Goal: Use online tool/utility: Use online tool/utility

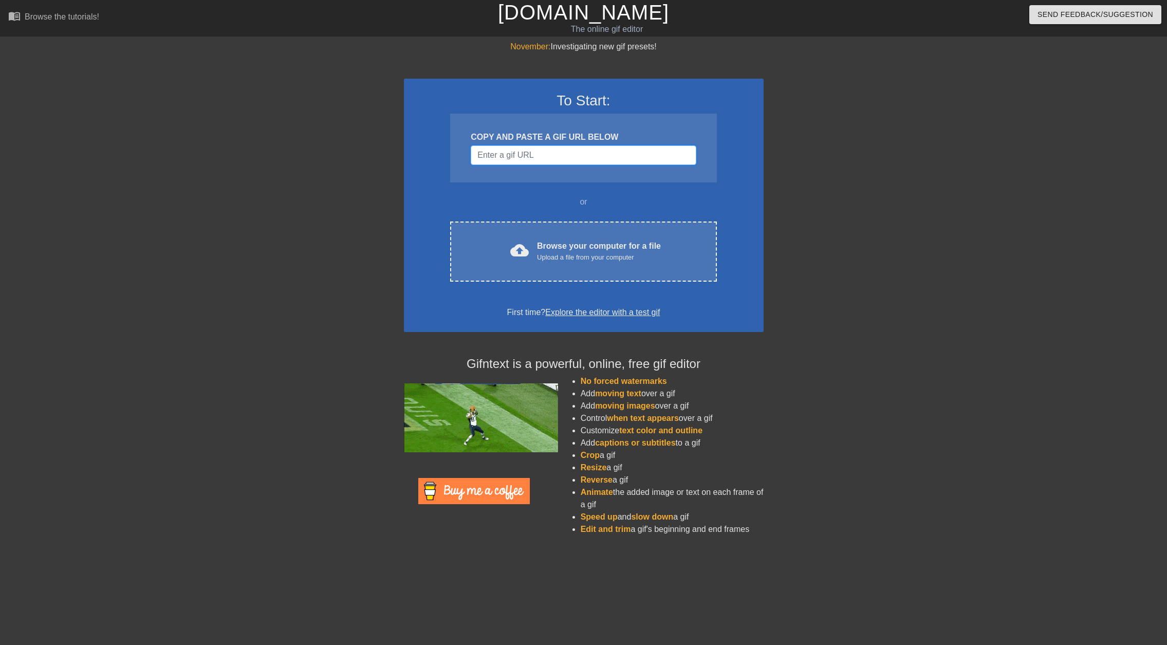
click at [544, 156] on input "Username" at bounding box center [583, 155] width 225 height 20
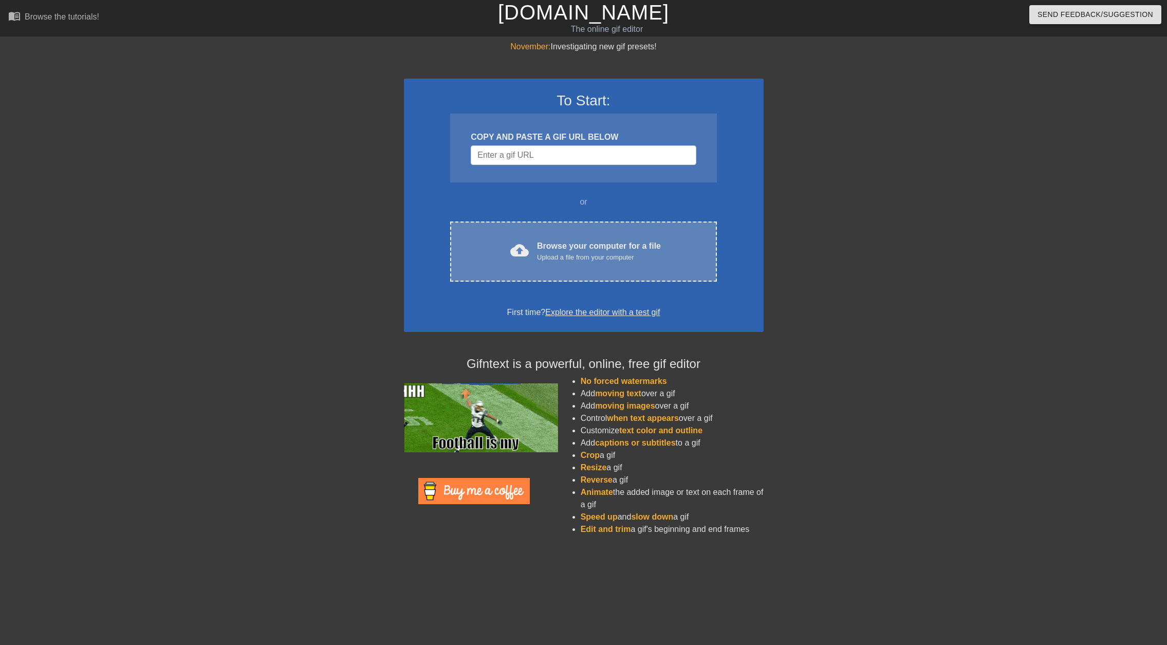
click at [579, 247] on div "Browse your computer for a file Upload a file from your computer" at bounding box center [599, 251] width 124 height 23
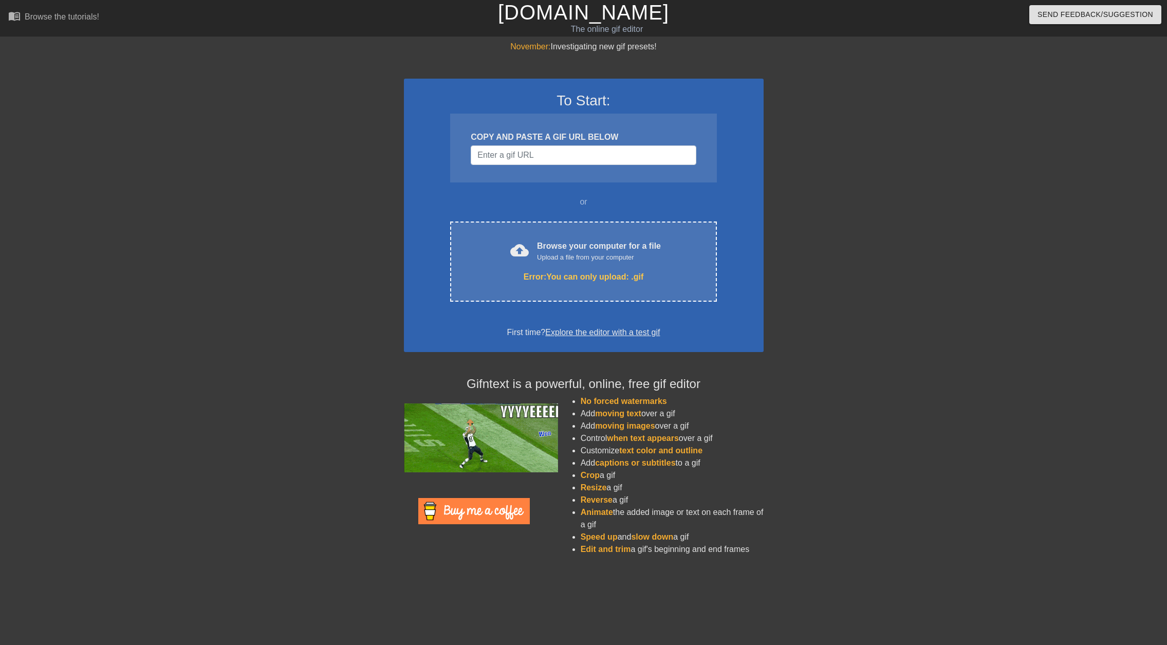
click at [837, 257] on div at bounding box center [853, 195] width 154 height 308
click at [525, 152] on input "Username" at bounding box center [583, 155] width 225 height 20
click at [348, 142] on div at bounding box center [314, 195] width 154 height 308
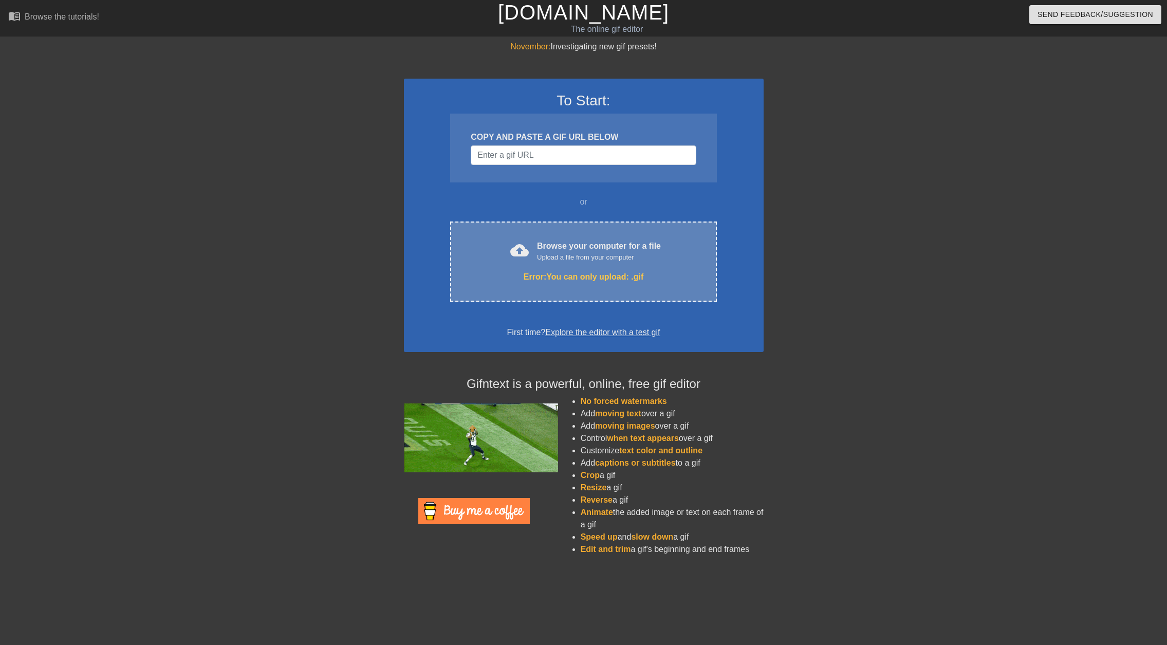
click at [565, 247] on div "Browse your computer for a file Upload a file from your computer" at bounding box center [599, 251] width 124 height 23
click at [547, 266] on div "cloud_upload Browse your computer for a file Upload a file from your computer E…" at bounding box center [583, 261] width 266 height 80
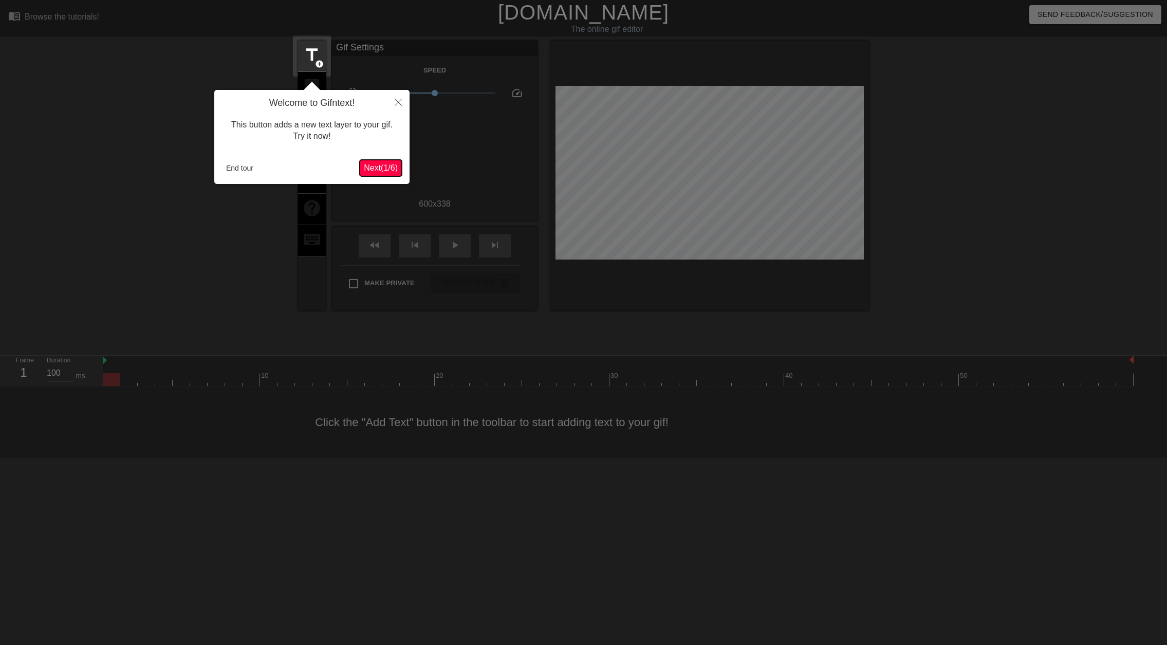
click at [365, 170] on span "Next ( 1 / 6 )" at bounding box center [381, 167] width 34 height 9
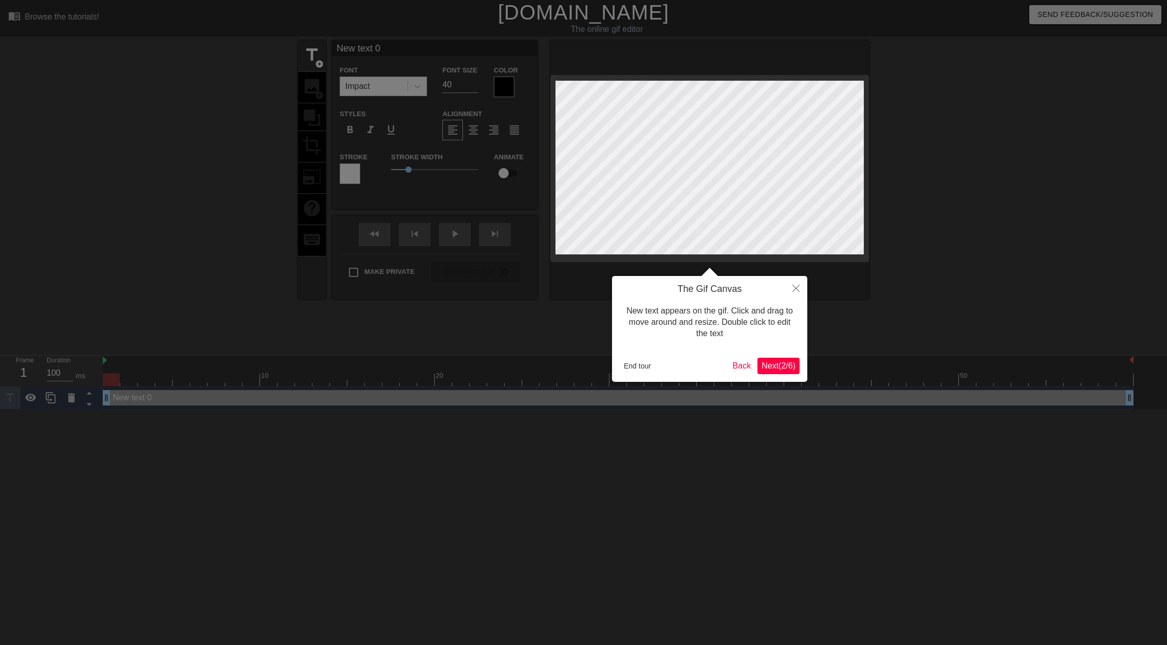
click at [771, 367] on span "Next ( 2 / 6 )" at bounding box center [778, 365] width 34 height 9
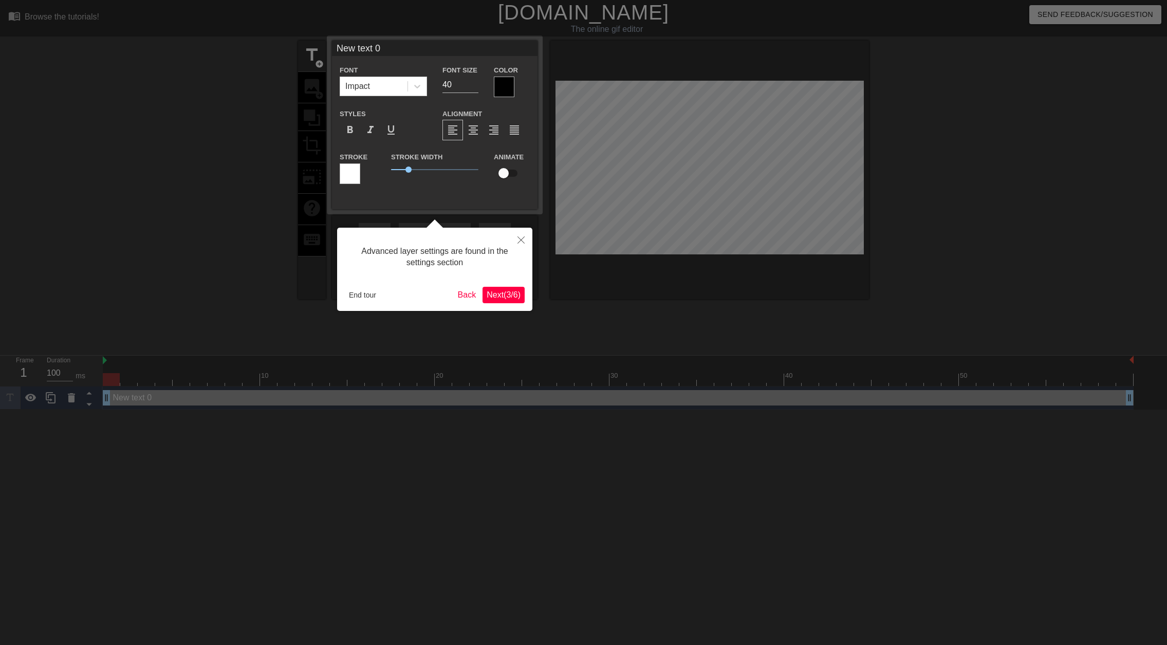
click at [496, 297] on span "Next ( 3 / 6 )" at bounding box center [503, 294] width 34 height 9
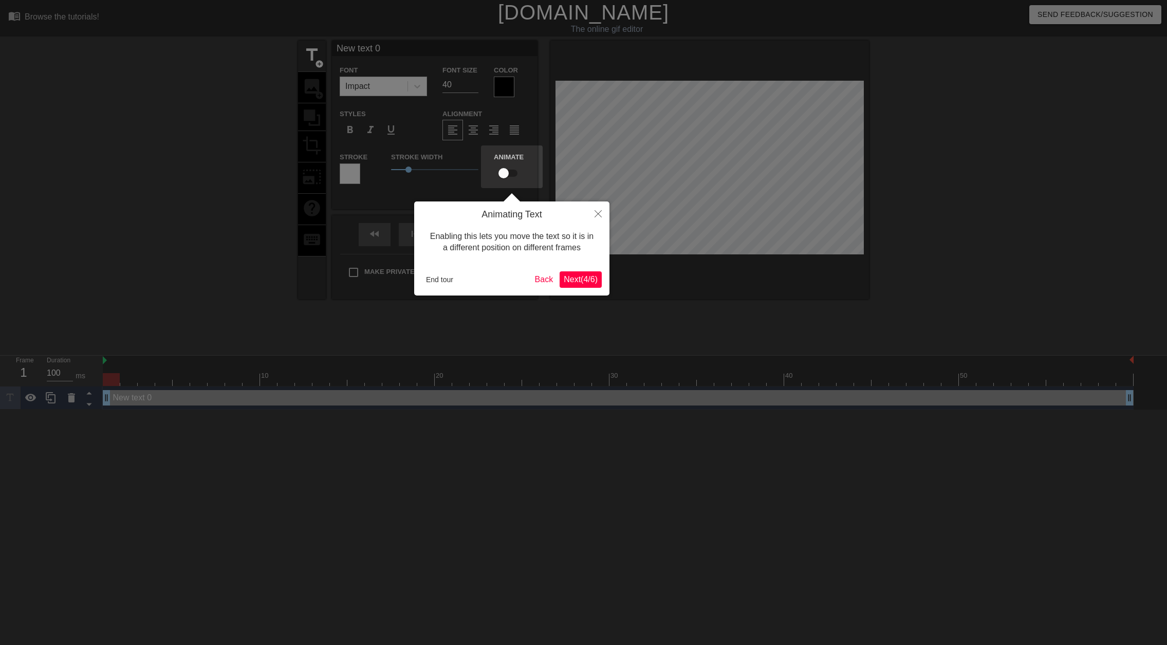
click at [569, 275] on span "Next ( 4 / 6 )" at bounding box center [581, 279] width 34 height 9
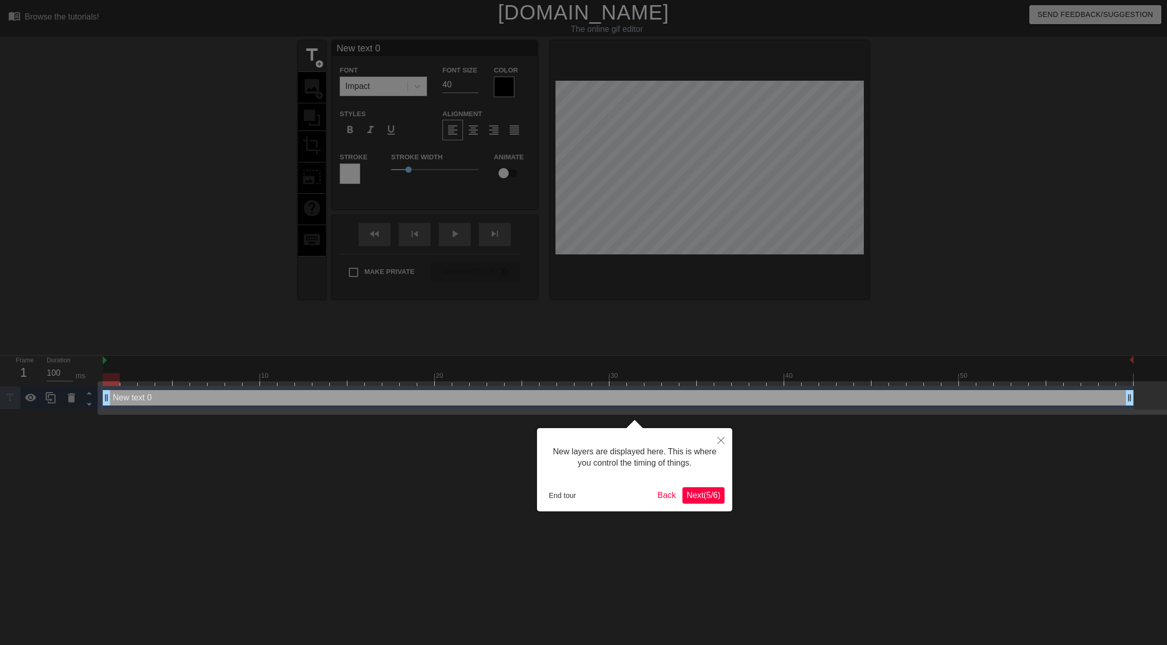
click at [701, 489] on button "Next ( 5 / 6 )" at bounding box center [703, 495] width 42 height 16
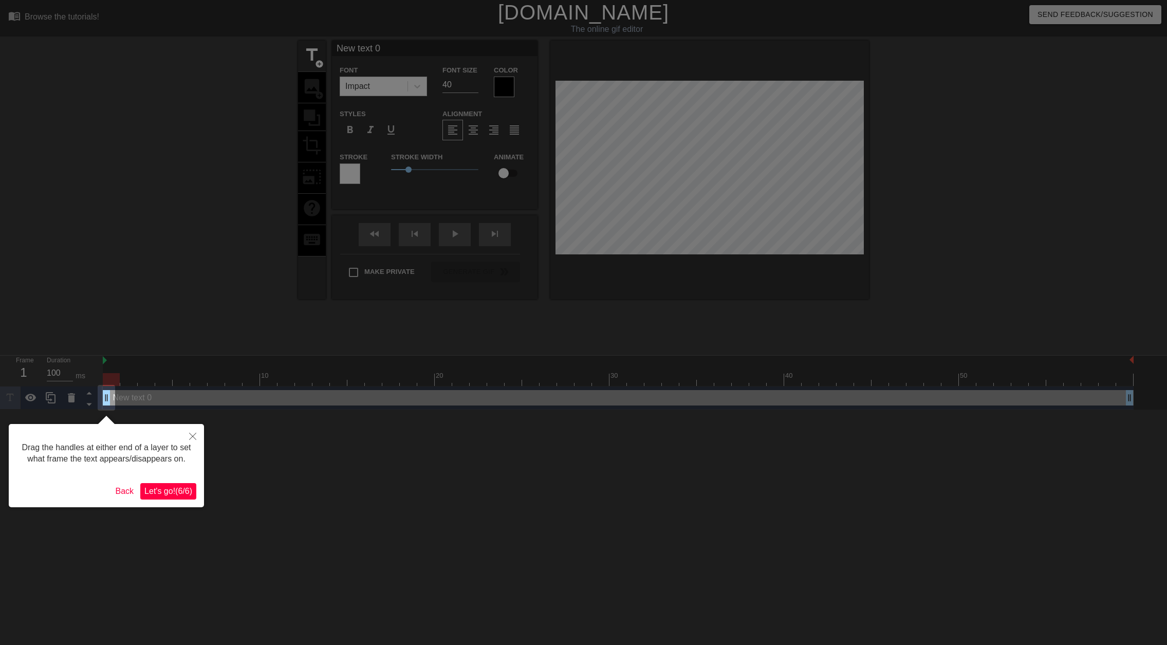
click at [171, 486] on span "Let's go! ( 6 / 6 )" at bounding box center [168, 490] width 48 height 9
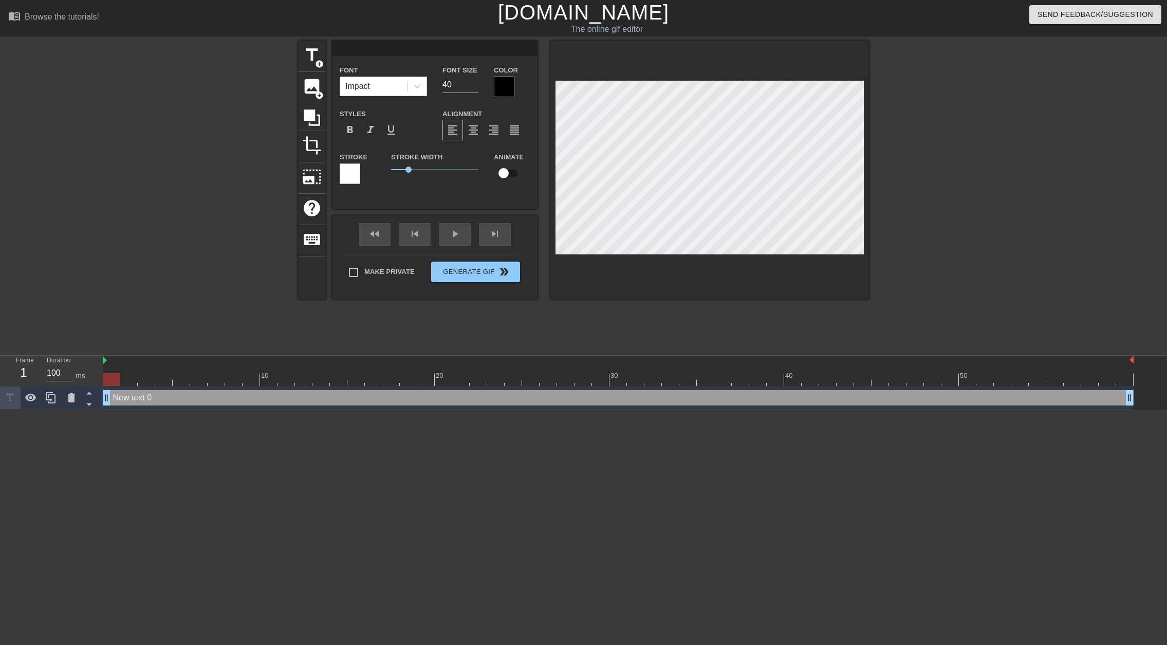
scroll to position [2, 2]
type input "V"
type textarea "V"
type input "VI"
type textarea "VI"
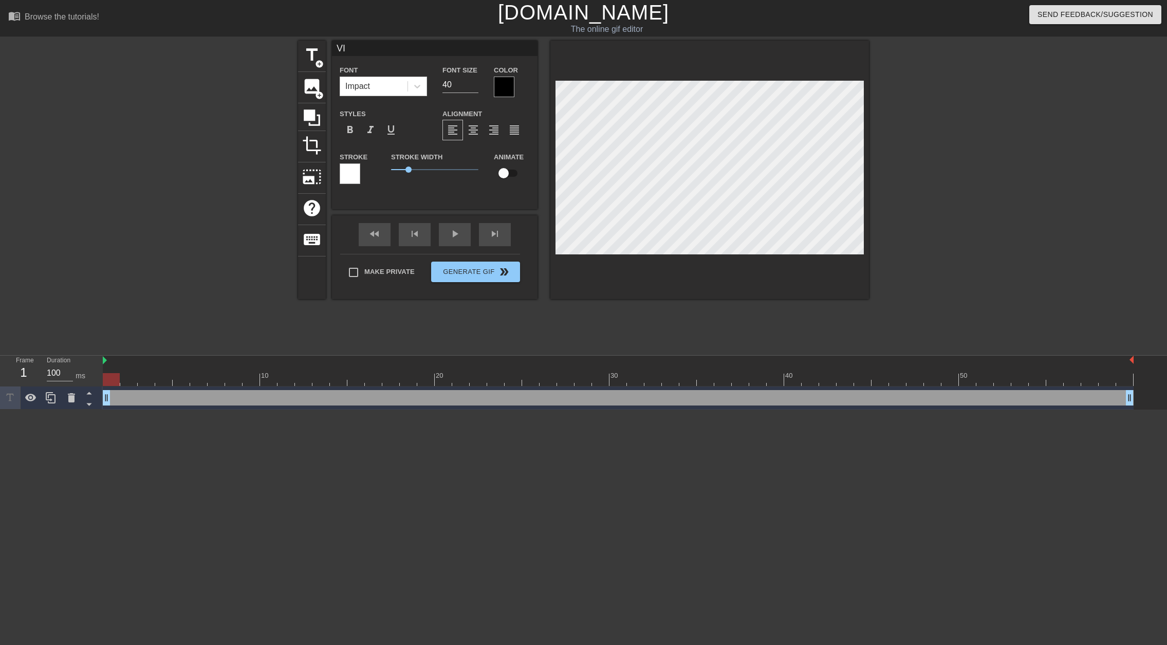
type input "VIF"
type textarea "VIF"
drag, startPoint x: 453, startPoint y: 85, endPoint x: 443, endPoint y: 85, distance: 9.8
click at [443, 85] on input "40" at bounding box center [460, 85] width 36 height 16
click at [475, 82] on input "41" at bounding box center [460, 85] width 36 height 16
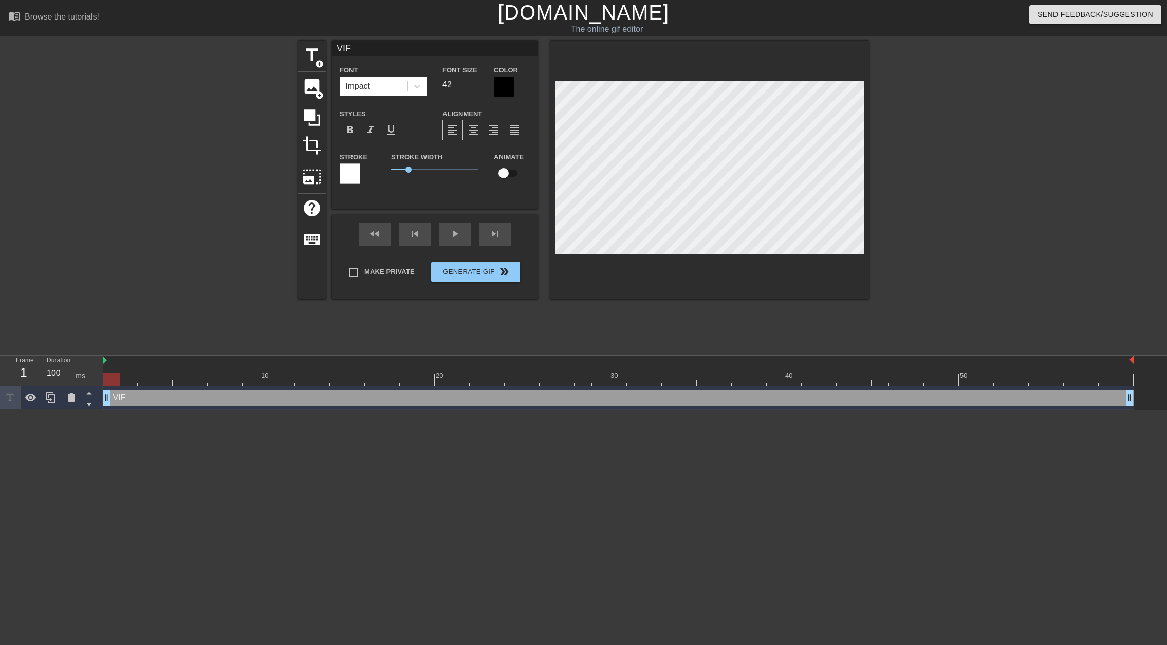
click at [475, 82] on input "42" at bounding box center [460, 85] width 36 height 16
click at [475, 82] on input "43" at bounding box center [460, 85] width 36 height 16
type input "73"
click at [475, 82] on input "73" at bounding box center [460, 85] width 36 height 16
click at [493, 105] on div "Font Impact Font Size 73 Color Styles format_bold format_italic format_underlin…" at bounding box center [435, 128] width 190 height 129
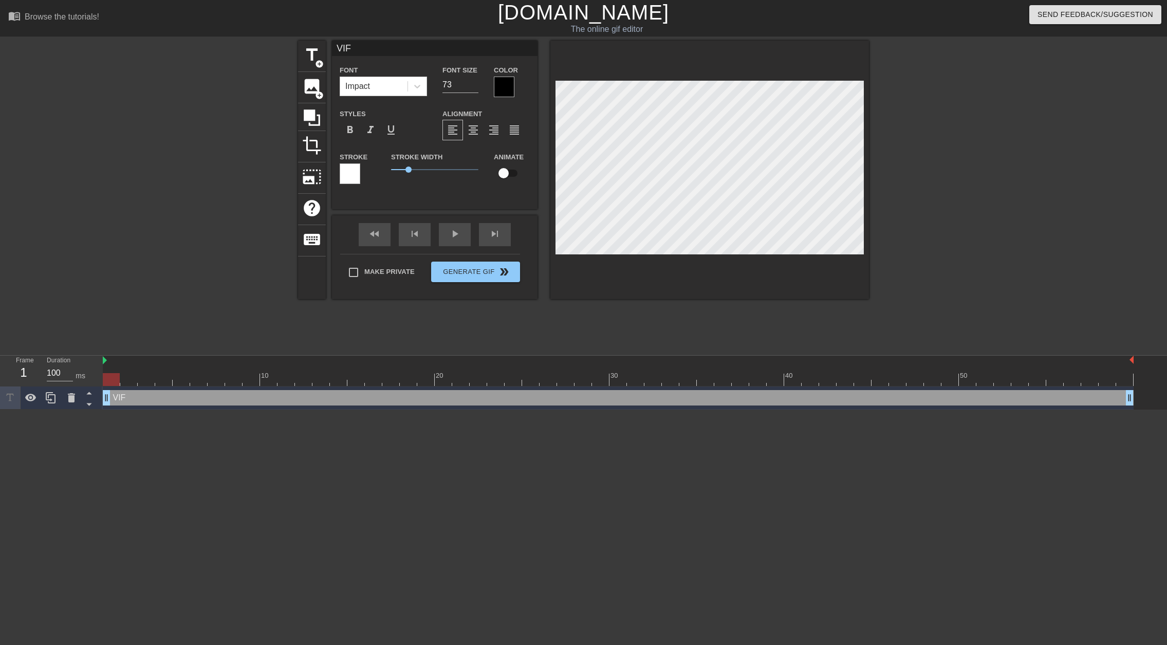
click at [504, 170] on input "checkbox" at bounding box center [503, 173] width 59 height 20
checkbox input "true"
click at [448, 194] on div "VIF Font Impact Font Size 73 Color Styles format_bold format_italic format_unde…" at bounding box center [434, 125] width 205 height 168
drag, startPoint x: 107, startPoint y: 396, endPoint x: 135, endPoint y: 399, distance: 27.9
click at [135, 399] on div "VIF drag_handle drag_handle" at bounding box center [618, 397] width 1030 height 15
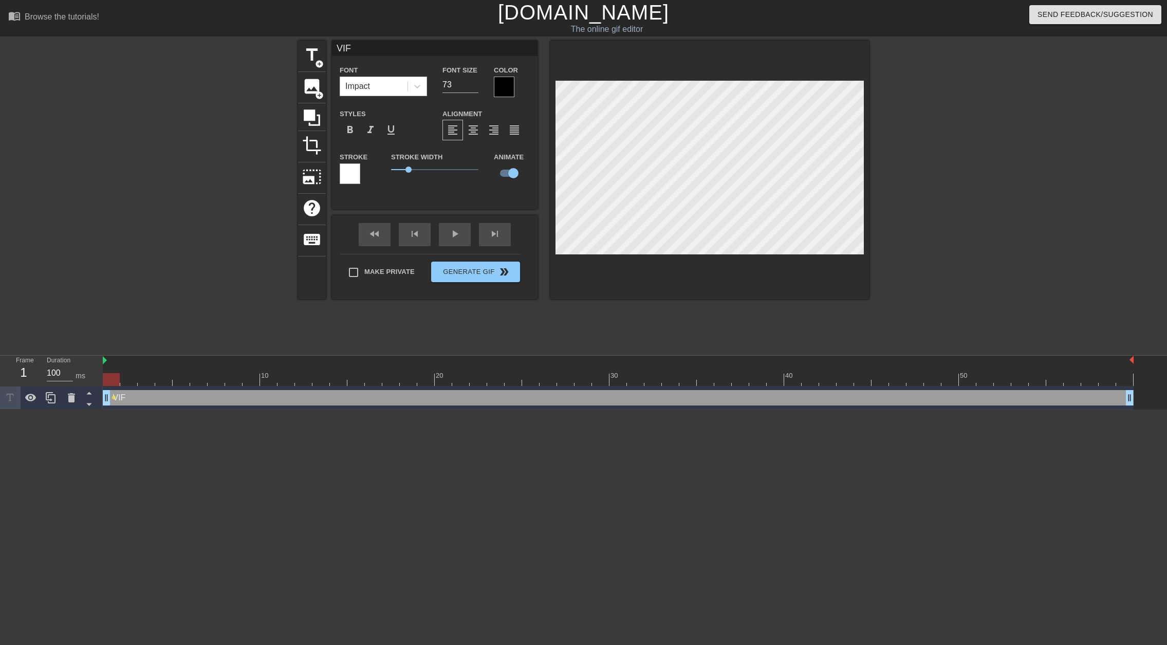
drag, startPoint x: 143, startPoint y: 399, endPoint x: 104, endPoint y: 398, distance: 39.1
click at [115, 377] on div at bounding box center [111, 379] width 17 height 13
click at [113, 378] on div at bounding box center [111, 379] width 17 height 13
click at [119, 397] on div "VIF drag_handle drag_handle" at bounding box center [618, 397] width 1030 height 15
click at [120, 397] on div "VIF drag_handle drag_handle" at bounding box center [618, 397] width 1030 height 15
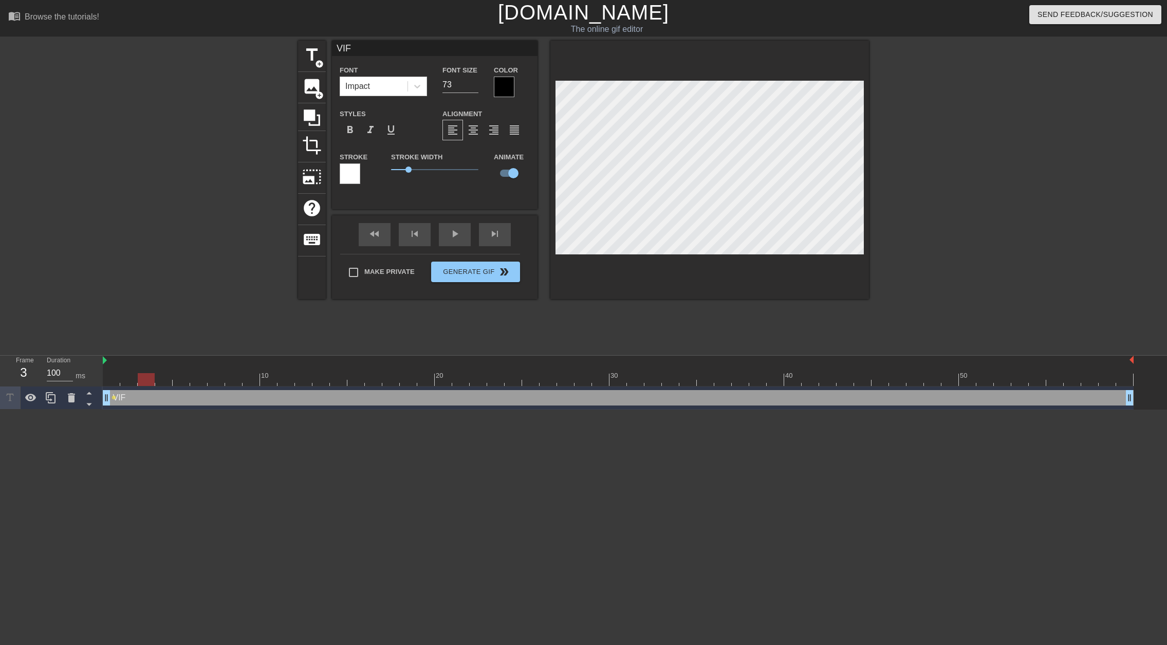
drag, startPoint x: 118, startPoint y: 377, endPoint x: 148, endPoint y: 377, distance: 30.3
click at [148, 377] on div at bounding box center [146, 379] width 17 height 13
drag, startPoint x: 143, startPoint y: 377, endPoint x: 174, endPoint y: 376, distance: 30.8
click at [174, 376] on div at bounding box center [181, 379] width 17 height 13
drag, startPoint x: 182, startPoint y: 377, endPoint x: 264, endPoint y: 379, distance: 81.7
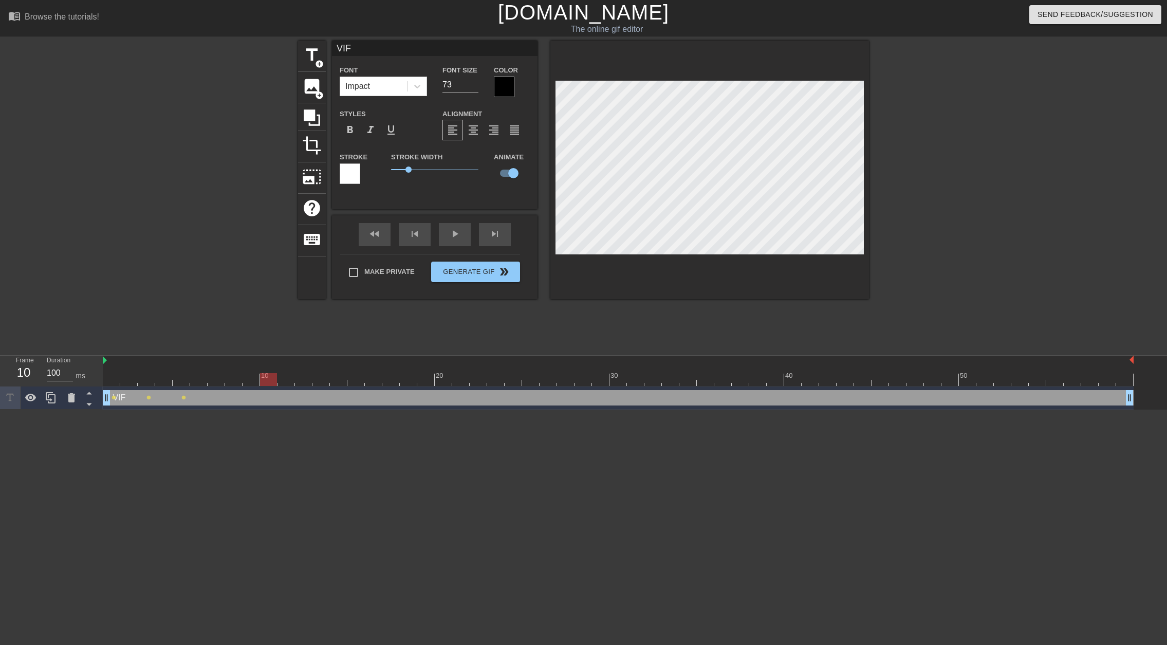
click at [264, 379] on div at bounding box center [268, 379] width 17 height 13
drag, startPoint x: 272, startPoint y: 374, endPoint x: 123, endPoint y: 365, distance: 149.3
click at [119, 365] on div "10 20 30 40 50" at bounding box center [618, 370] width 1030 height 30
click at [266, 396] on div "VIF drag_handle drag_handle" at bounding box center [618, 397] width 1030 height 15
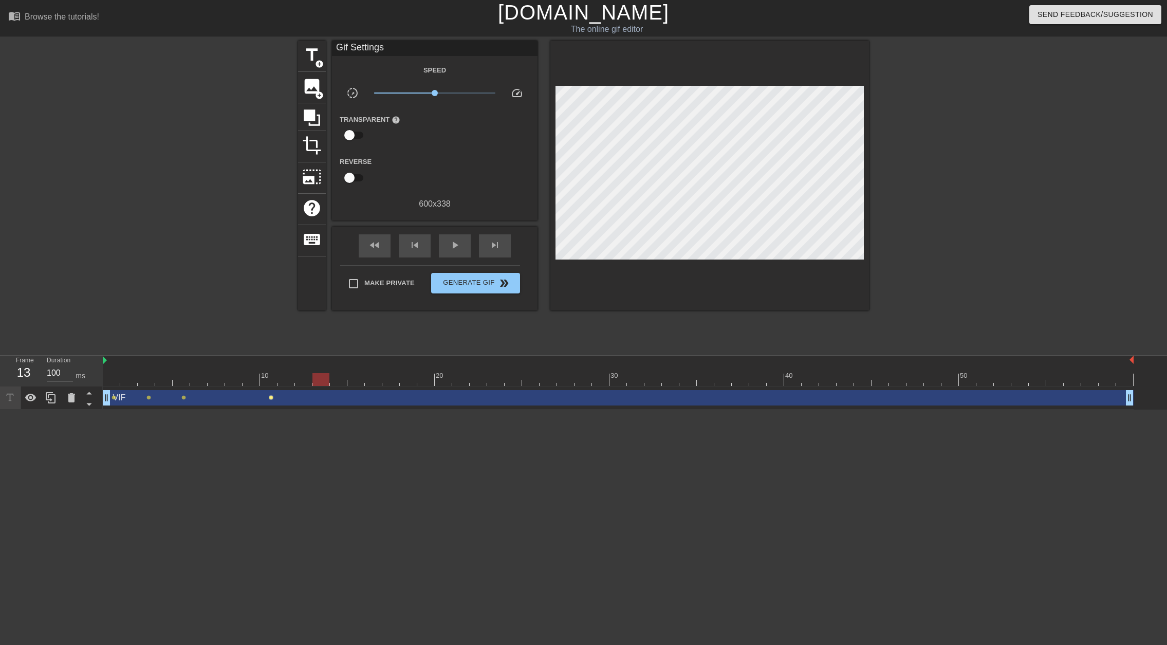
click at [269, 396] on span "lens" at bounding box center [271, 397] width 5 height 5
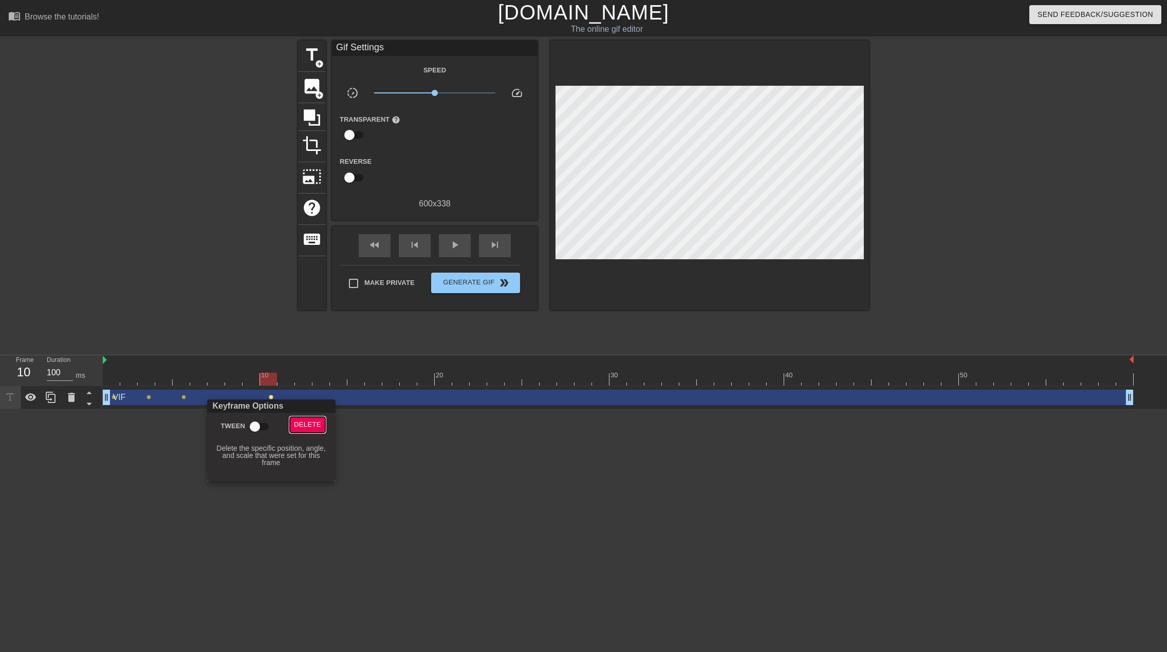
click at [296, 427] on span "Delete" at bounding box center [307, 425] width 27 height 12
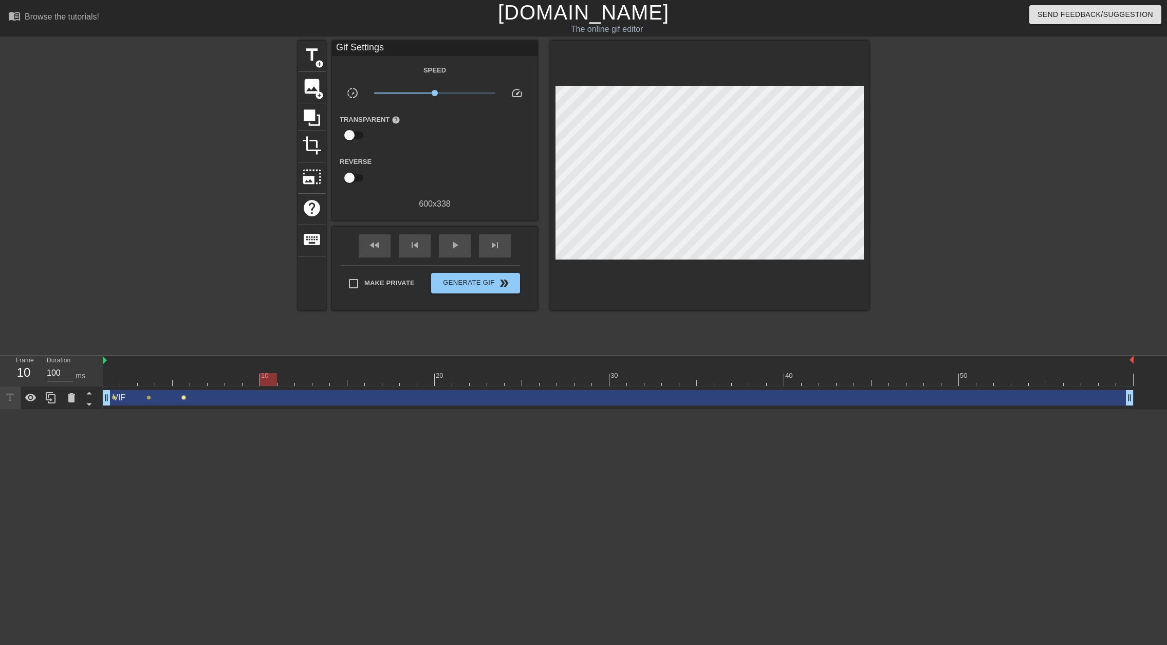
click at [185, 397] on span "lens" at bounding box center [183, 397] width 5 height 5
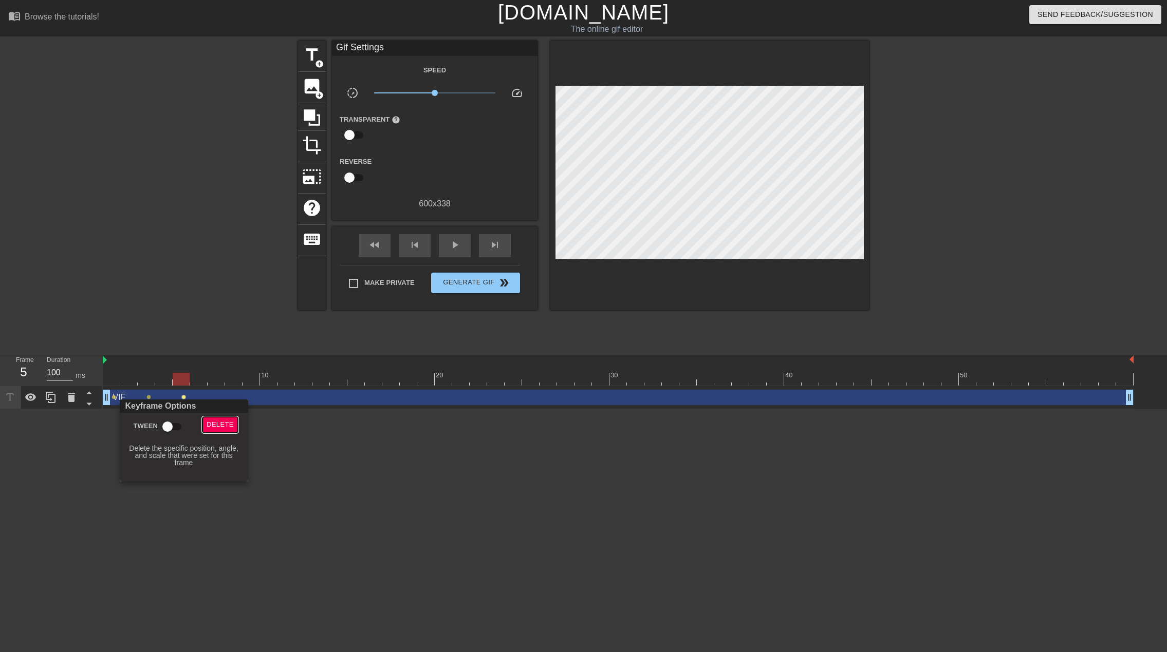
click at [217, 426] on span "Delete" at bounding box center [220, 425] width 27 height 12
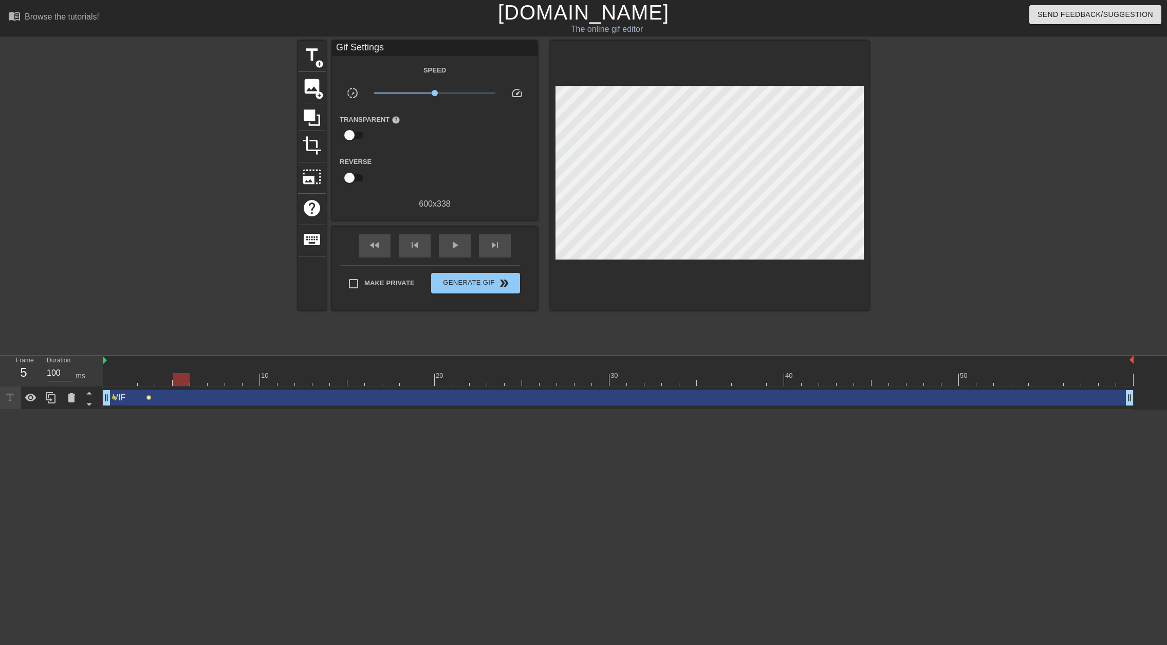
click at [148, 398] on span "lens" at bounding box center [148, 397] width 5 height 5
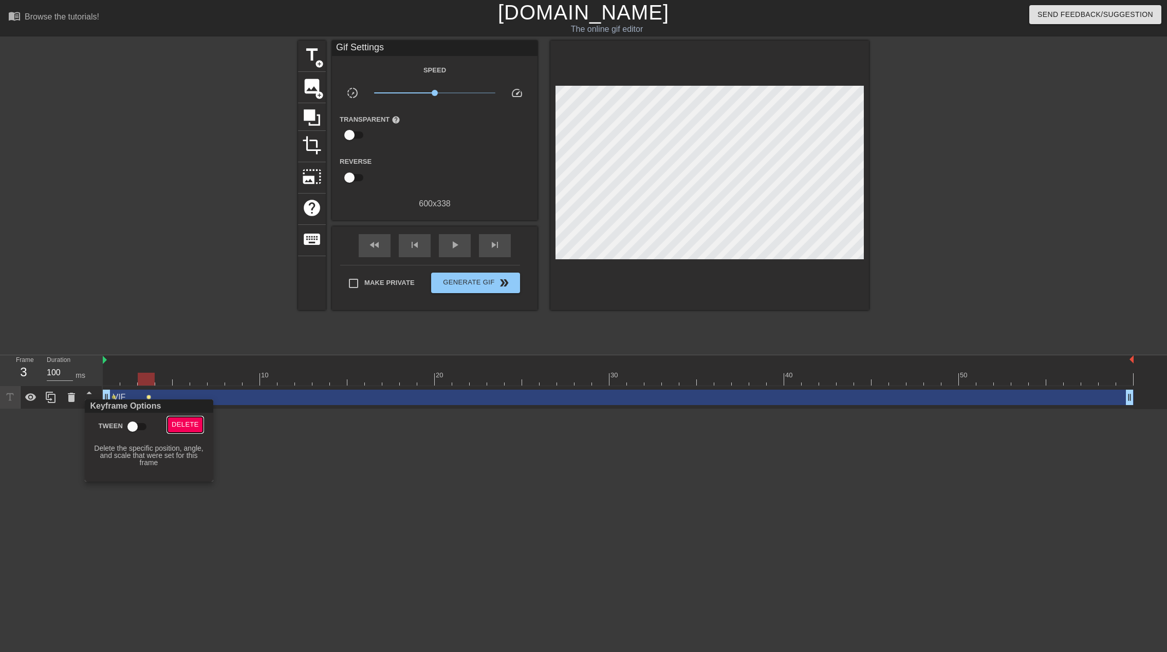
click at [199, 423] on button "Delete" at bounding box center [184, 425] width 35 height 16
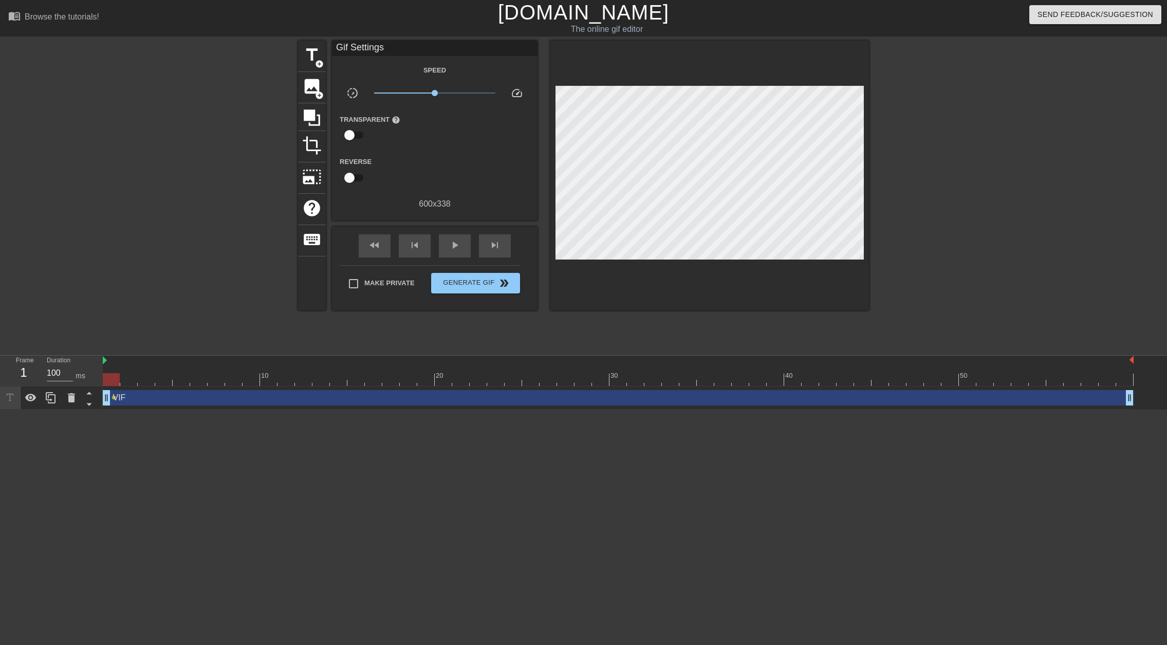
drag, startPoint x: 145, startPoint y: 378, endPoint x: 111, endPoint y: 376, distance: 33.5
click at [111, 376] on div at bounding box center [111, 379] width 17 height 13
drag, startPoint x: 116, startPoint y: 374, endPoint x: 125, endPoint y: 375, distance: 9.8
click at [125, 375] on div at bounding box center [128, 379] width 17 height 13
click at [129, 377] on div at bounding box center [128, 379] width 17 height 13
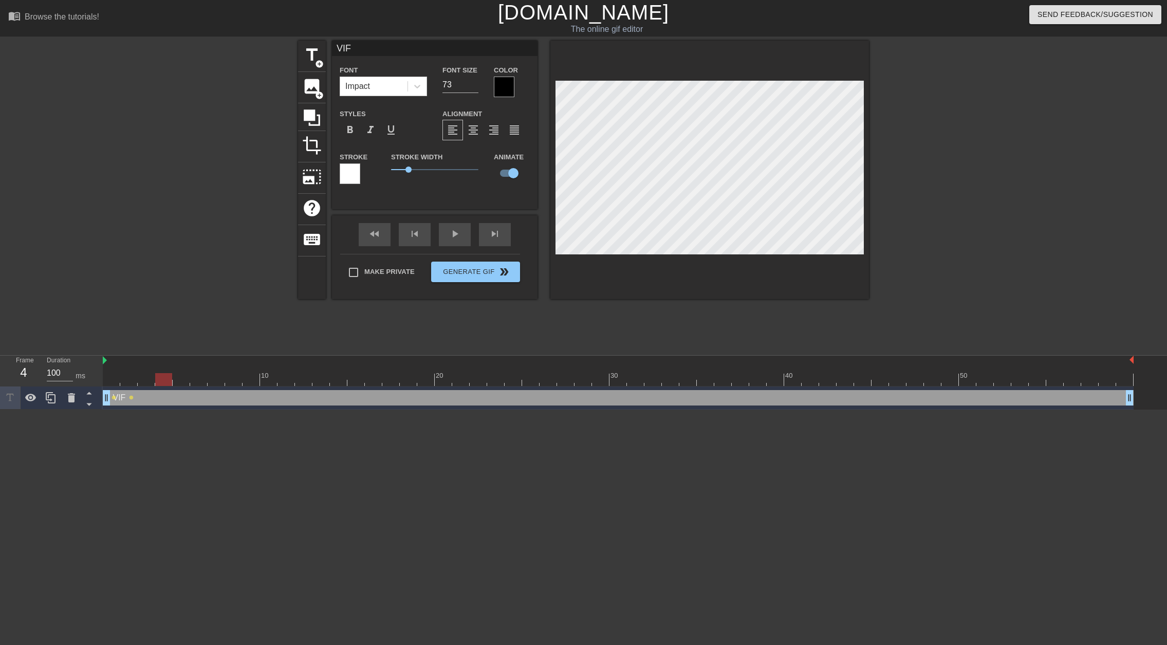
drag, startPoint x: 134, startPoint y: 379, endPoint x: 140, endPoint y: 379, distance: 6.2
click at [140, 379] on div at bounding box center [618, 379] width 1030 height 13
drag, startPoint x: 160, startPoint y: 380, endPoint x: 152, endPoint y: 379, distance: 8.3
click at [152, 379] on div at bounding box center [146, 379] width 17 height 13
drag, startPoint x: 147, startPoint y: 379, endPoint x: 156, endPoint y: 379, distance: 9.2
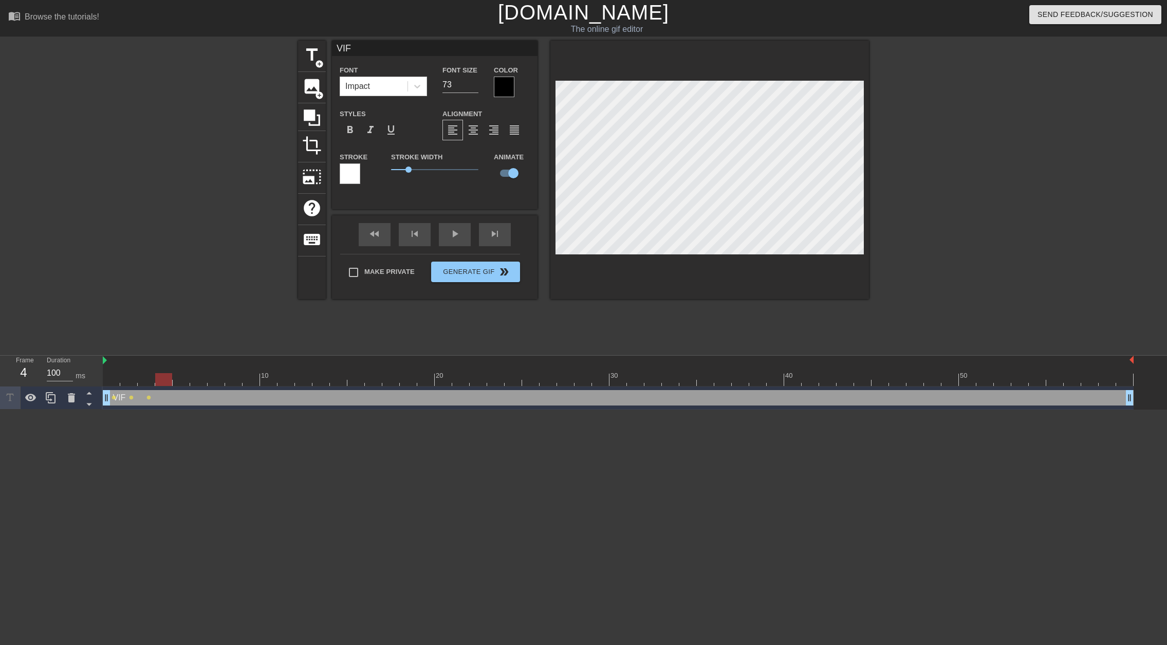
click at [156, 379] on div at bounding box center [163, 379] width 17 height 13
drag, startPoint x: 163, startPoint y: 380, endPoint x: 175, endPoint y: 379, distance: 12.4
click at [175, 379] on div at bounding box center [181, 379] width 17 height 13
drag, startPoint x: 183, startPoint y: 374, endPoint x: 191, endPoint y: 375, distance: 7.3
click at [191, 375] on div at bounding box center [198, 379] width 17 height 13
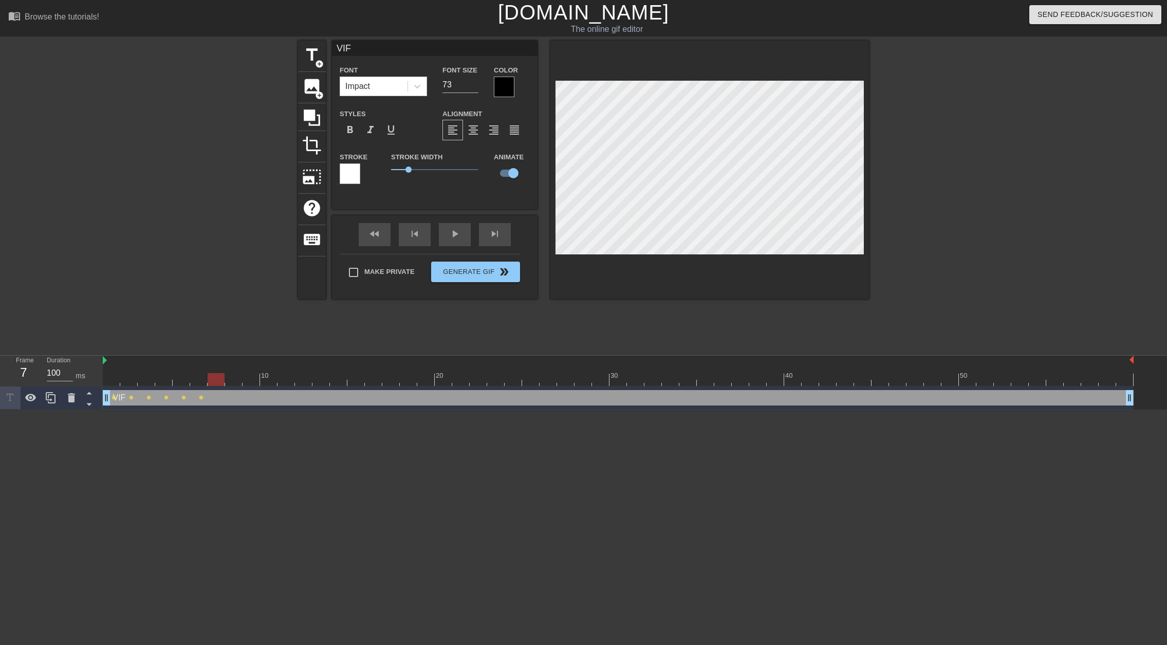
drag, startPoint x: 202, startPoint y: 376, endPoint x: 213, endPoint y: 376, distance: 10.3
click at [213, 376] on div at bounding box center [216, 379] width 17 height 13
click at [225, 376] on div at bounding box center [233, 379] width 17 height 13
click at [245, 376] on div at bounding box center [250, 379] width 17 height 13
drag, startPoint x: 258, startPoint y: 377, endPoint x: 264, endPoint y: 377, distance: 6.2
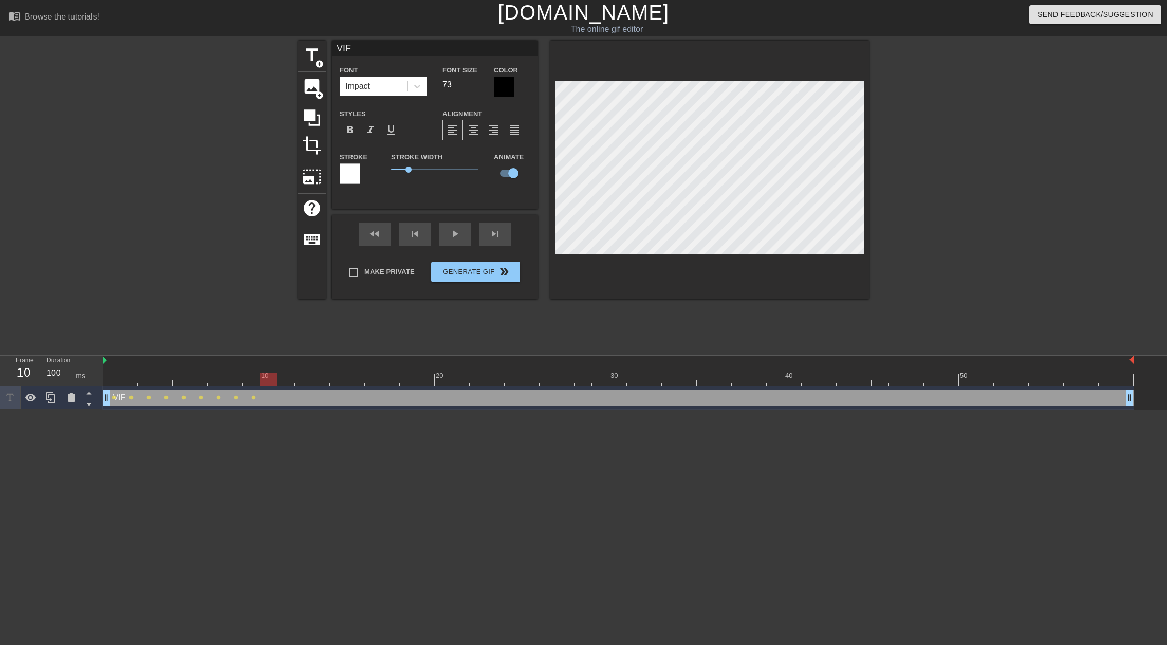
click at [264, 377] on div at bounding box center [268, 379] width 17 height 13
drag, startPoint x: 271, startPoint y: 378, endPoint x: 281, endPoint y: 378, distance: 9.8
click at [281, 378] on div at bounding box center [285, 379] width 17 height 13
drag, startPoint x: 288, startPoint y: 376, endPoint x: 312, endPoint y: 376, distance: 24.7
click at [312, 376] on div at bounding box center [320, 379] width 17 height 13
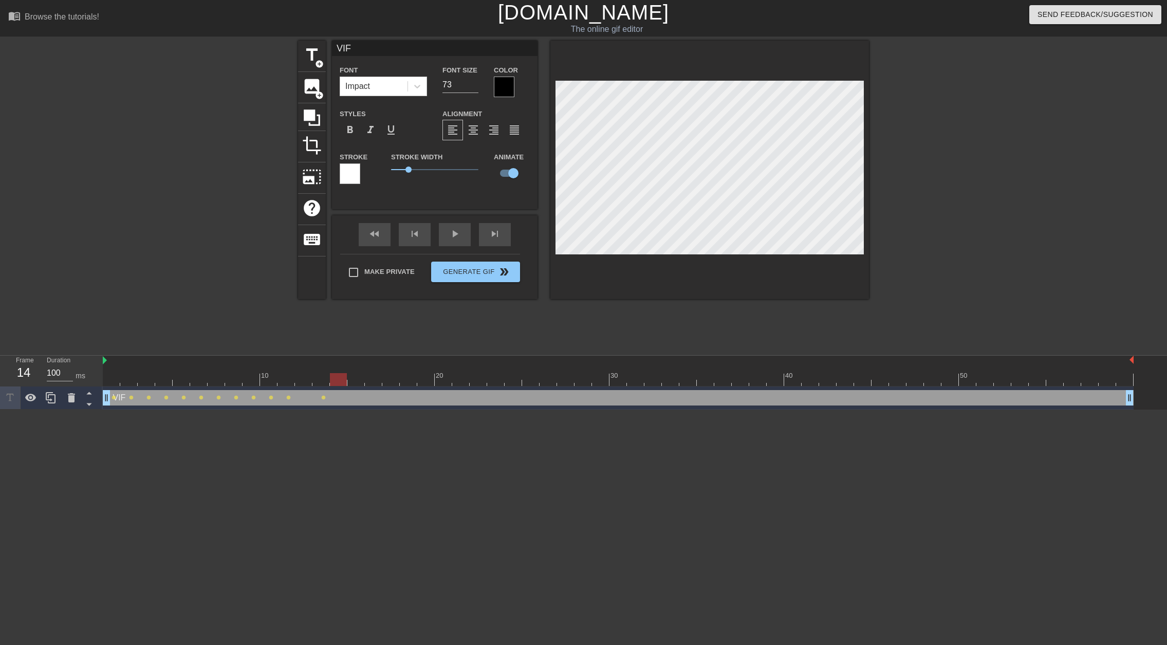
drag, startPoint x: 322, startPoint y: 381, endPoint x: 331, endPoint y: 381, distance: 9.2
click at [331, 381] on div at bounding box center [338, 379] width 17 height 13
drag, startPoint x: 345, startPoint y: 377, endPoint x: 367, endPoint y: 377, distance: 22.1
click at [367, 377] on div at bounding box center [373, 379] width 17 height 13
drag, startPoint x: 374, startPoint y: 376, endPoint x: 399, endPoint y: 378, distance: 25.2
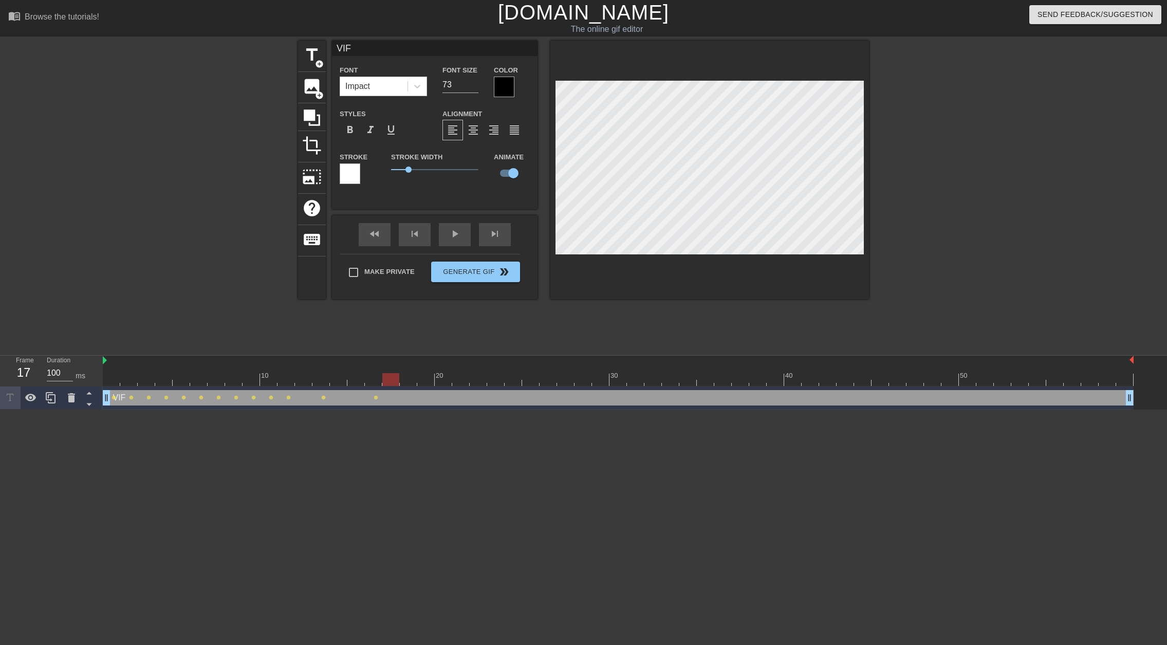
click at [399, 378] on div at bounding box center [618, 379] width 1030 height 13
drag, startPoint x: 395, startPoint y: 376, endPoint x: 412, endPoint y: 377, distance: 17.5
click at [412, 377] on div at bounding box center [408, 379] width 17 height 13
drag, startPoint x: 412, startPoint y: 376, endPoint x: 419, endPoint y: 377, distance: 7.2
click at [419, 377] on div at bounding box center [425, 379] width 17 height 13
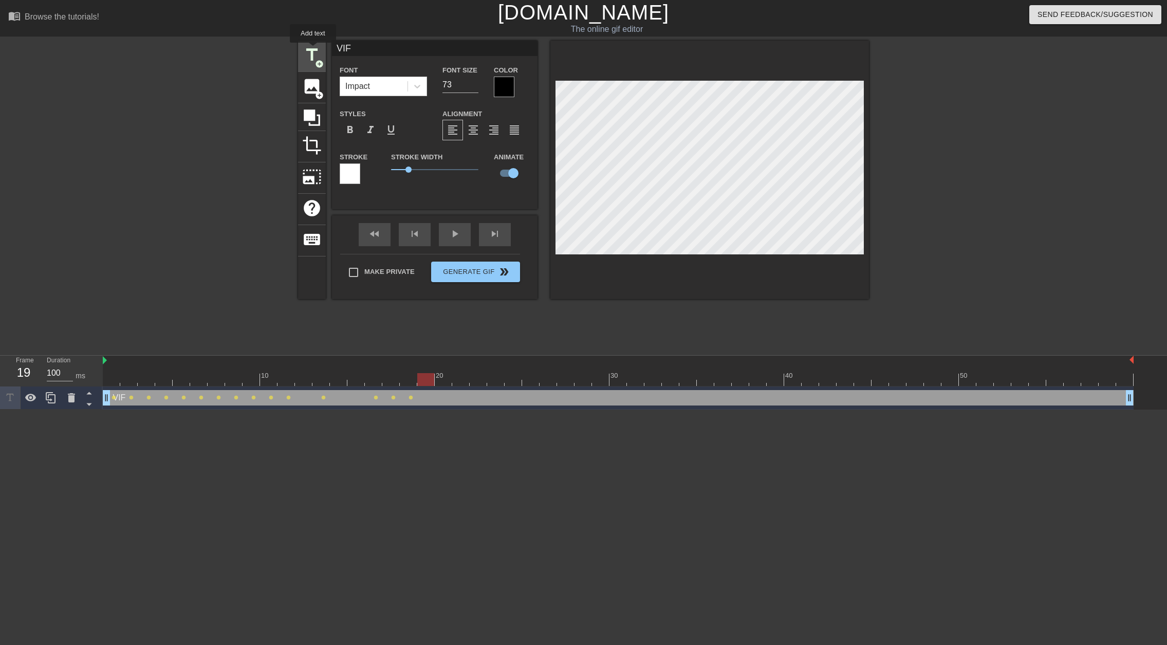
click at [313, 50] on span "title" at bounding box center [312, 55] width 20 height 20
type input "New text 1"
type input "40"
checkbox input "false"
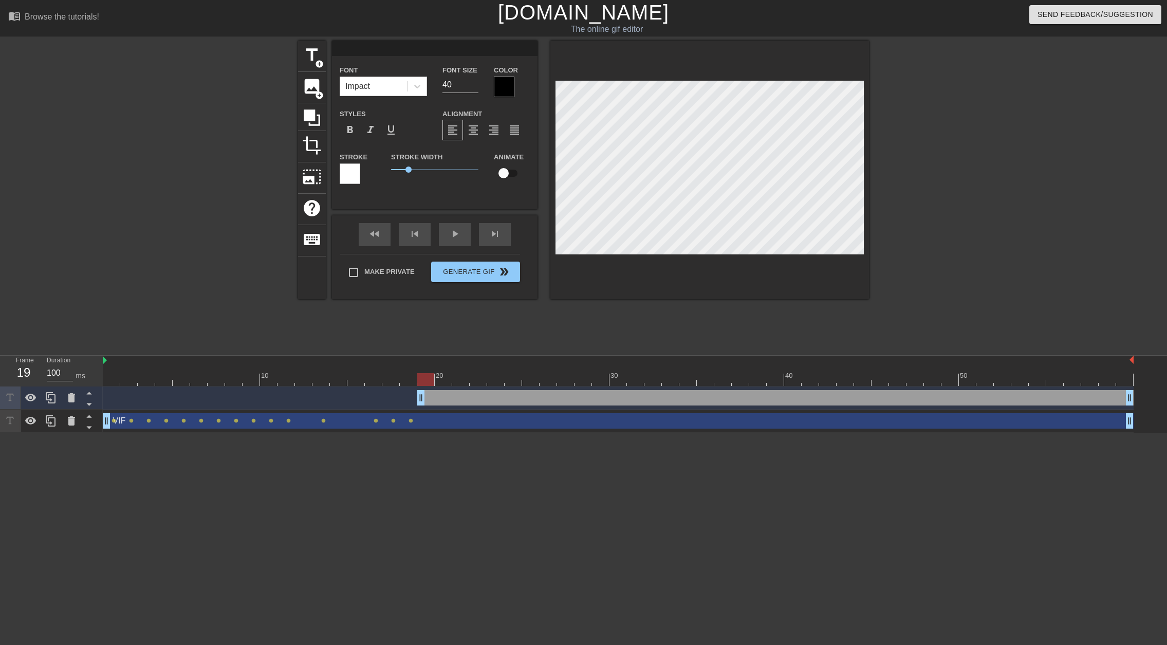
type input "S"
type textarea "S"
type input "SK"
type textarea "SK"
type input "SKO"
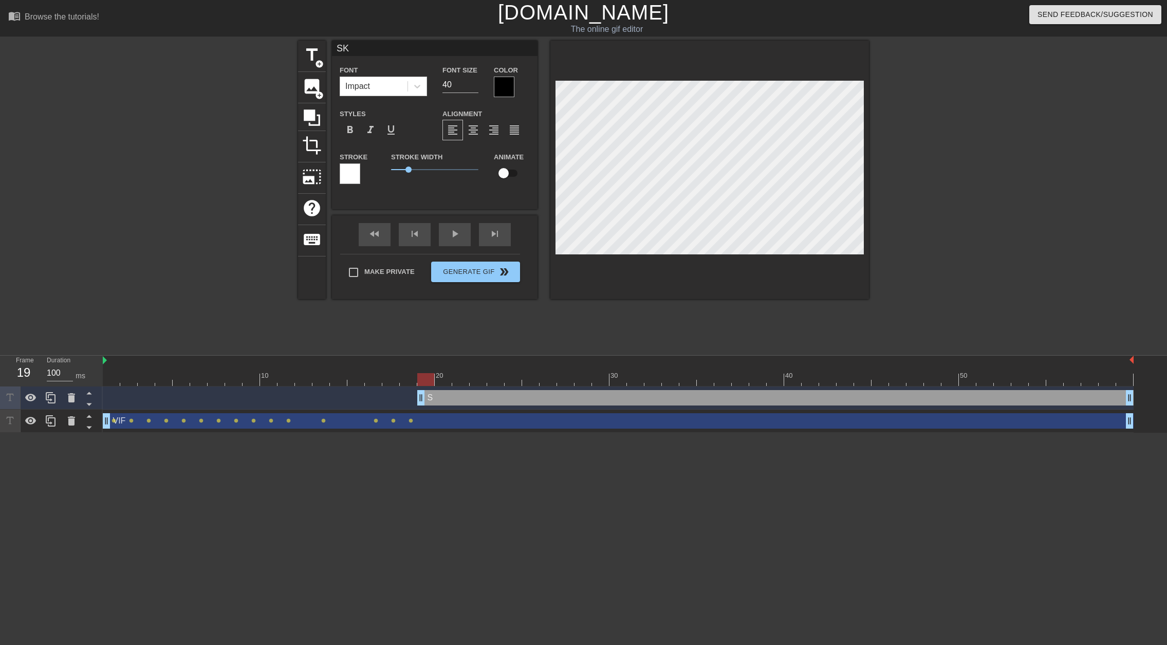
type textarea "SKO"
type input "SKOG"
type textarea "SKOG"
type input "SKOGV"
type textarea "SKOGV"
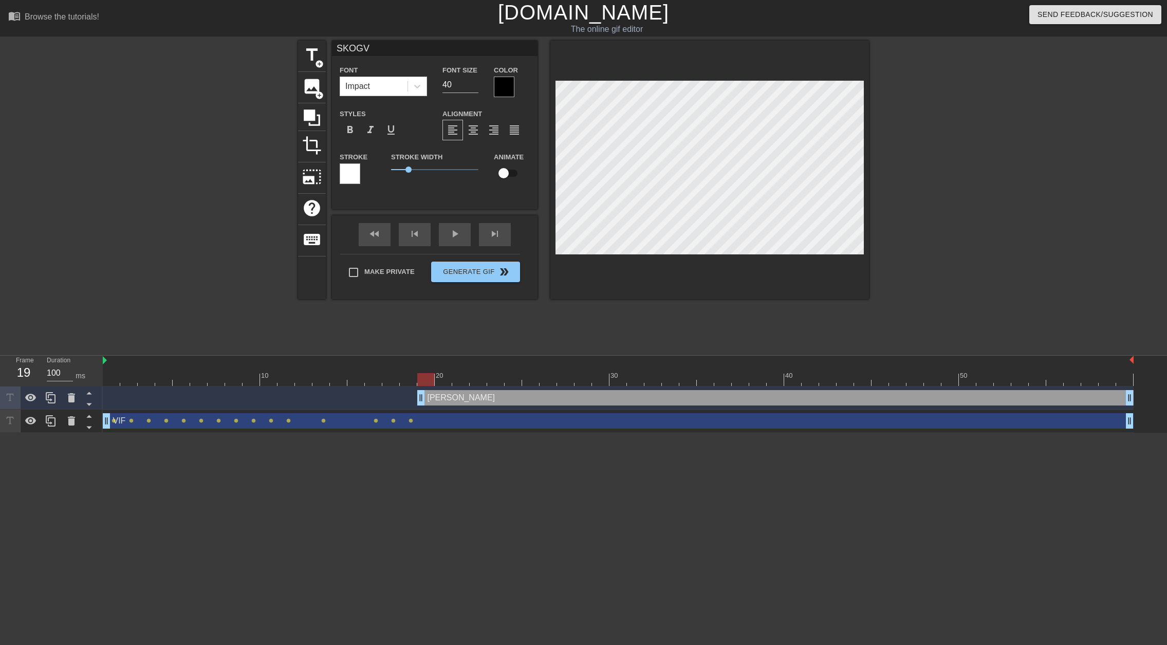
type input "SKOGVO"
type textarea "SKOGVO"
type input "SKOGVOL"
type textarea "SKOGVOL"
type input "SKOGVOLD"
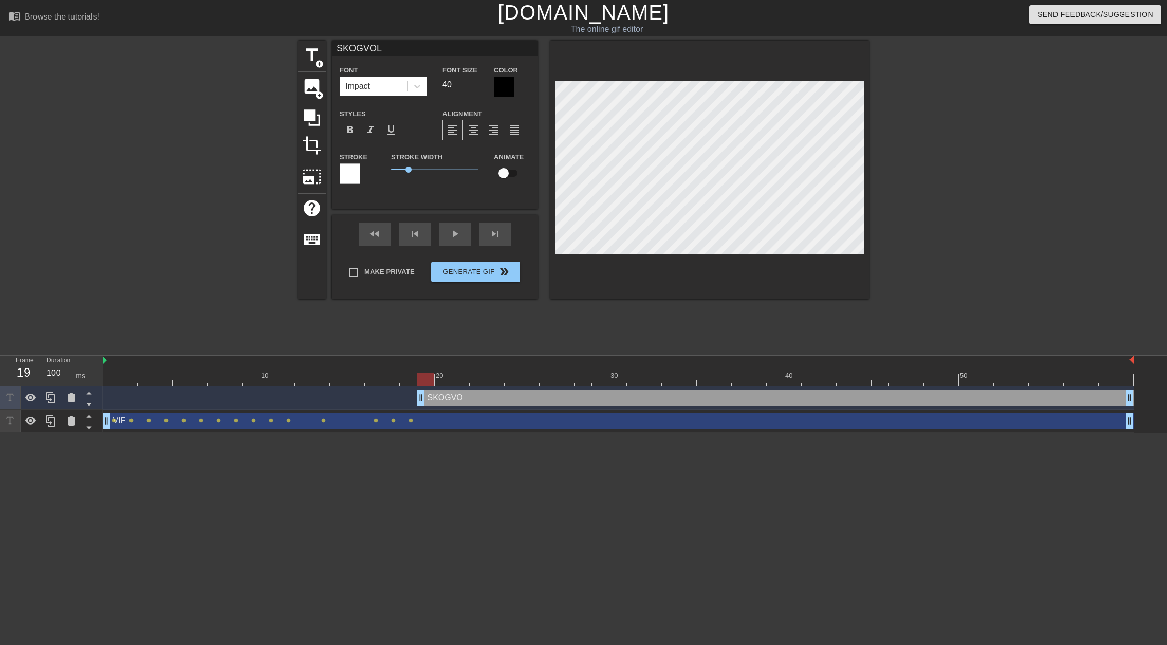
type textarea "SKOGVOLD"
drag, startPoint x: 427, startPoint y: 374, endPoint x: 436, endPoint y: 376, distance: 9.3
click at [436, 376] on div at bounding box center [443, 379] width 17 height 13
drag, startPoint x: 442, startPoint y: 376, endPoint x: 451, endPoint y: 376, distance: 8.7
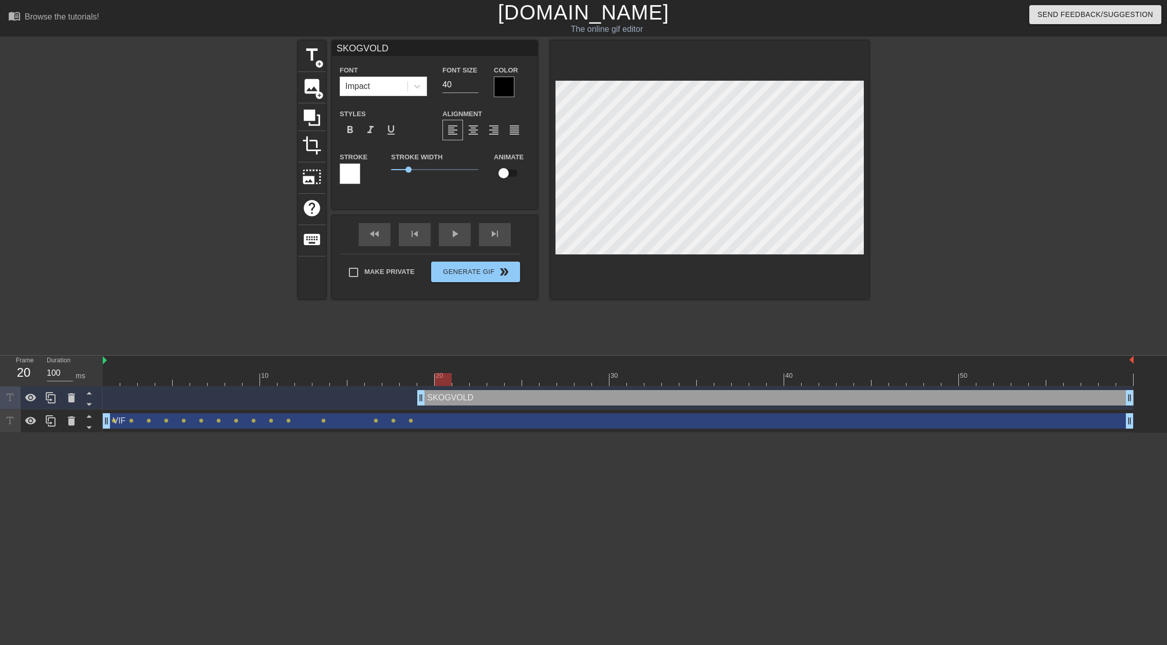
click at [451, 376] on div at bounding box center [443, 379] width 17 height 13
drag, startPoint x: 445, startPoint y: 377, endPoint x: 453, endPoint y: 377, distance: 8.2
click at [453, 377] on div at bounding box center [460, 379] width 17 height 13
click at [438, 422] on div "VIF drag_handle drag_handle" at bounding box center [618, 420] width 1030 height 15
type input "VIF"
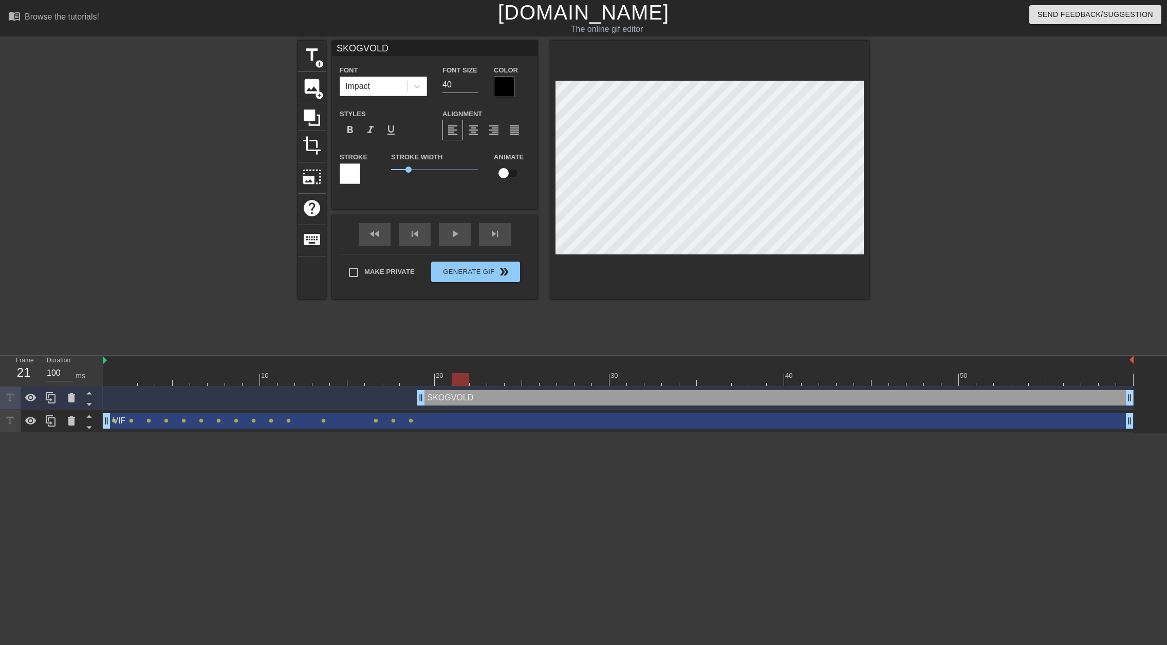
type input "73"
checkbox input "true"
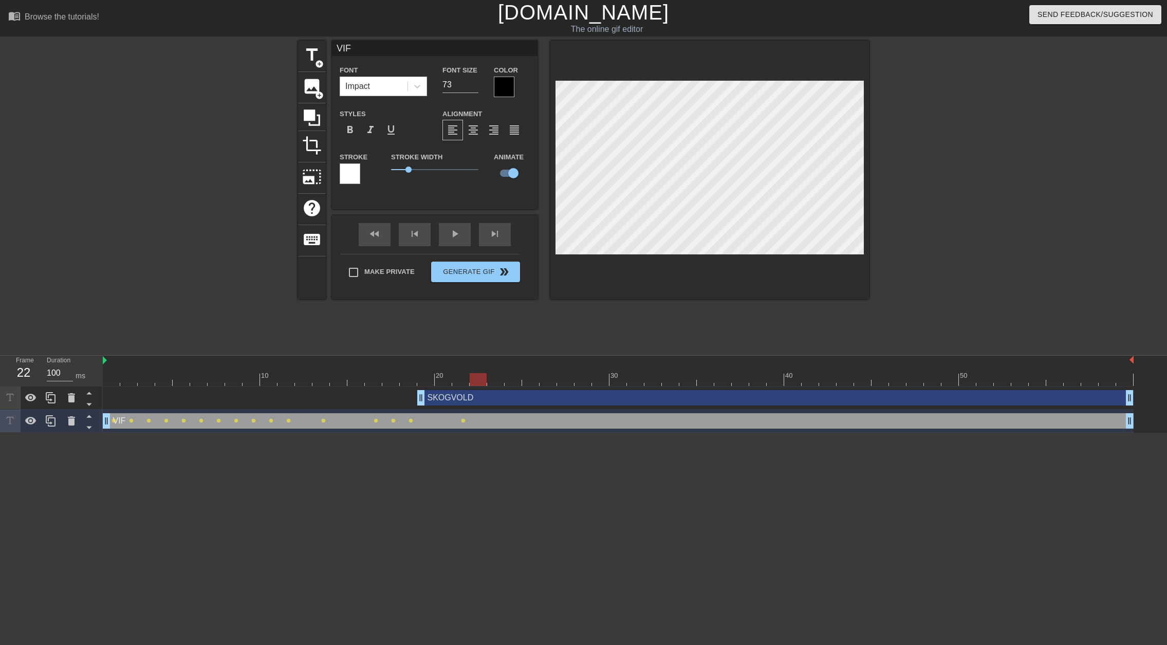
drag, startPoint x: 463, startPoint y: 378, endPoint x: 472, endPoint y: 378, distance: 8.2
click at [472, 378] on div at bounding box center [478, 379] width 17 height 13
click at [451, 392] on div "SKOGVOLD drag_handle drag_handle" at bounding box center [775, 397] width 716 height 15
type input "SKOGVOLD"
type input "40"
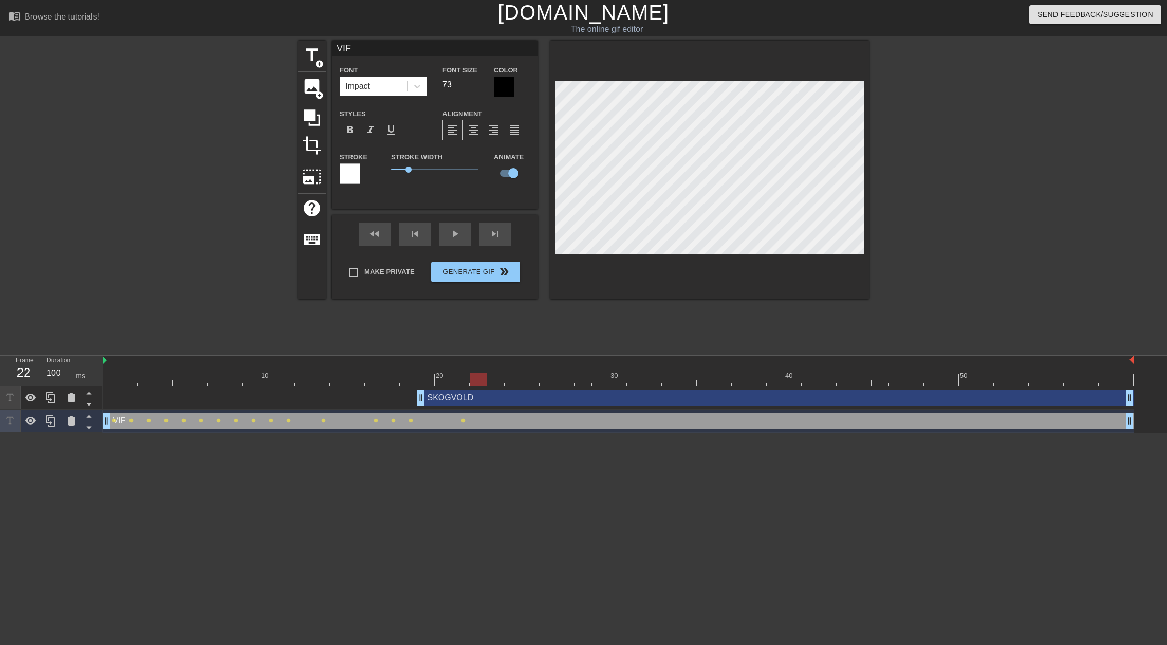
checkbox input "false"
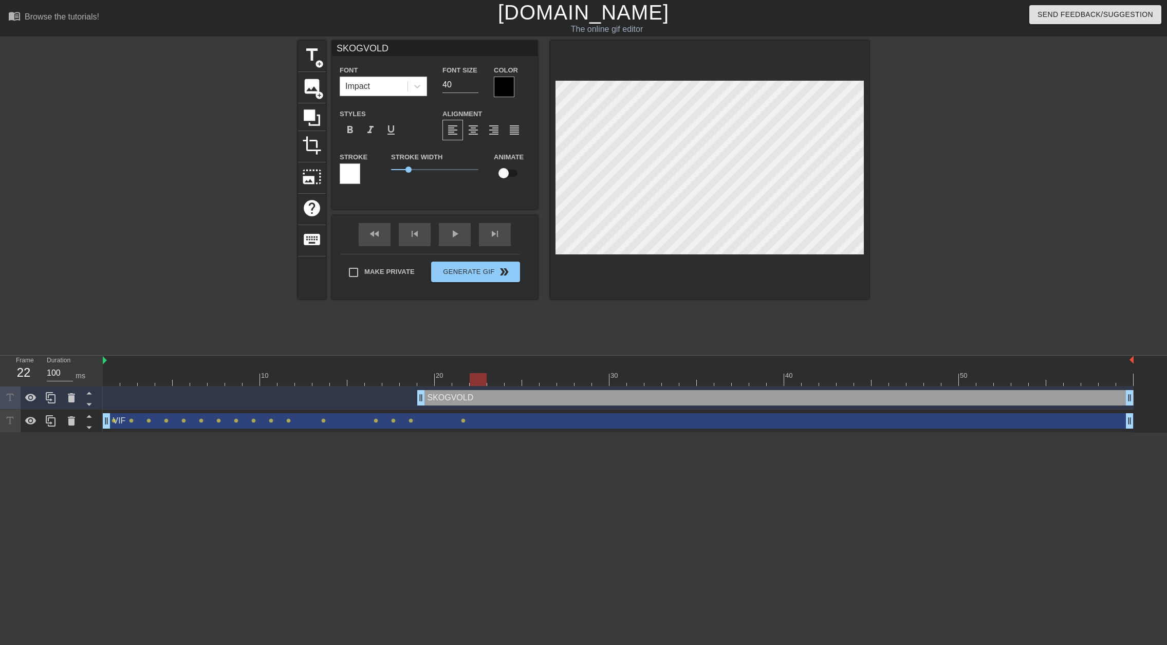
click at [472, 397] on div "SKOGVOLD drag_handle drag_handle" at bounding box center [775, 397] width 716 height 15
drag, startPoint x: 479, startPoint y: 379, endPoint x: 433, endPoint y: 380, distance: 46.8
click at [433, 380] on div at bounding box center [425, 379] width 17 height 13
drag, startPoint x: 428, startPoint y: 375, endPoint x: 438, endPoint y: 377, distance: 9.9
click at [438, 377] on div at bounding box center [443, 379] width 17 height 13
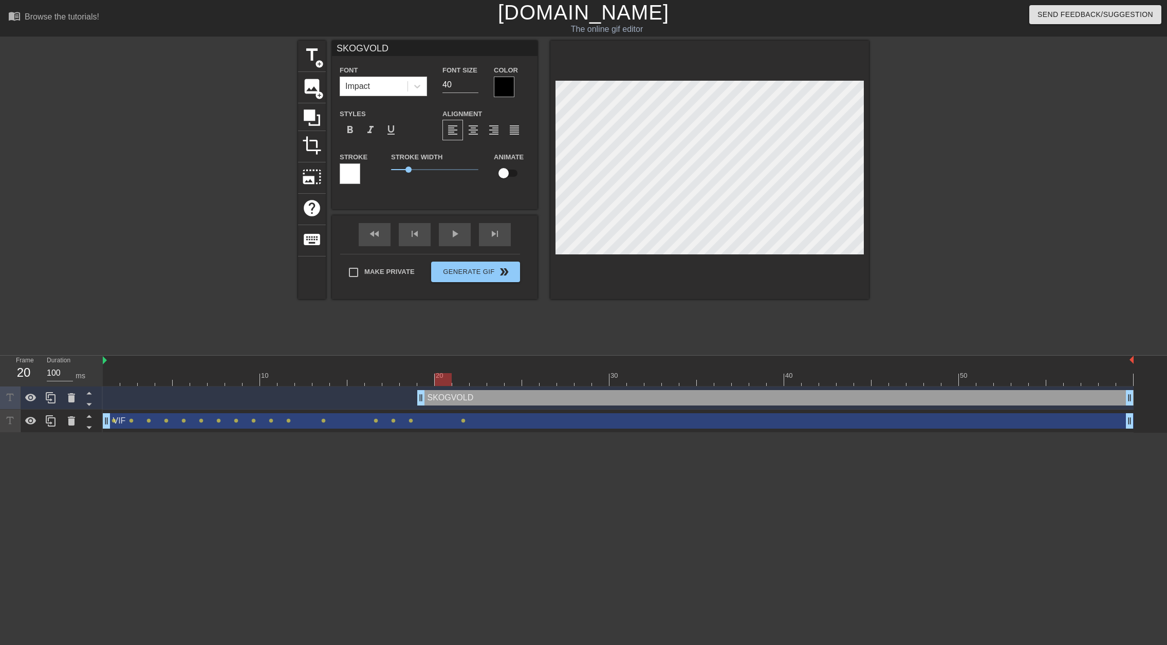
click at [436, 420] on div "VIF drag_handle drag_handle" at bounding box center [618, 420] width 1030 height 15
type input "VIF"
type input "73"
checkbox input "true"
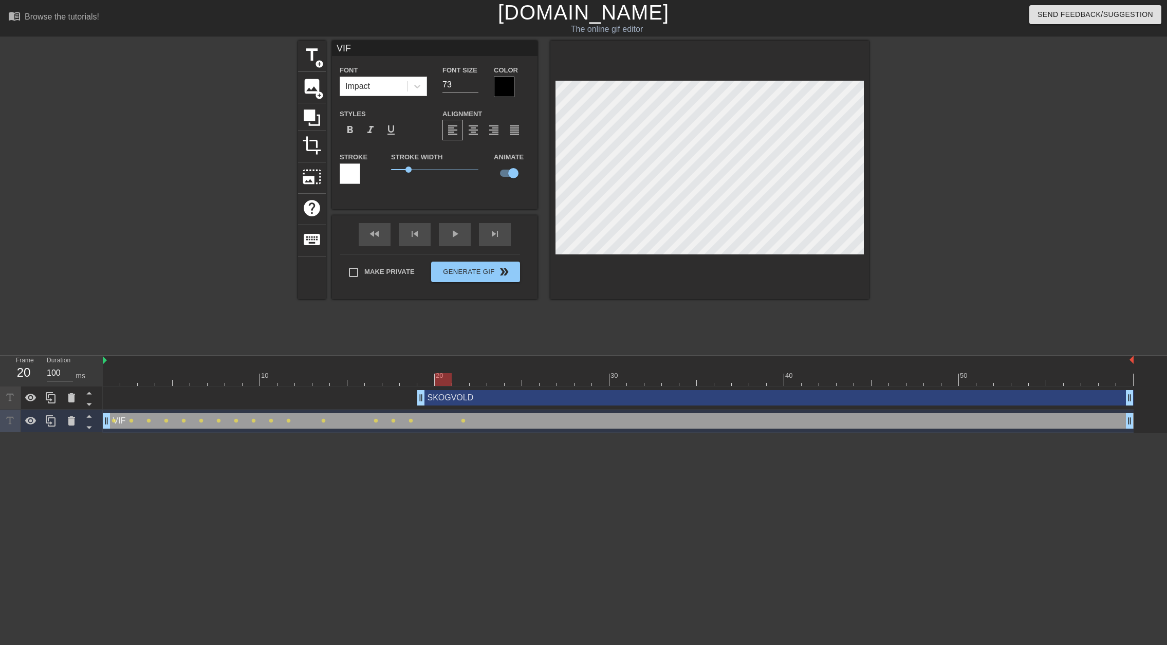
drag, startPoint x: 442, startPoint y: 376, endPoint x: 435, endPoint y: 376, distance: 6.7
click at [435, 376] on div at bounding box center [443, 379] width 17 height 13
drag, startPoint x: 441, startPoint y: 376, endPoint x: 431, endPoint y: 376, distance: 10.3
click at [431, 376] on div at bounding box center [425, 379] width 17 height 13
click at [491, 400] on div "SKOGVOLD drag_handle drag_handle" at bounding box center [775, 397] width 716 height 15
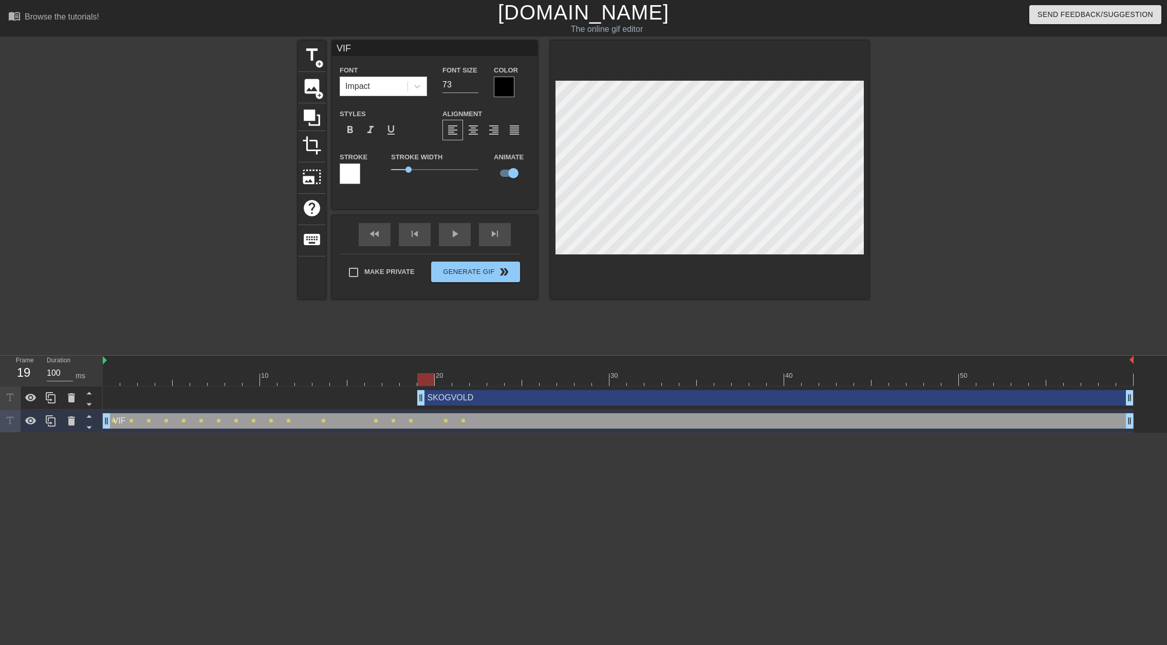
type input "SKOGVOLD"
type input "40"
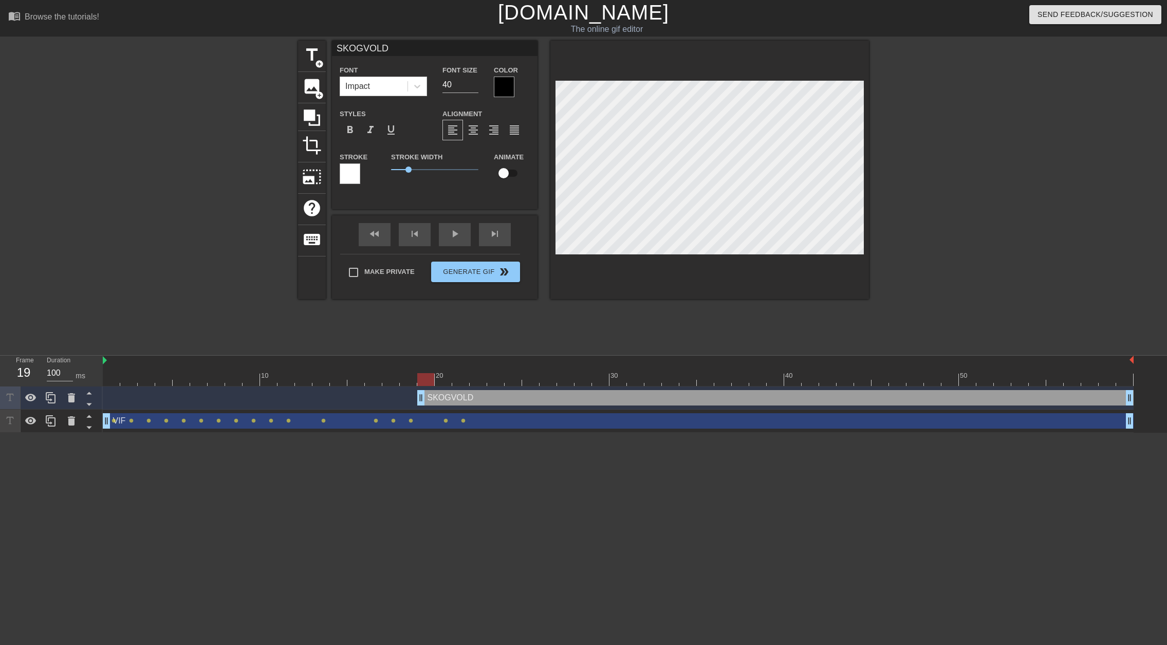
click at [504, 170] on input "checkbox" at bounding box center [503, 173] width 59 height 20
checkbox input "true"
drag, startPoint x: 423, startPoint y: 376, endPoint x: 433, endPoint y: 376, distance: 9.2
click at [433, 376] on div at bounding box center [425, 379] width 17 height 13
click at [434, 376] on div at bounding box center [618, 379] width 1030 height 13
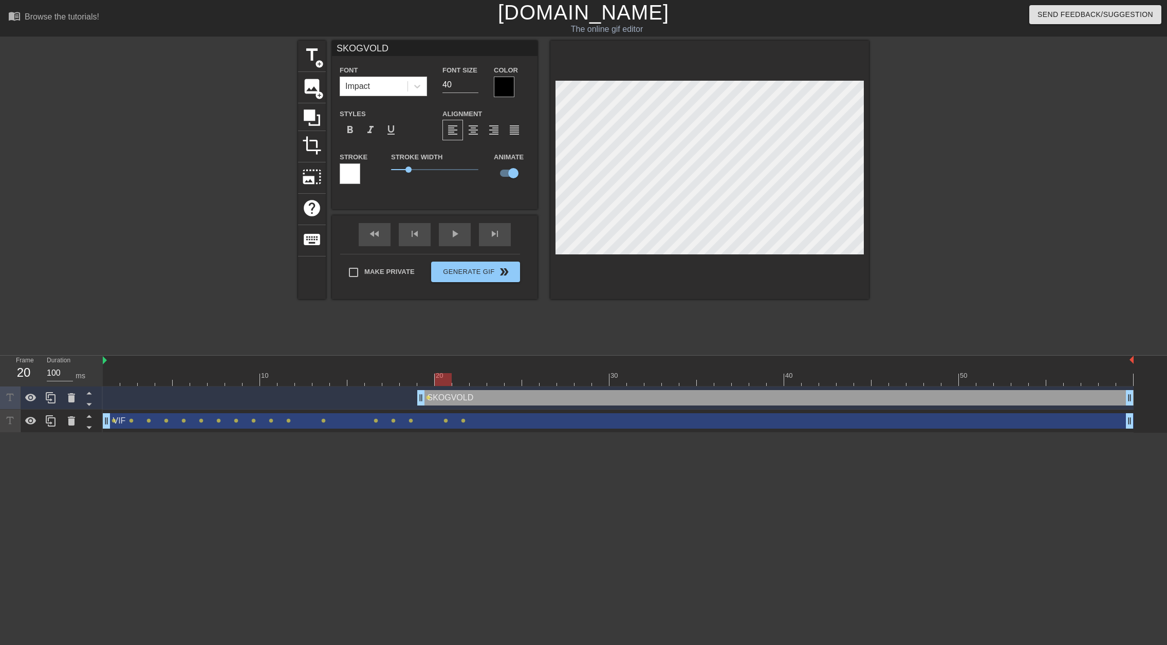
click at [435, 376] on div at bounding box center [443, 379] width 17 height 13
drag, startPoint x: 444, startPoint y: 377, endPoint x: 456, endPoint y: 378, distance: 11.9
click at [456, 378] on div at bounding box center [460, 379] width 17 height 13
drag, startPoint x: 463, startPoint y: 372, endPoint x: 468, endPoint y: 373, distance: 5.7
click at [468, 373] on div "10 20 30 40 50" at bounding box center [618, 370] width 1030 height 30
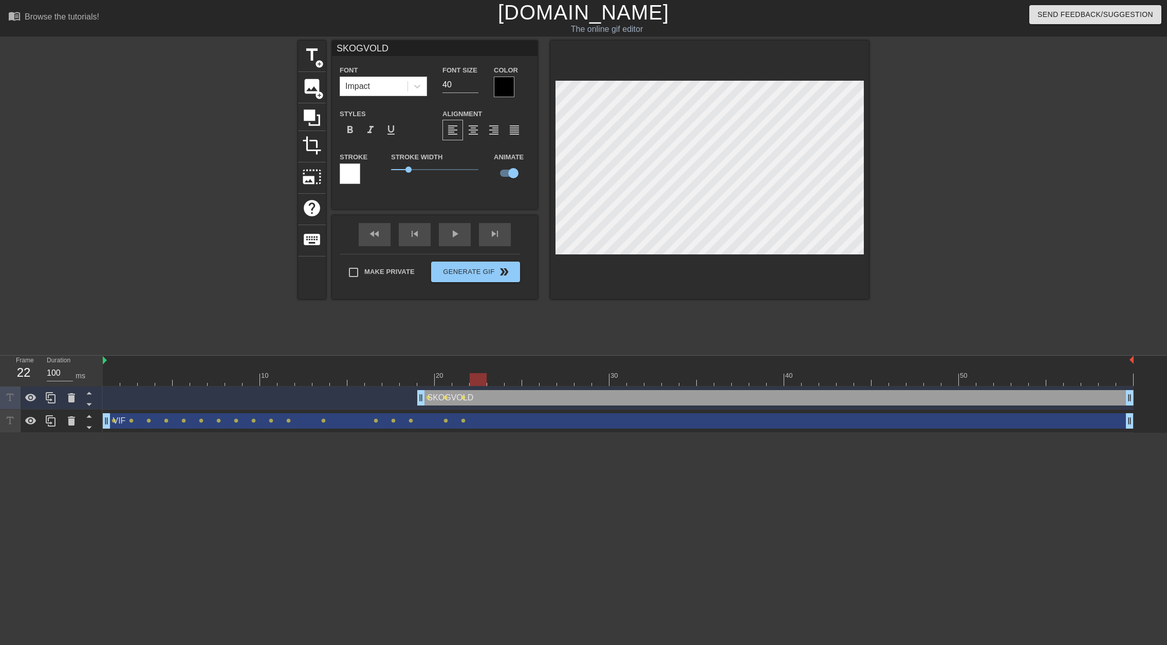
drag, startPoint x: 462, startPoint y: 377, endPoint x: 472, endPoint y: 377, distance: 10.3
click at [472, 377] on div at bounding box center [478, 379] width 17 height 13
click at [478, 423] on div "VIF drag_handle drag_handle" at bounding box center [618, 420] width 1030 height 15
type input "VIF"
type input "73"
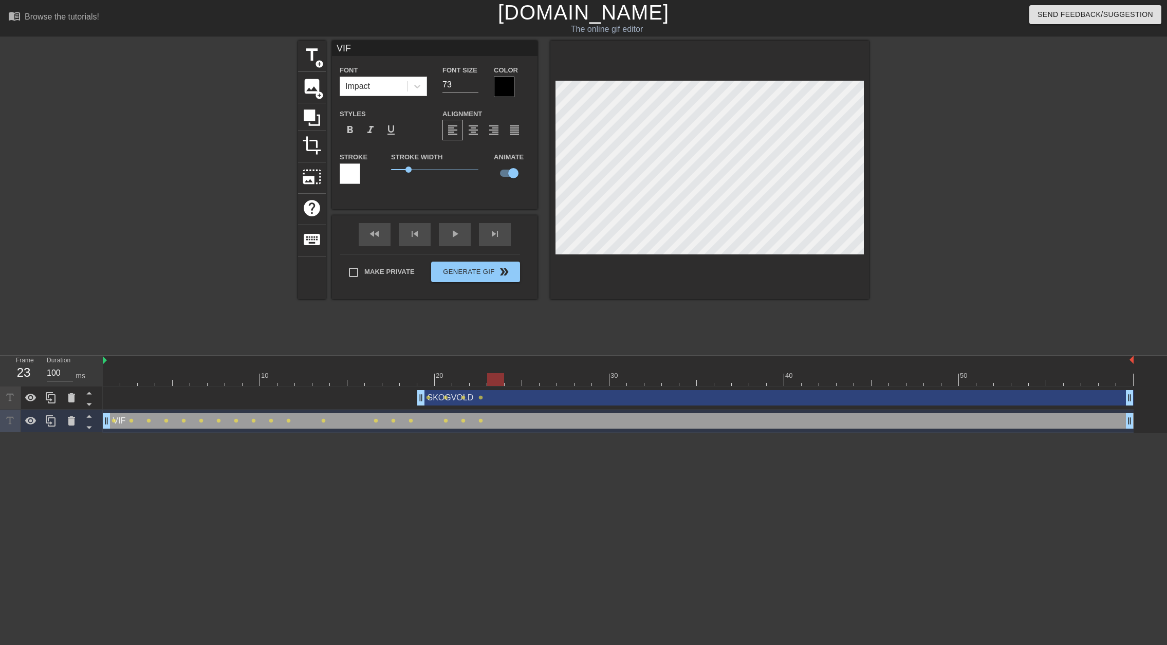
drag, startPoint x: 479, startPoint y: 377, endPoint x: 491, endPoint y: 377, distance: 11.8
click at [491, 377] on div at bounding box center [495, 379] width 17 height 13
click at [526, 398] on div "SKOGVOLD drag_handle drag_handle" at bounding box center [775, 397] width 716 height 15
type input "SKOGVOLD"
type input "40"
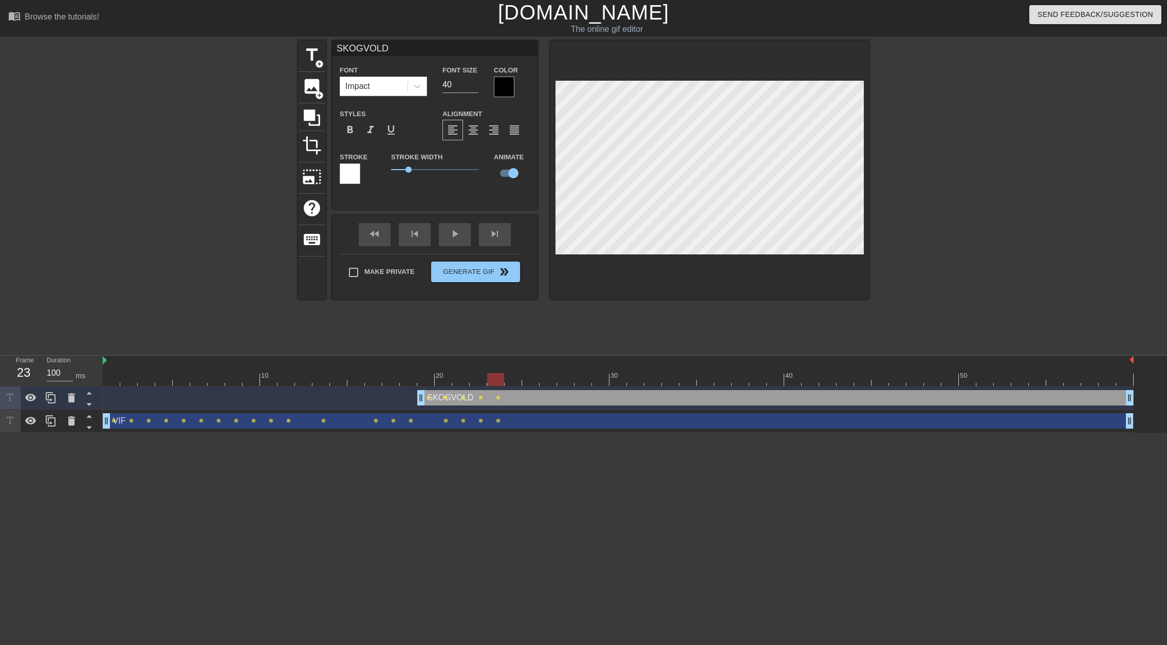
click at [511, 378] on div at bounding box center [618, 379] width 1030 height 13
click at [573, 416] on div "VIF drag_handle drag_handle" at bounding box center [618, 420] width 1030 height 15
type input "VIF"
type input "73"
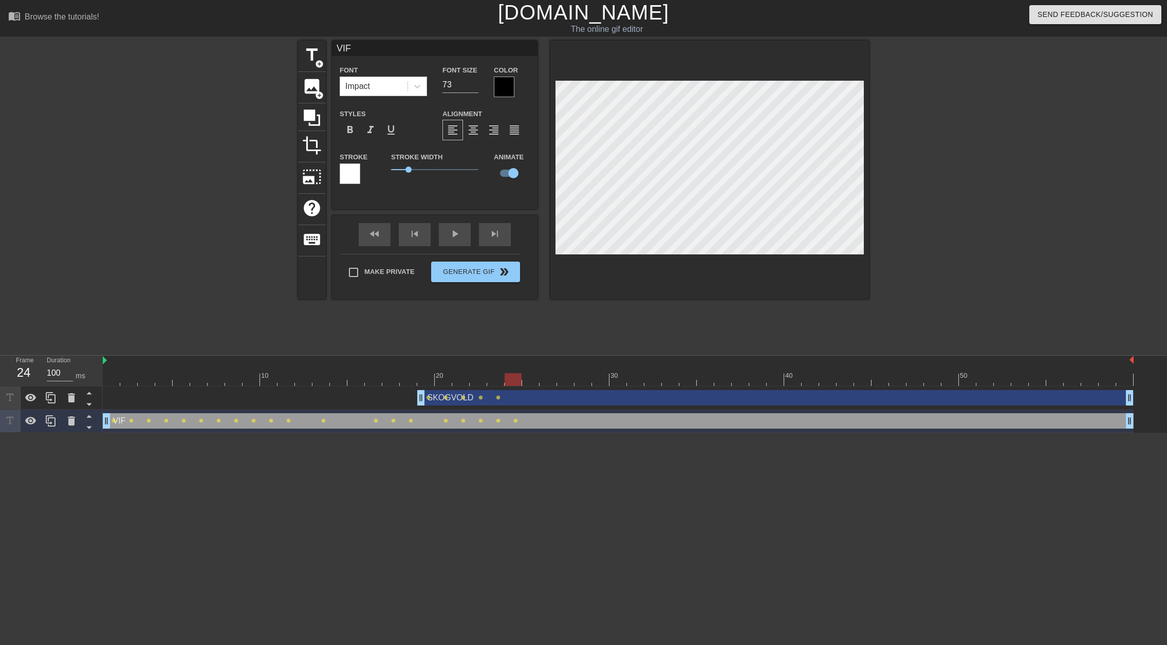
click at [511, 402] on div "SKOGVOLD drag_handle drag_handle" at bounding box center [775, 397] width 716 height 15
type input "SKOGVOLD"
type input "40"
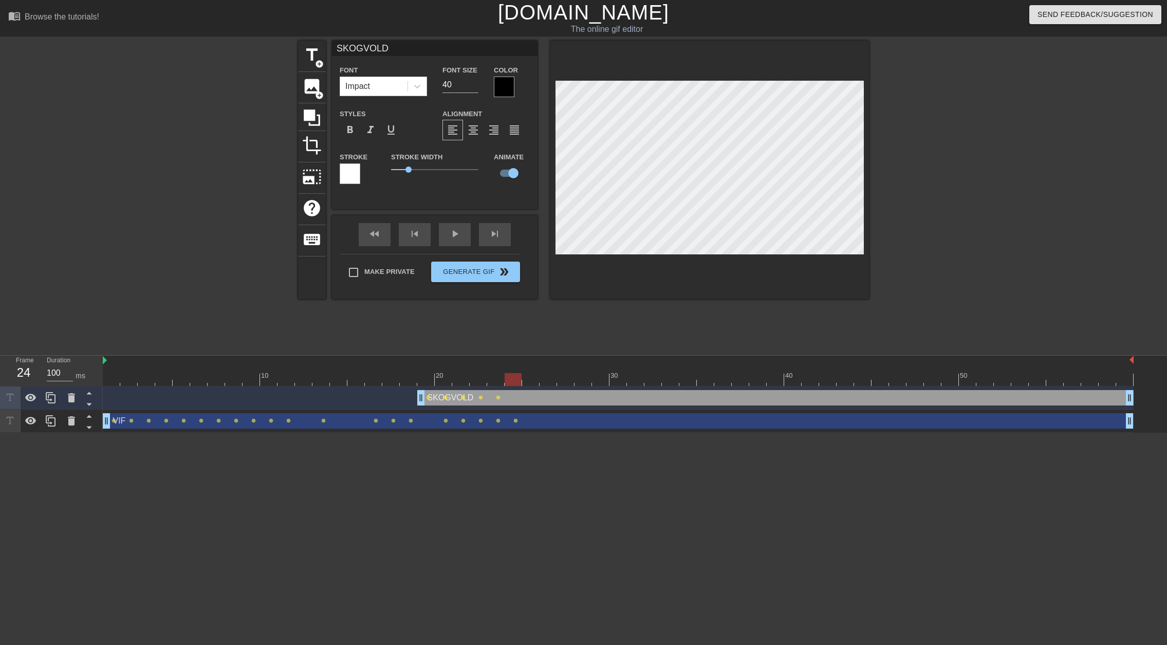
drag, startPoint x: 424, startPoint y: 373, endPoint x: 505, endPoint y: 372, distance: 81.7
click at [505, 372] on div "10 20 30 40 50" at bounding box center [618, 370] width 1030 height 30
drag, startPoint x: 515, startPoint y: 378, endPoint x: 523, endPoint y: 379, distance: 8.3
click at [523, 379] on div at bounding box center [530, 379] width 17 height 13
click at [528, 420] on div "VIF drag_handle drag_handle" at bounding box center [618, 420] width 1030 height 15
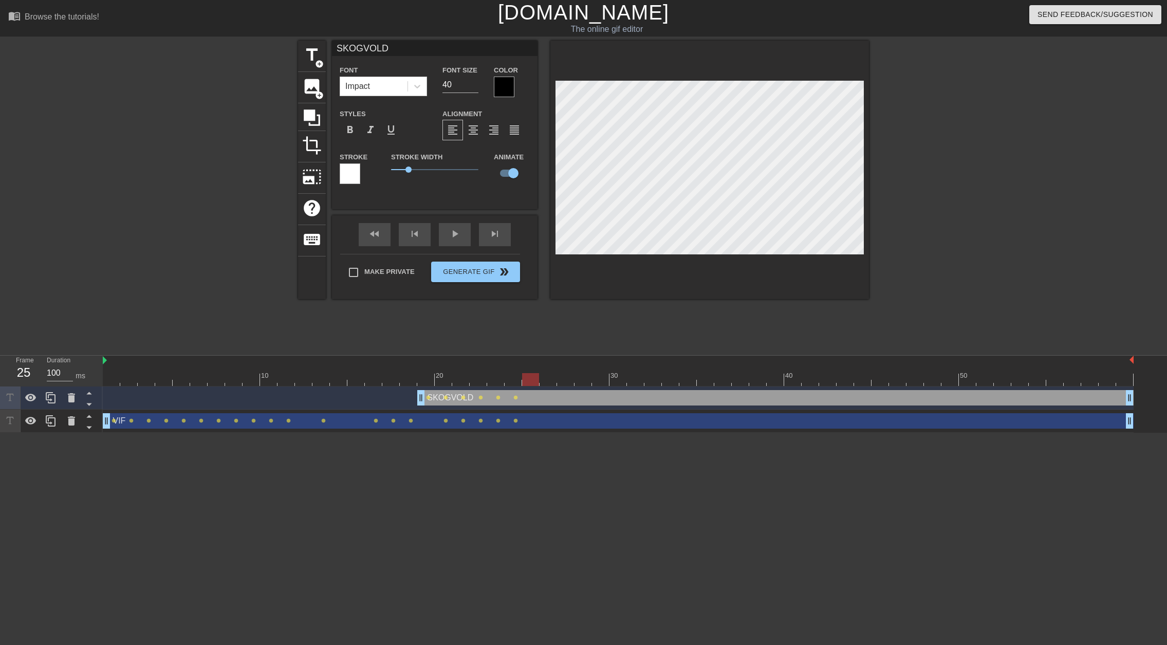
type input "VIF"
type input "73"
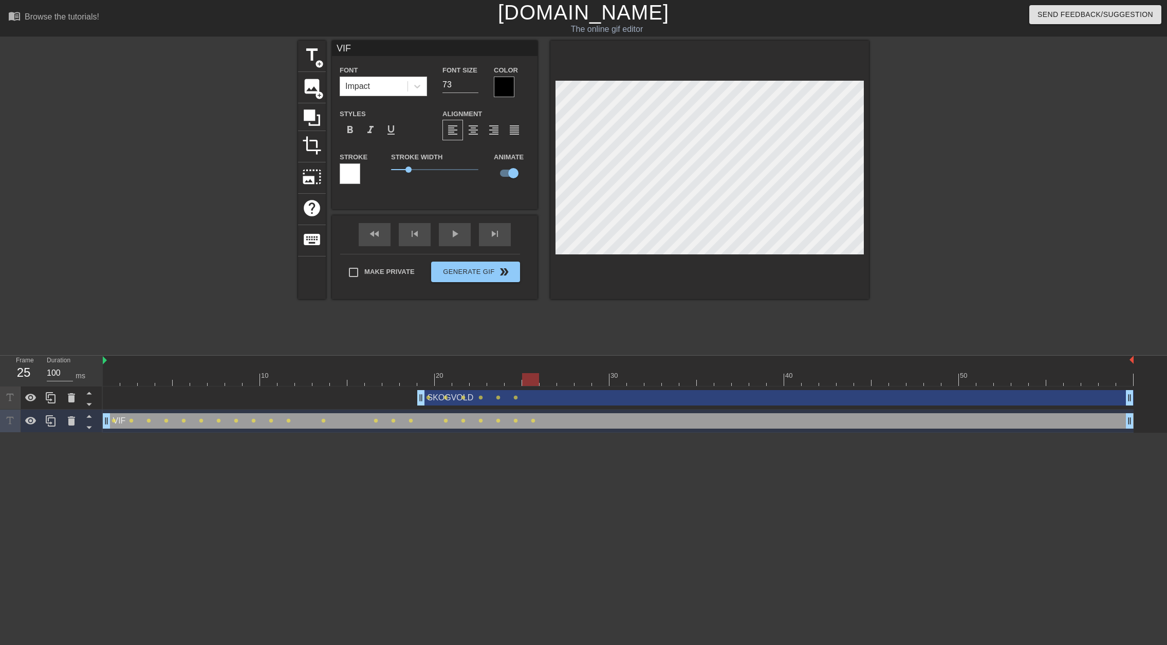
click at [532, 400] on div "SKOGVOLD drag_handle drag_handle" at bounding box center [775, 397] width 716 height 15
type input "SKOGVOLD"
type input "40"
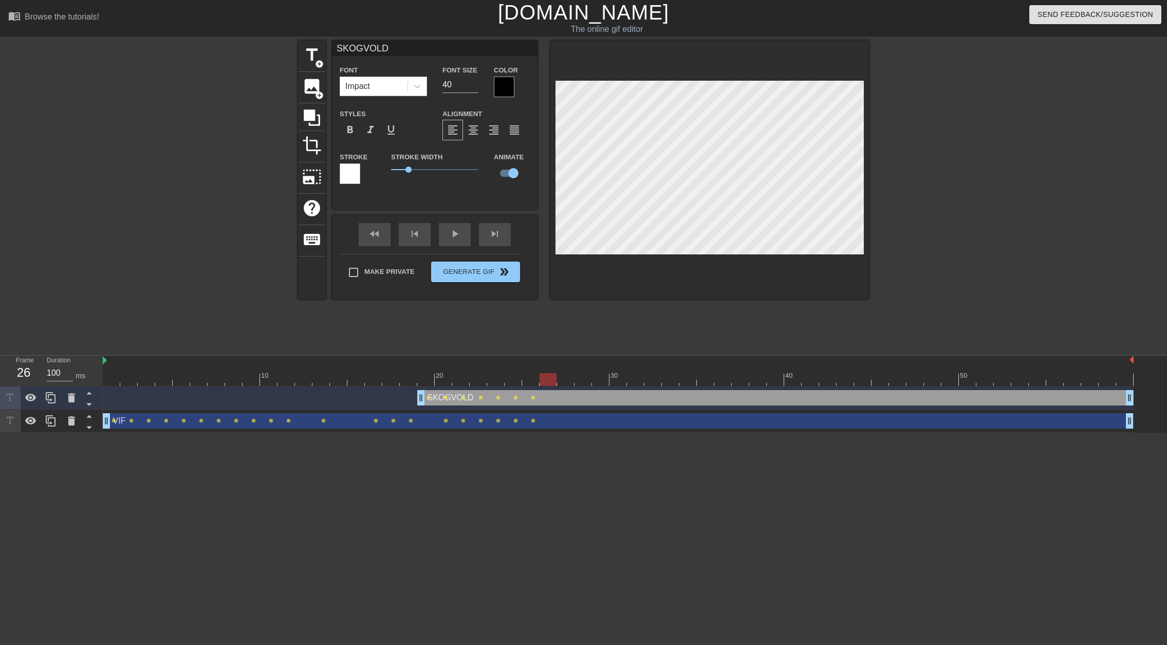
drag, startPoint x: 532, startPoint y: 380, endPoint x: 542, endPoint y: 381, distance: 10.8
click at [542, 381] on div at bounding box center [547, 379] width 17 height 13
click at [552, 404] on div "SKOGVOLD drag_handle drag_handle" at bounding box center [775, 397] width 716 height 15
click at [554, 416] on div "VIF drag_handle drag_handle" at bounding box center [618, 420] width 1030 height 15
type input "VIF"
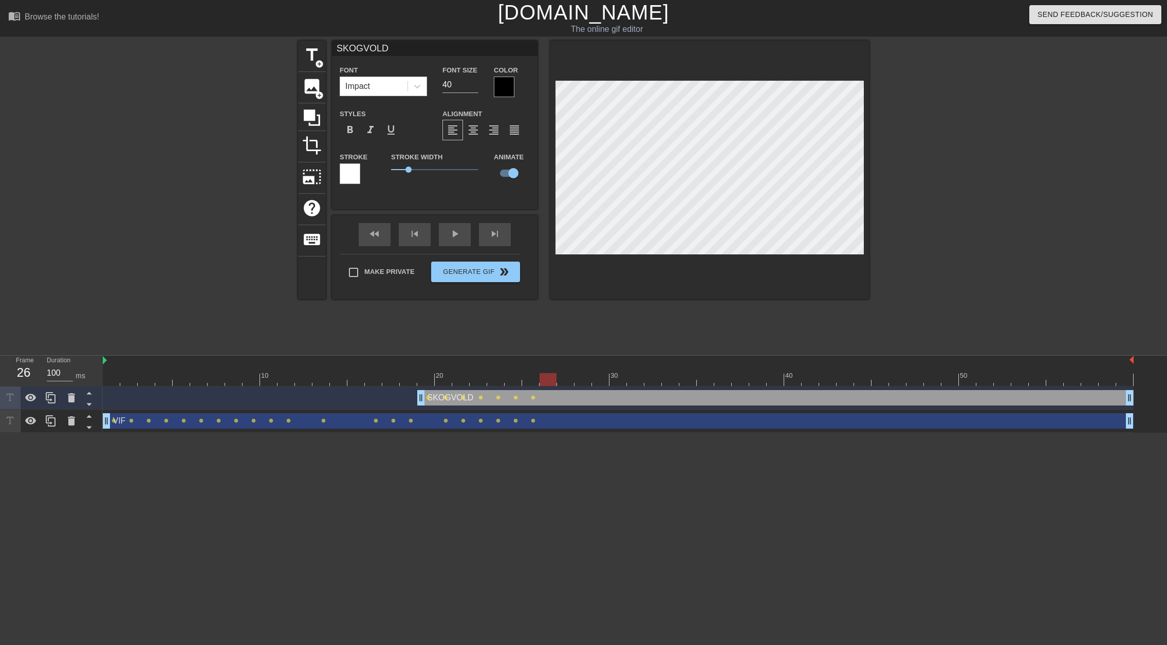
type input "73"
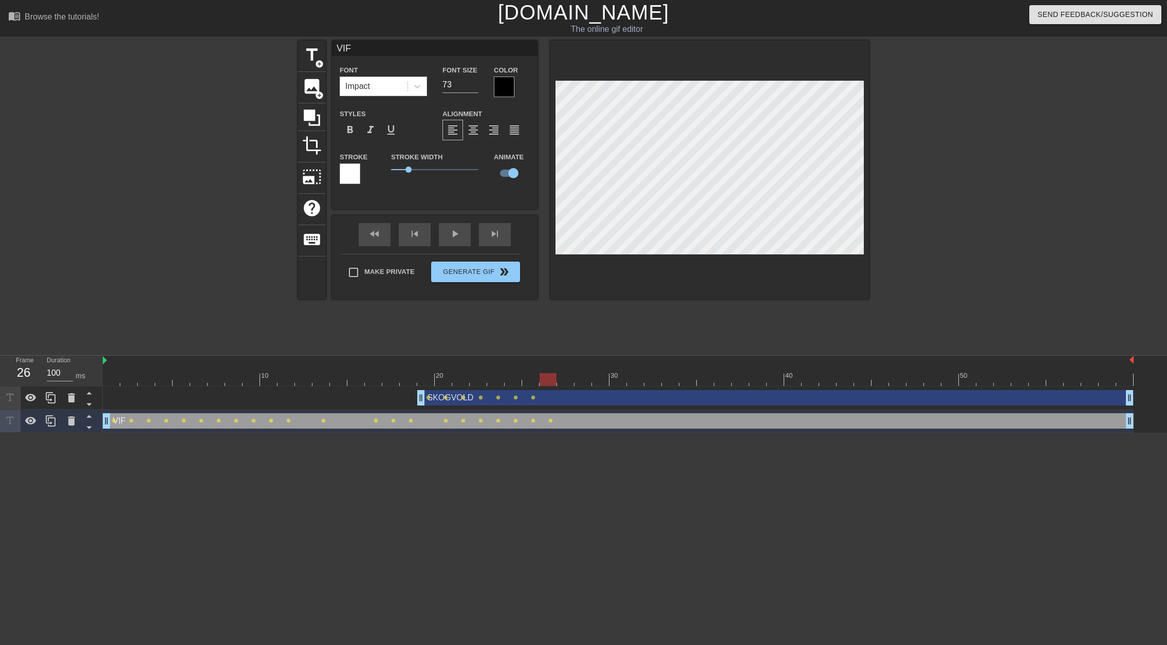
click at [548, 396] on div "SKOGVOLD drag_handle drag_handle" at bounding box center [775, 397] width 716 height 15
type input "SKOGVOLD"
type input "40"
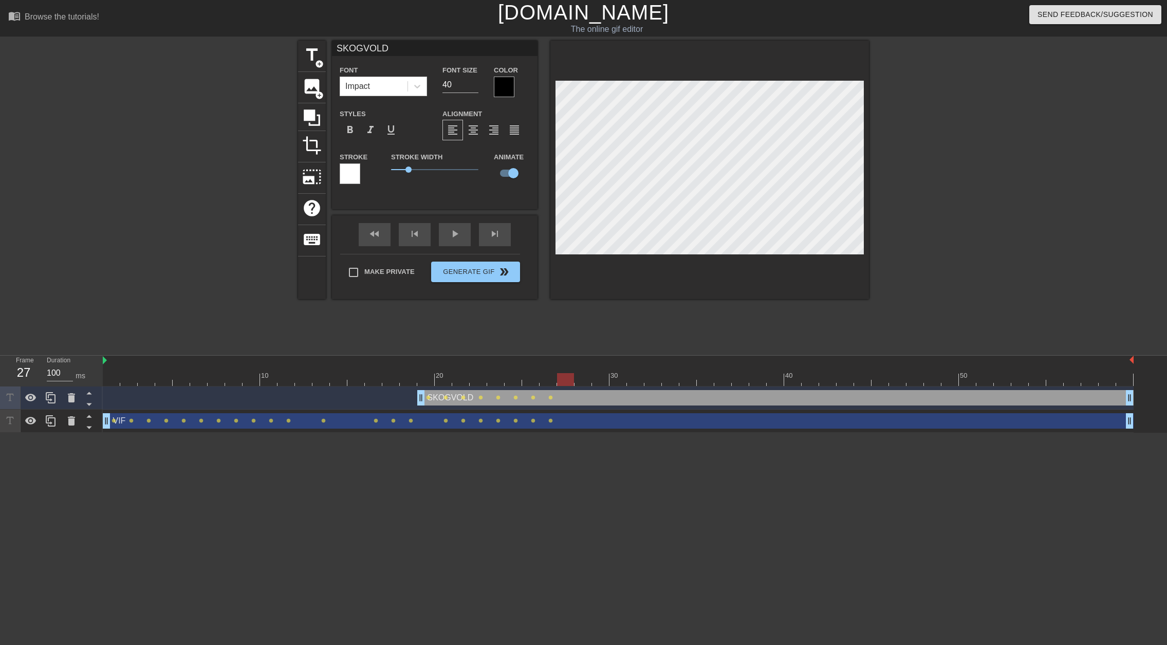
drag, startPoint x: 551, startPoint y: 374, endPoint x: 559, endPoint y: 374, distance: 7.7
click at [559, 374] on div at bounding box center [565, 379] width 17 height 13
click at [578, 418] on div "VIF drag_handle drag_handle" at bounding box center [618, 420] width 1030 height 15
type input "VIF"
type input "73"
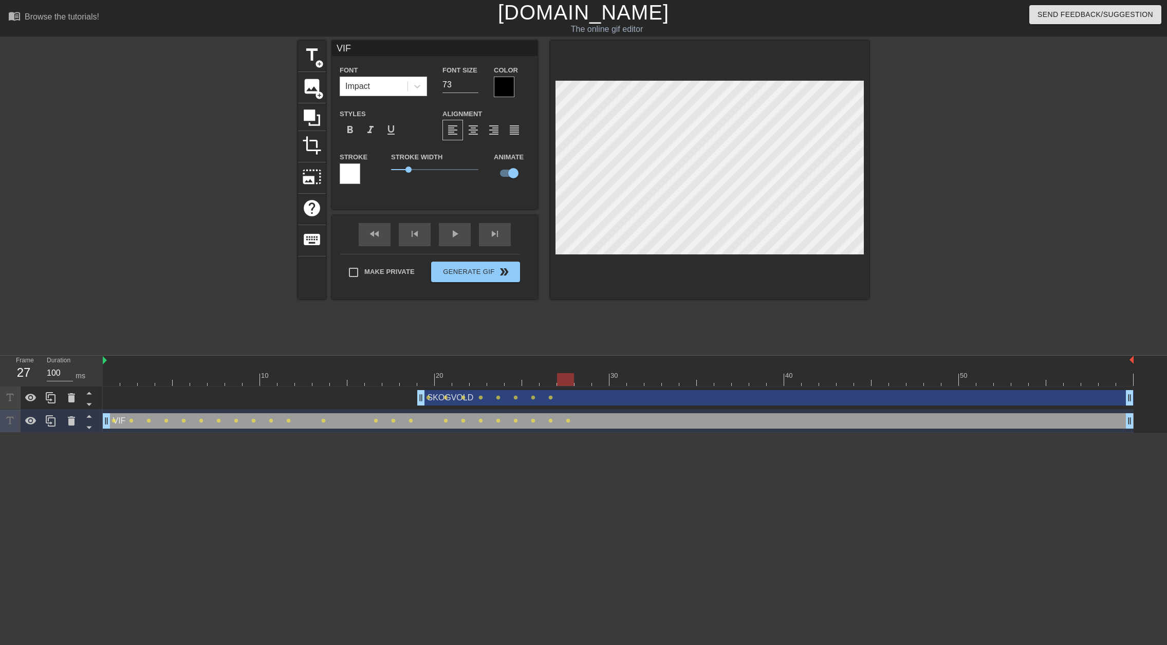
click at [574, 402] on div "SKOGVOLD drag_handle drag_handle" at bounding box center [775, 397] width 716 height 15
type input "SKOGVOLD"
type input "40"
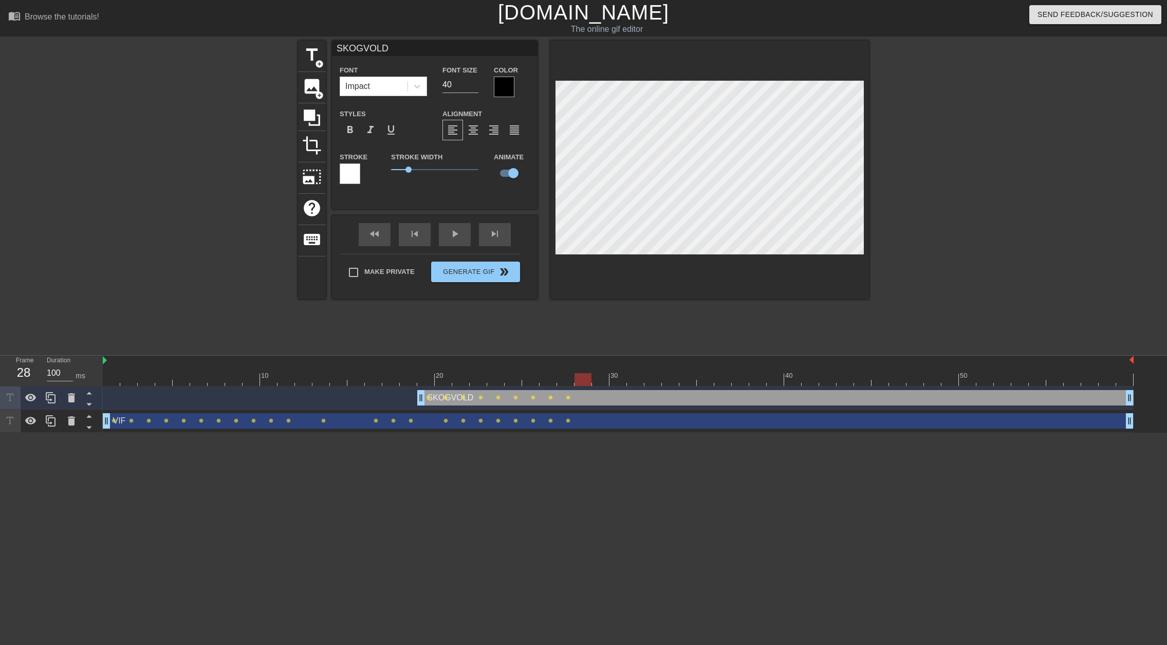
drag, startPoint x: 561, startPoint y: 381, endPoint x: 577, endPoint y: 378, distance: 16.1
click at [577, 378] on div at bounding box center [582, 379] width 17 height 13
click at [603, 421] on div "VIF drag_handle drag_handle" at bounding box center [618, 420] width 1030 height 15
type input "VIF"
type input "73"
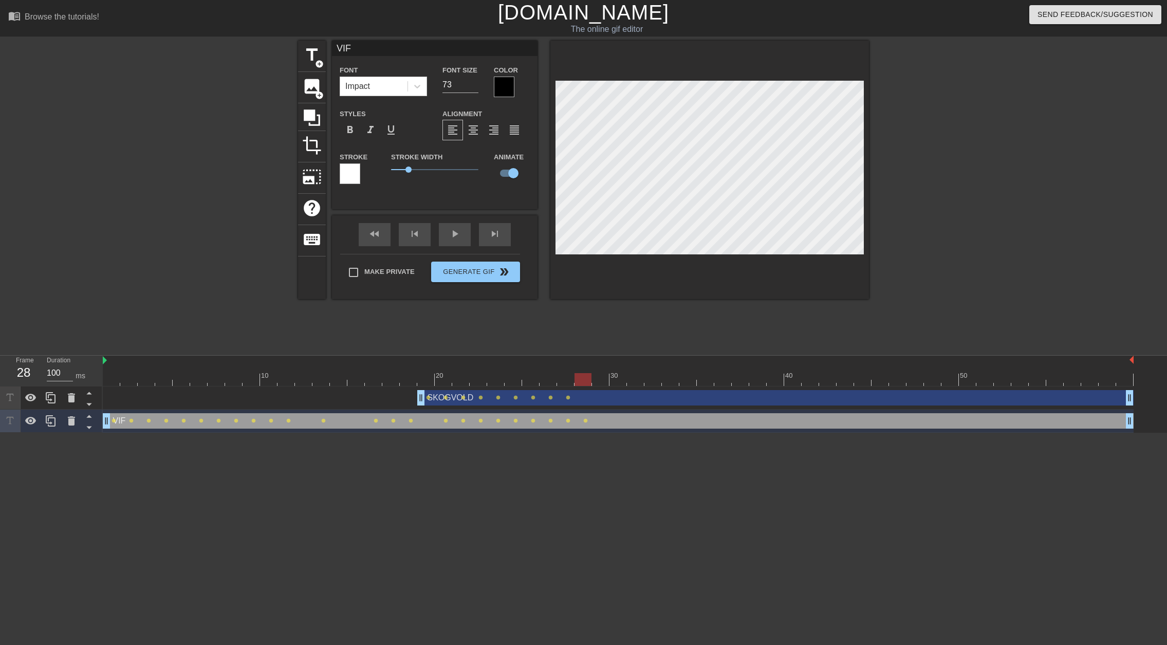
click at [604, 403] on div "SKOGVOLD drag_handle drag_handle" at bounding box center [775, 397] width 716 height 15
type input "SKOGVOLD"
type input "40"
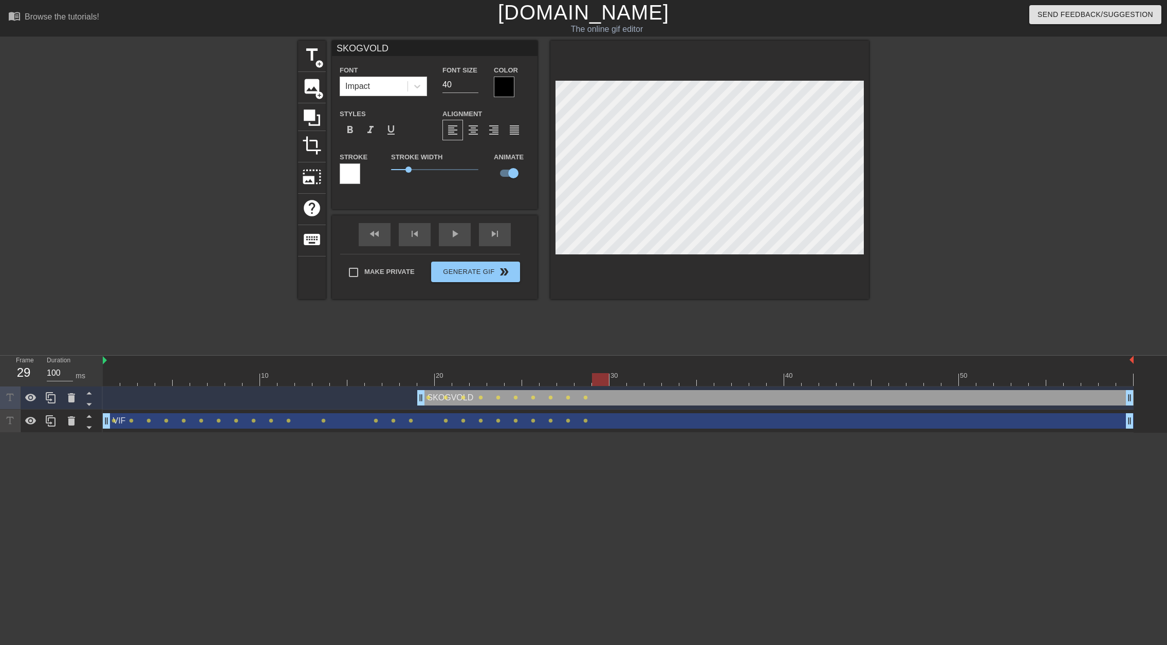
drag, startPoint x: 584, startPoint y: 376, endPoint x: 594, endPoint y: 377, distance: 10.3
click at [594, 377] on div at bounding box center [600, 379] width 17 height 13
click at [626, 420] on div "VIF drag_handle drag_handle" at bounding box center [618, 420] width 1030 height 15
type input "VIF"
type input "73"
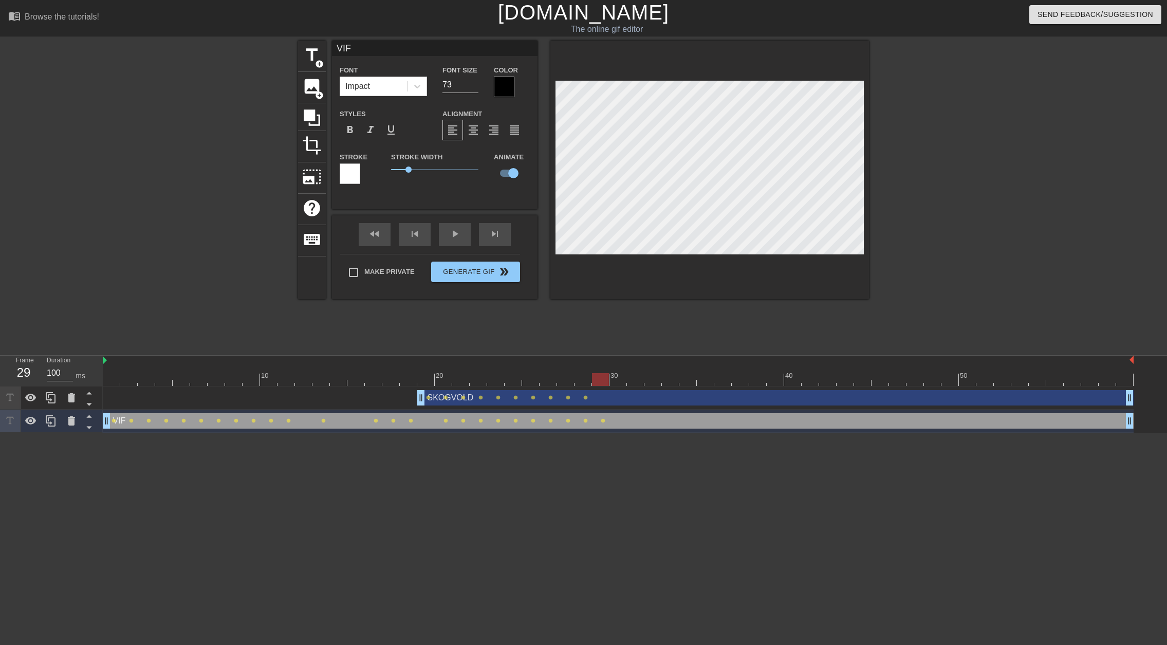
click at [626, 401] on div "SKOGVOLD drag_handle drag_handle" at bounding box center [775, 397] width 716 height 15
type input "SKOGVOLD"
type input "40"
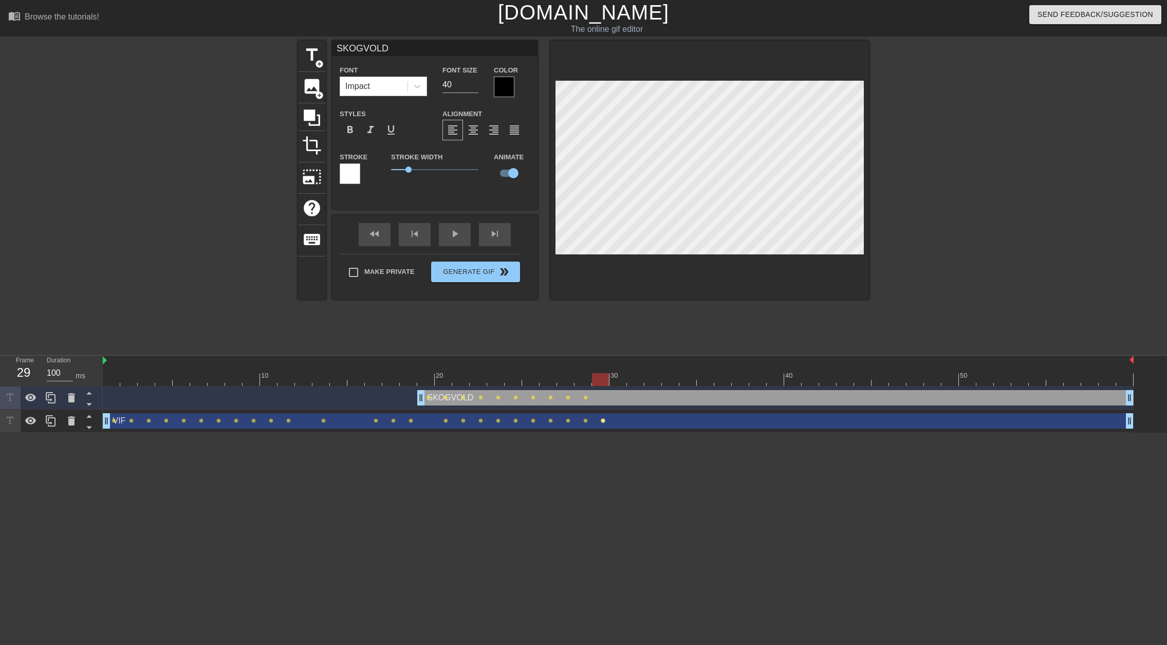
click at [603, 420] on span "lens" at bounding box center [603, 420] width 5 height 5
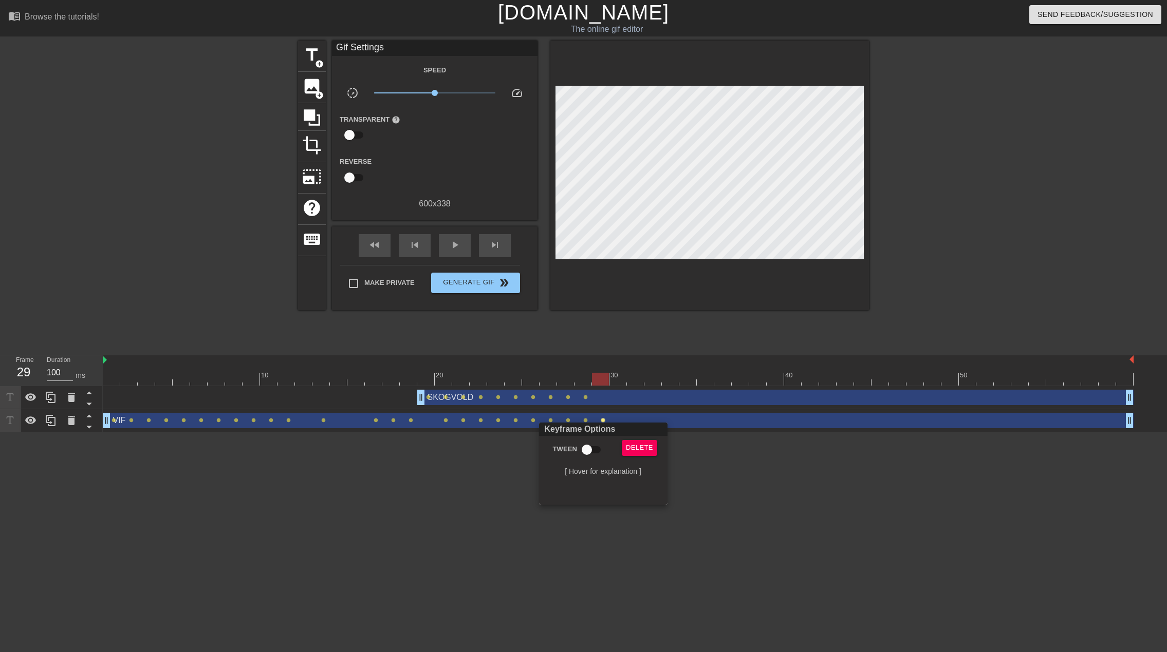
click at [739, 478] on div at bounding box center [583, 326] width 1167 height 652
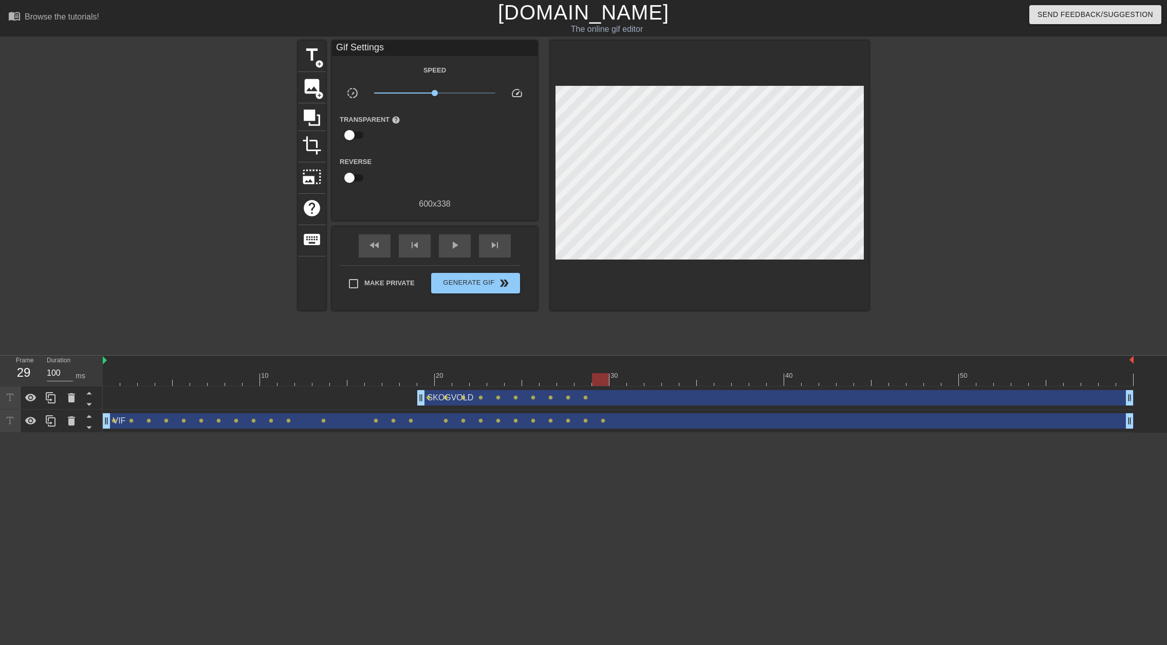
click at [630, 397] on div "SKOGVOLD drag_handle drag_handle" at bounding box center [775, 397] width 716 height 15
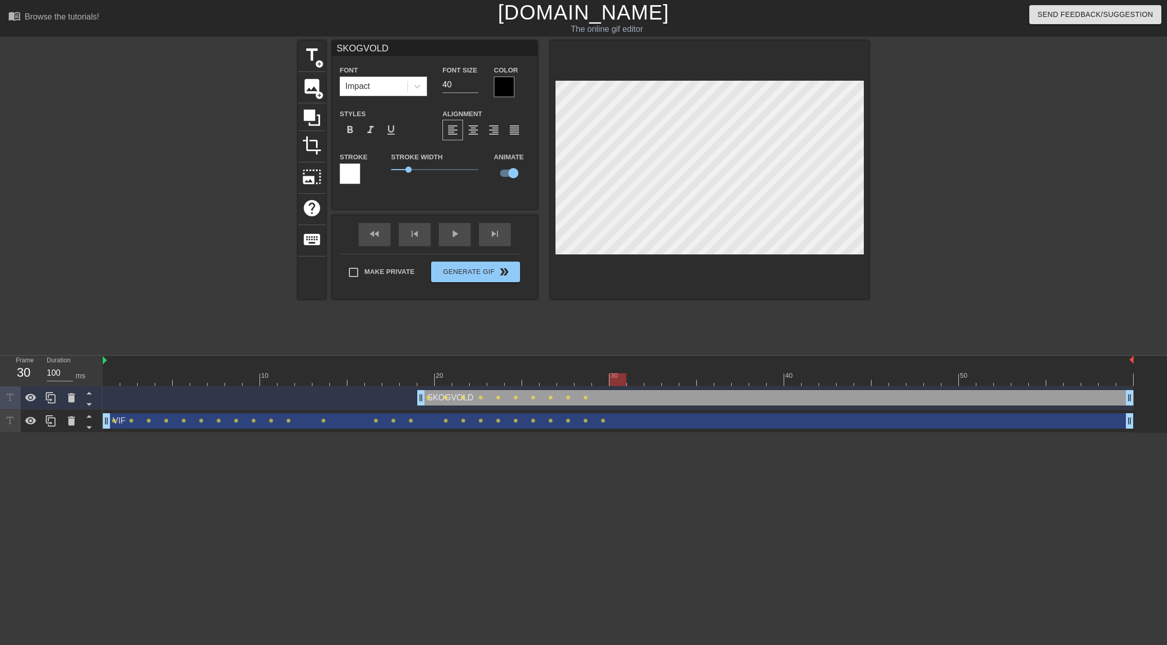
drag, startPoint x: 601, startPoint y: 376, endPoint x: 610, endPoint y: 376, distance: 9.2
click at [610, 376] on div at bounding box center [617, 379] width 17 height 13
click at [316, 52] on span "title" at bounding box center [312, 55] width 20 height 20
type input "New text 2"
checkbox input "false"
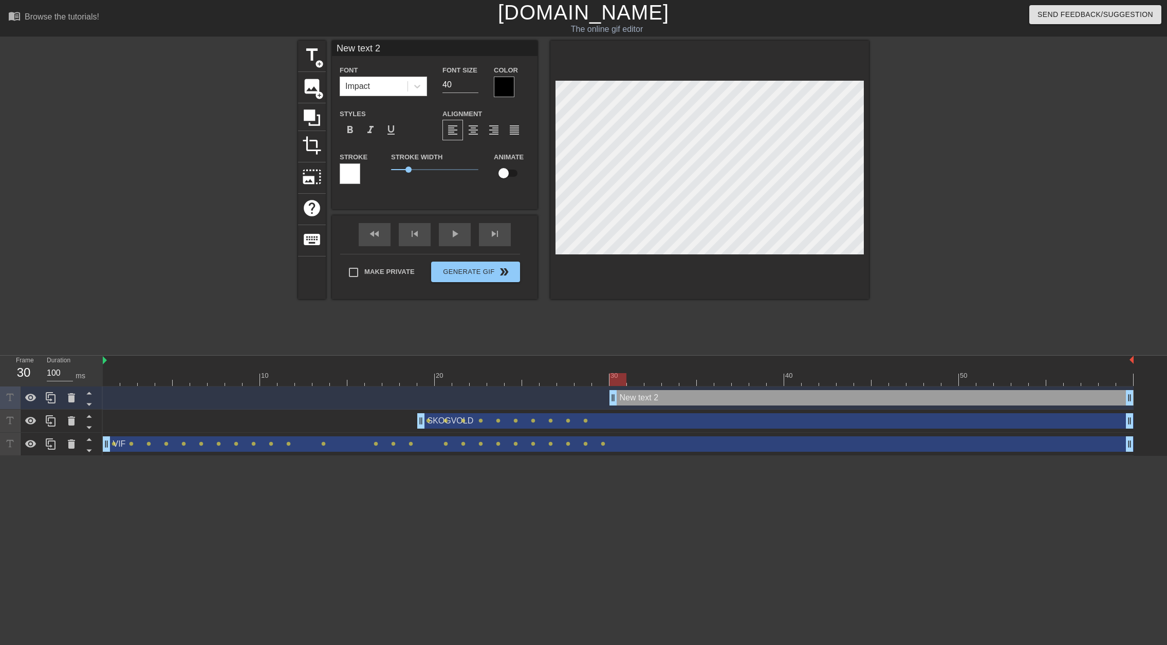
scroll to position [2, 2]
type input "B"
type textarea "B"
type input "BØ"
type textarea "BØ"
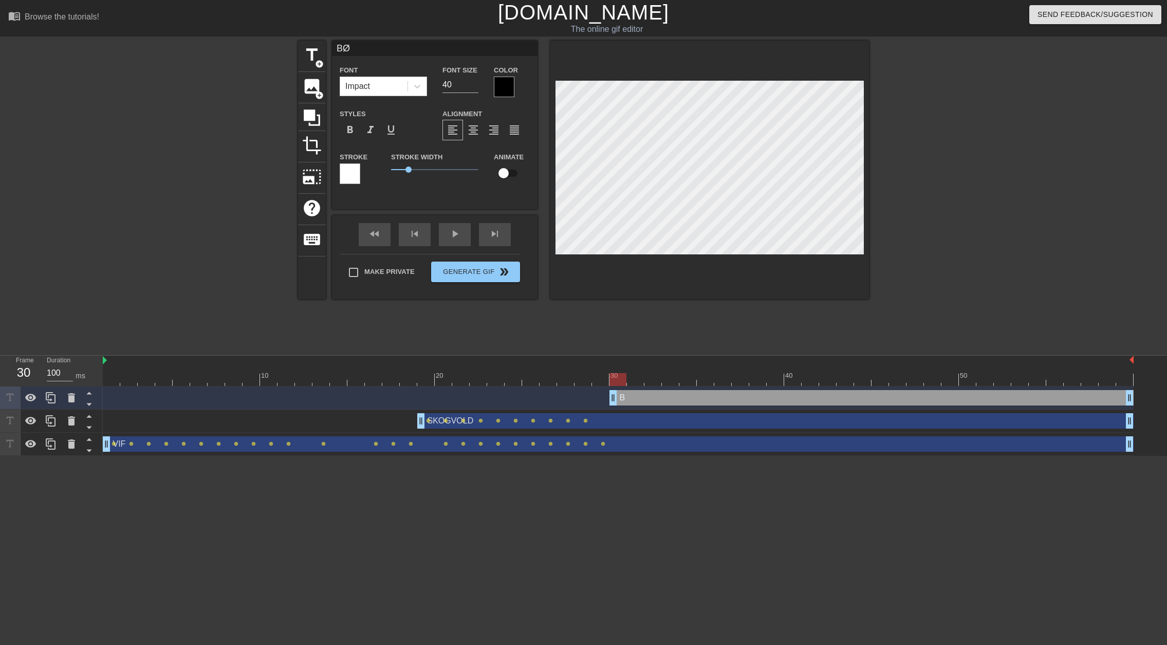
type input "BØR"
type textarea "BØR"
type input "BØRS"
type textarea "BØRS"
type input "BØRSH"
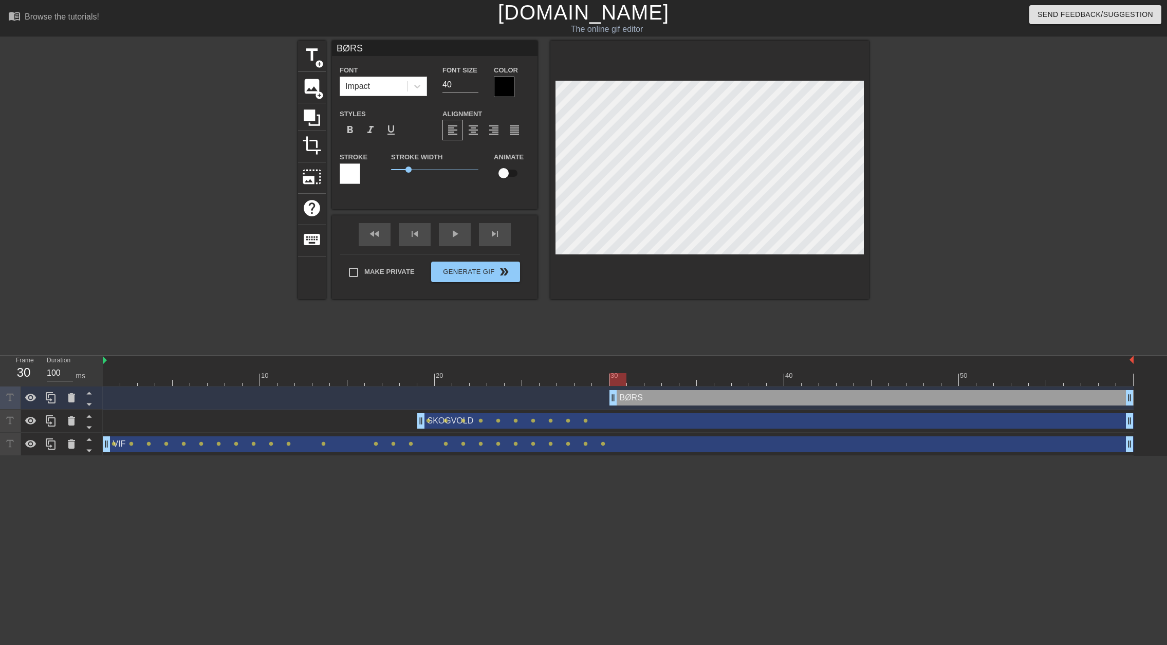
type textarea "BØRSH"
type input "BØRSHE"
type textarea "BØRSHE"
type input "BØRSHEI"
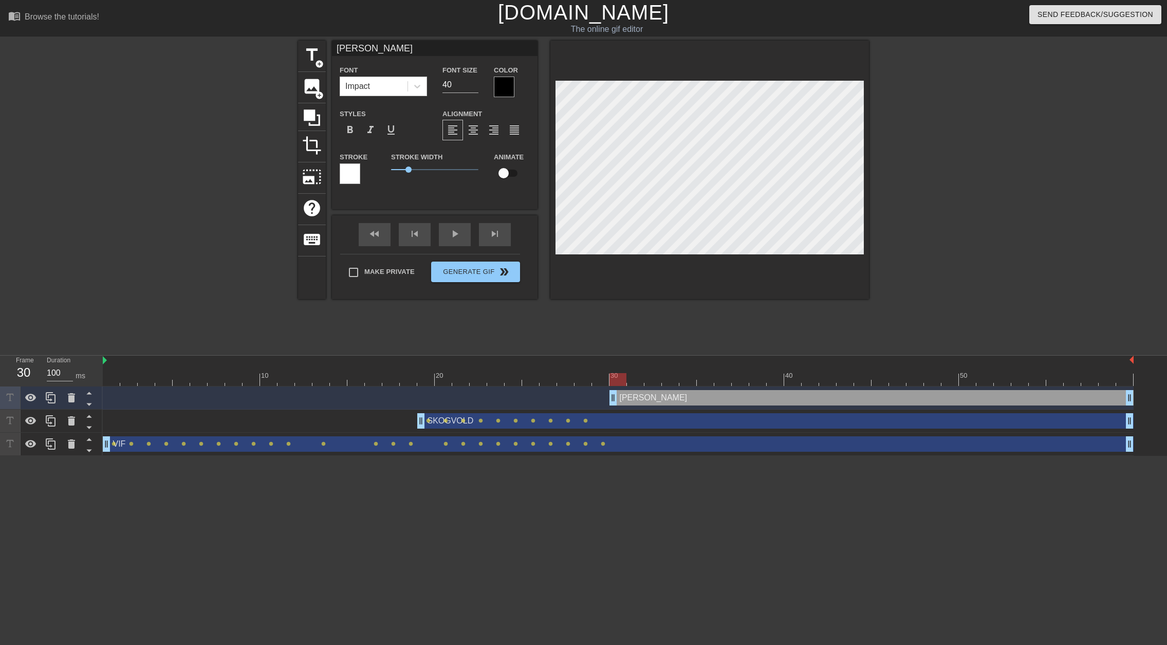
type textarea "BØRSHEI"
type input "BØRSHEIM"
type textarea "BØRSHEIM"
click at [503, 172] on input "checkbox" at bounding box center [503, 173] width 59 height 20
checkbox input "true"
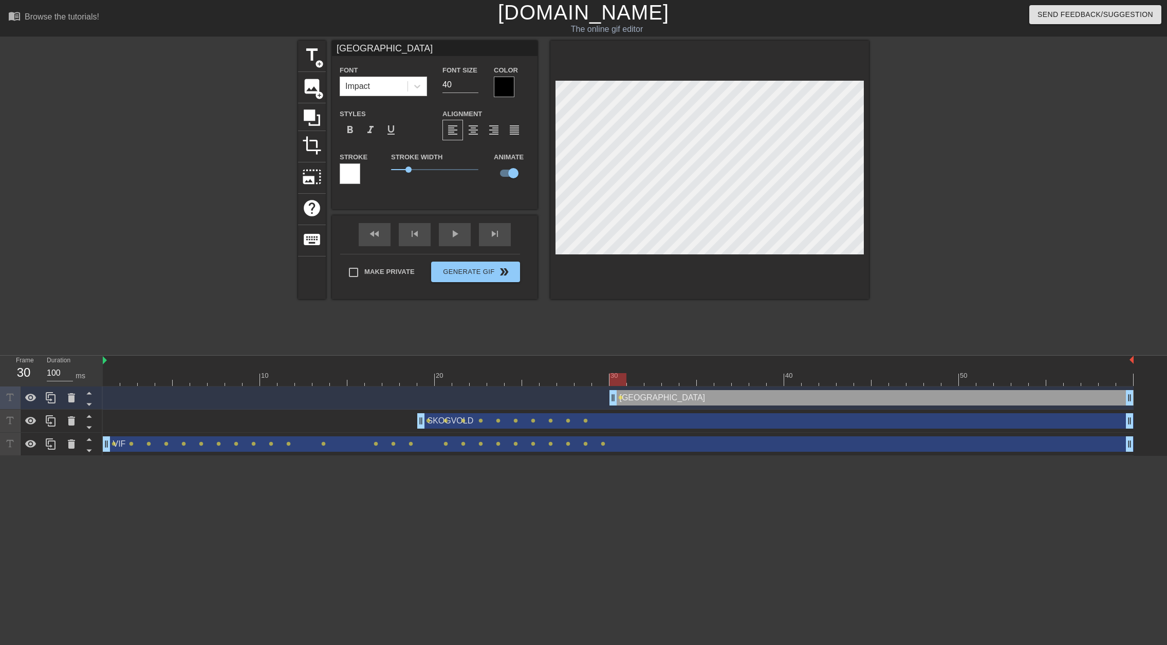
click at [617, 377] on div at bounding box center [617, 379] width 17 height 13
click at [617, 420] on div "SKOGVOLD drag_handle drag_handle" at bounding box center [775, 420] width 716 height 15
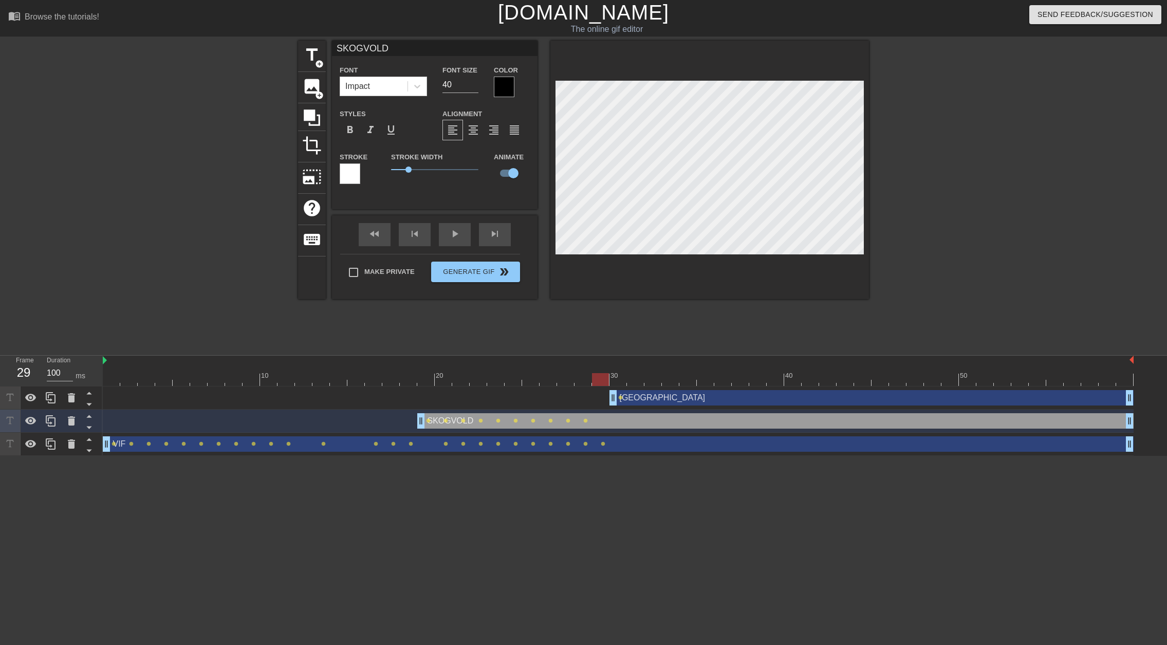
drag, startPoint x: 615, startPoint y: 377, endPoint x: 594, endPoint y: 376, distance: 21.1
click at [594, 376] on div at bounding box center [600, 379] width 17 height 13
click at [609, 374] on div at bounding box center [617, 379] width 17 height 13
click at [623, 440] on div "VIF drag_handle drag_handle" at bounding box center [618, 443] width 1030 height 15
type input "VIF"
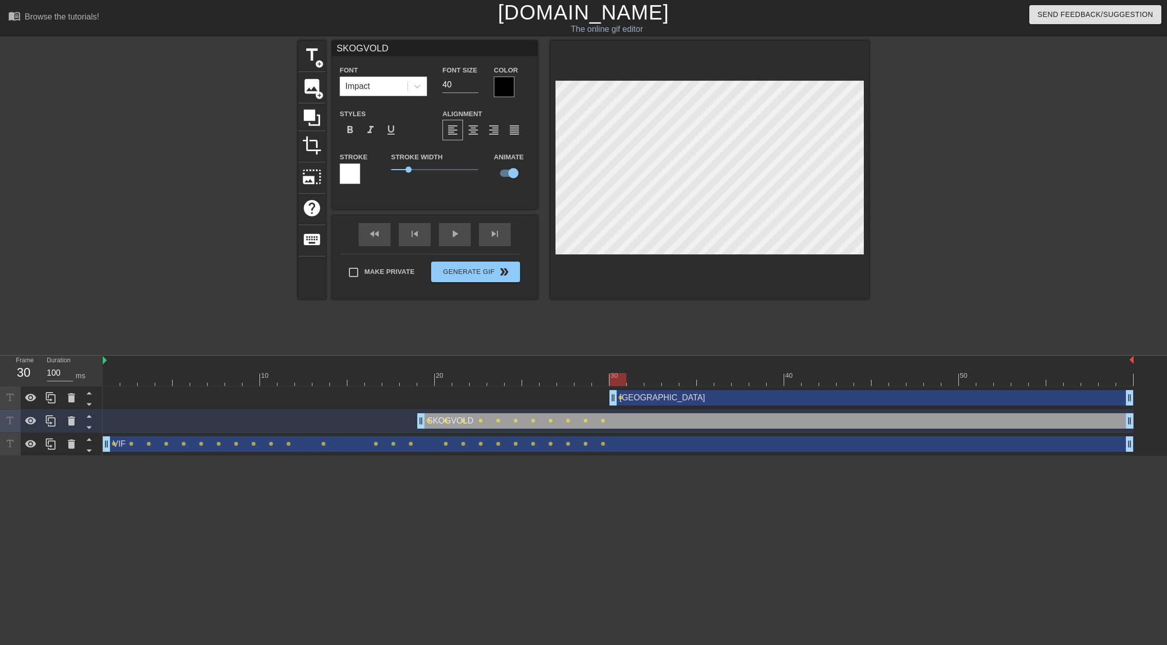
type input "73"
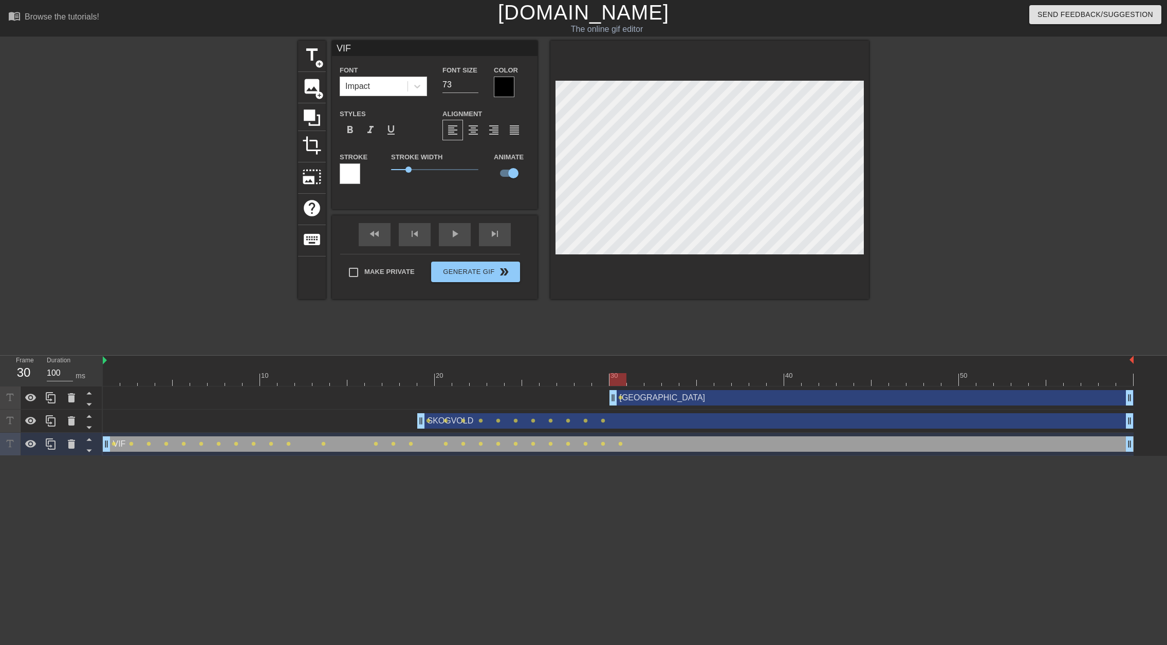
click at [646, 419] on div "SKOGVOLD drag_handle drag_handle" at bounding box center [775, 420] width 716 height 15
type input "SKOGVOLD"
type input "40"
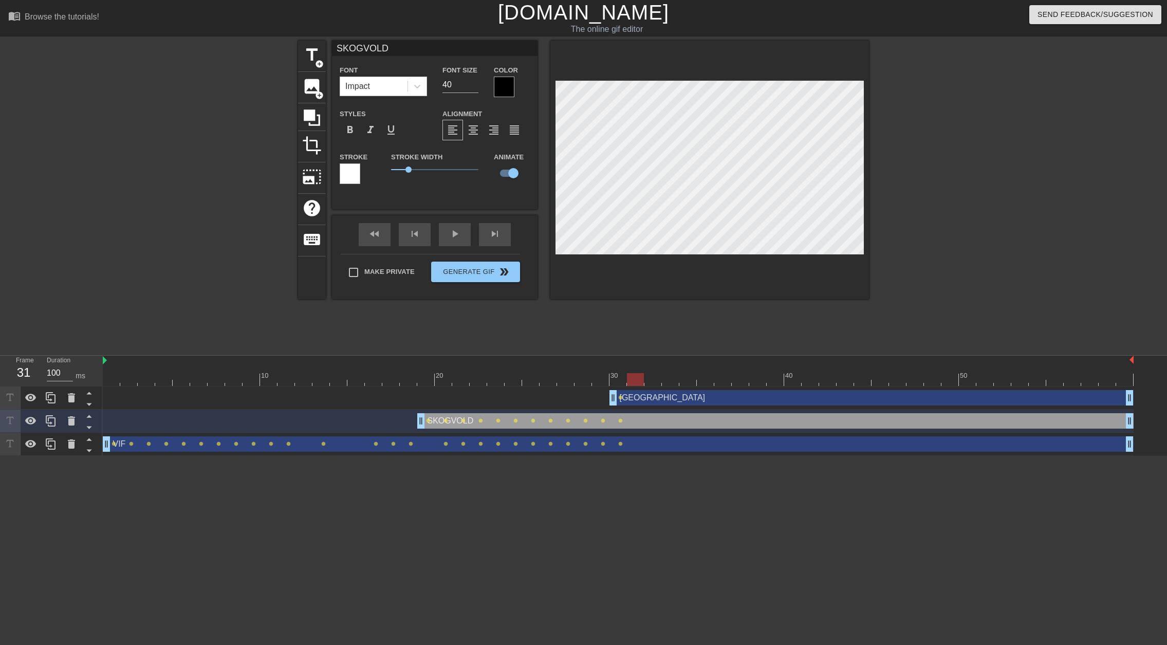
drag, startPoint x: 616, startPoint y: 376, endPoint x: 627, endPoint y: 376, distance: 10.8
click at [627, 376] on div at bounding box center [635, 379] width 17 height 13
click at [639, 400] on div "BØRSHEIM drag_handle drag_handle" at bounding box center [871, 397] width 524 height 15
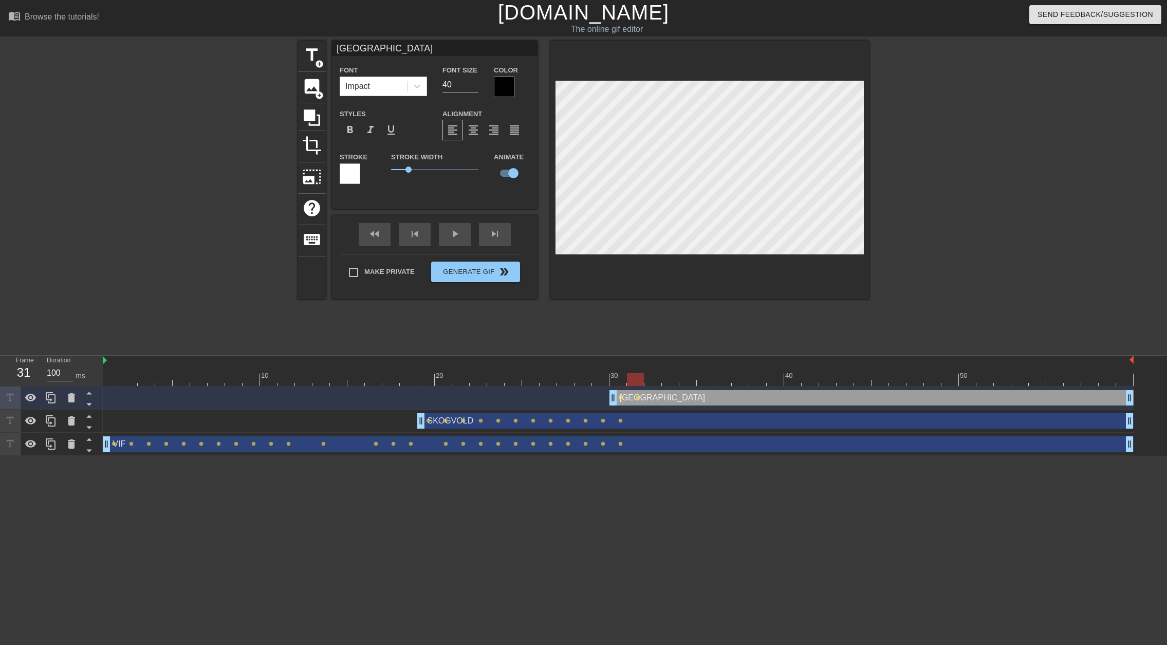
click at [643, 442] on div "VIF drag_handle drag_handle" at bounding box center [618, 443] width 1030 height 15
type input "VIF"
type input "73"
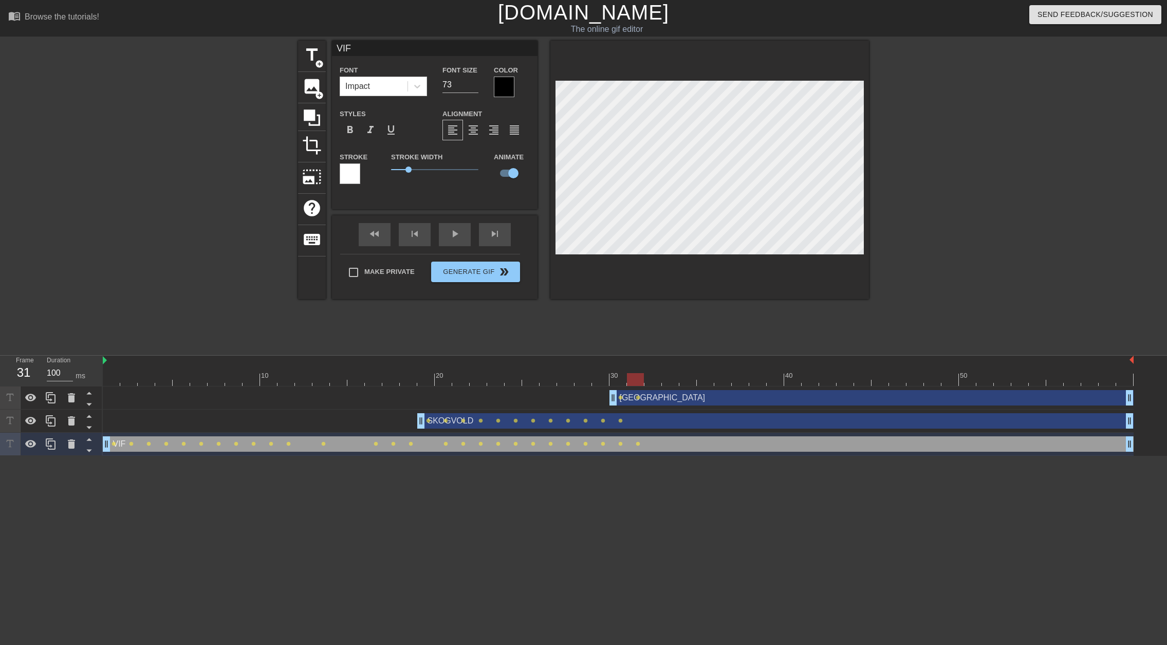
click at [655, 420] on div "SKOGVOLD drag_handle drag_handle" at bounding box center [775, 420] width 716 height 15
type input "SKOGVOLD"
type input "40"
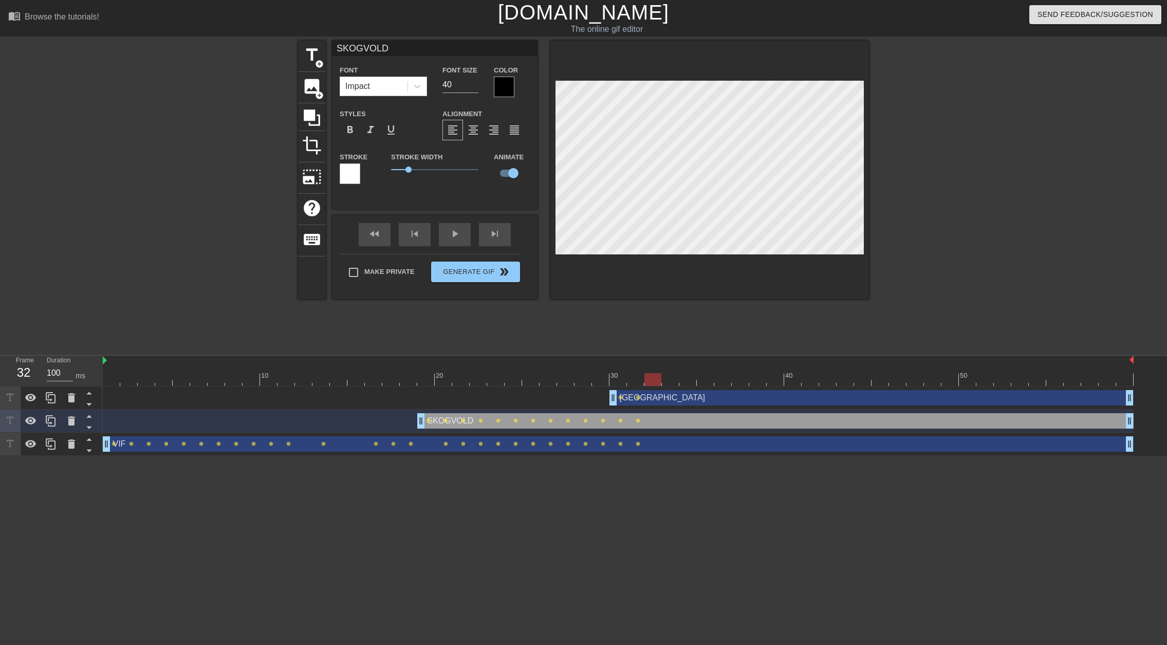
drag, startPoint x: 634, startPoint y: 374, endPoint x: 648, endPoint y: 374, distance: 13.9
click at [648, 374] on div at bounding box center [652, 379] width 17 height 13
click at [646, 398] on div "BØRSHEIM drag_handle drag_handle" at bounding box center [871, 397] width 524 height 15
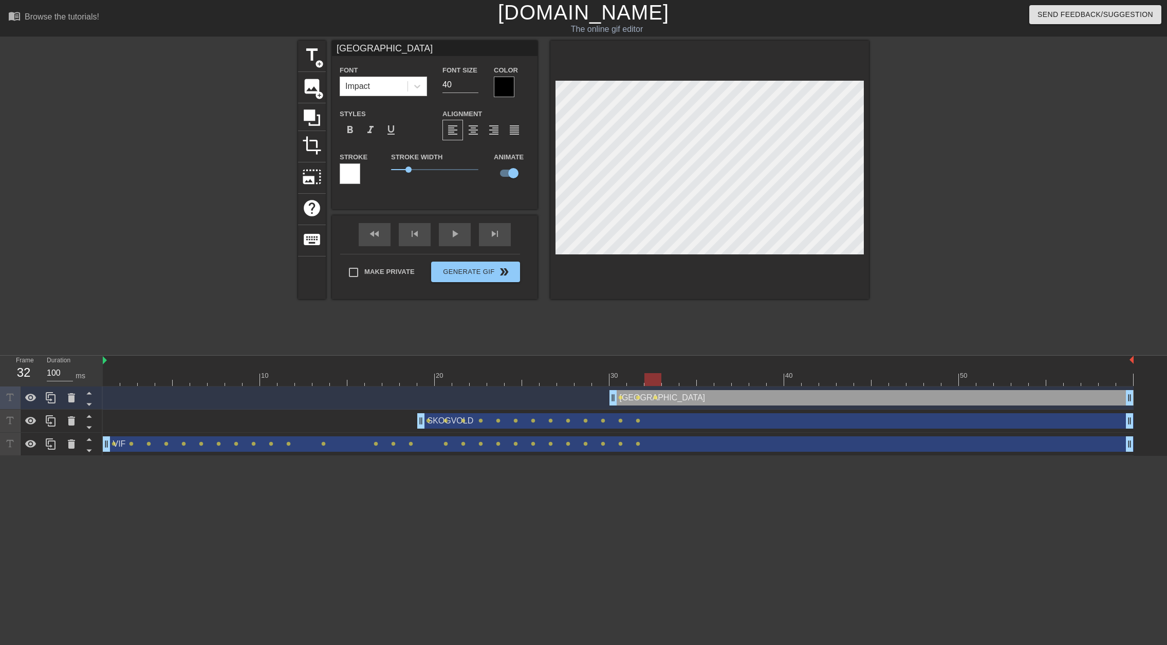
click at [643, 421] on div "SKOGVOLD drag_handle drag_handle" at bounding box center [775, 420] width 716 height 15
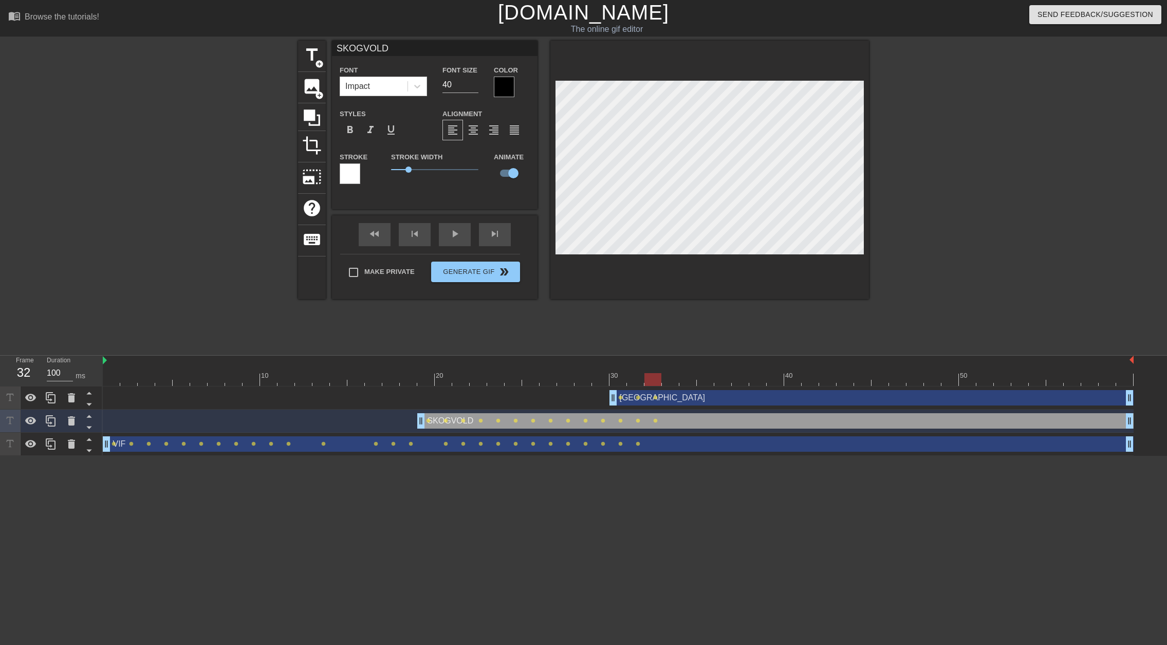
click at [746, 79] on div at bounding box center [709, 170] width 318 height 258
drag, startPoint x: 653, startPoint y: 379, endPoint x: 664, endPoint y: 379, distance: 10.8
click at [664, 379] on div at bounding box center [670, 379] width 17 height 13
click at [649, 447] on div "VIF drag_handle drag_handle" at bounding box center [618, 443] width 1030 height 15
type input "VIF"
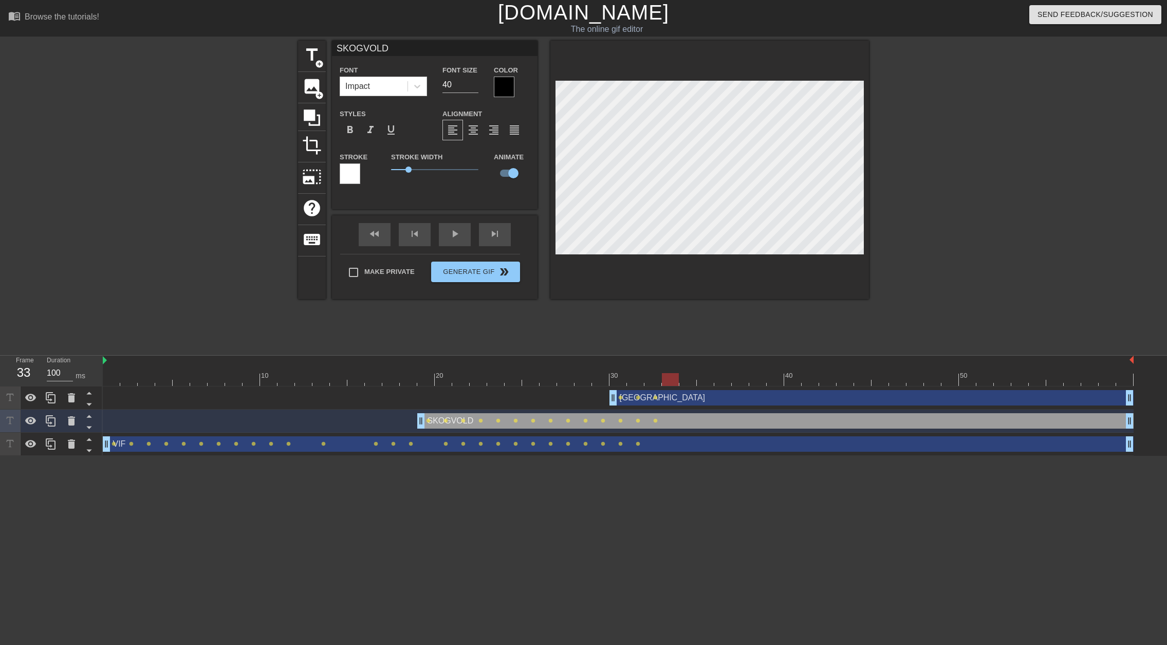
type input "73"
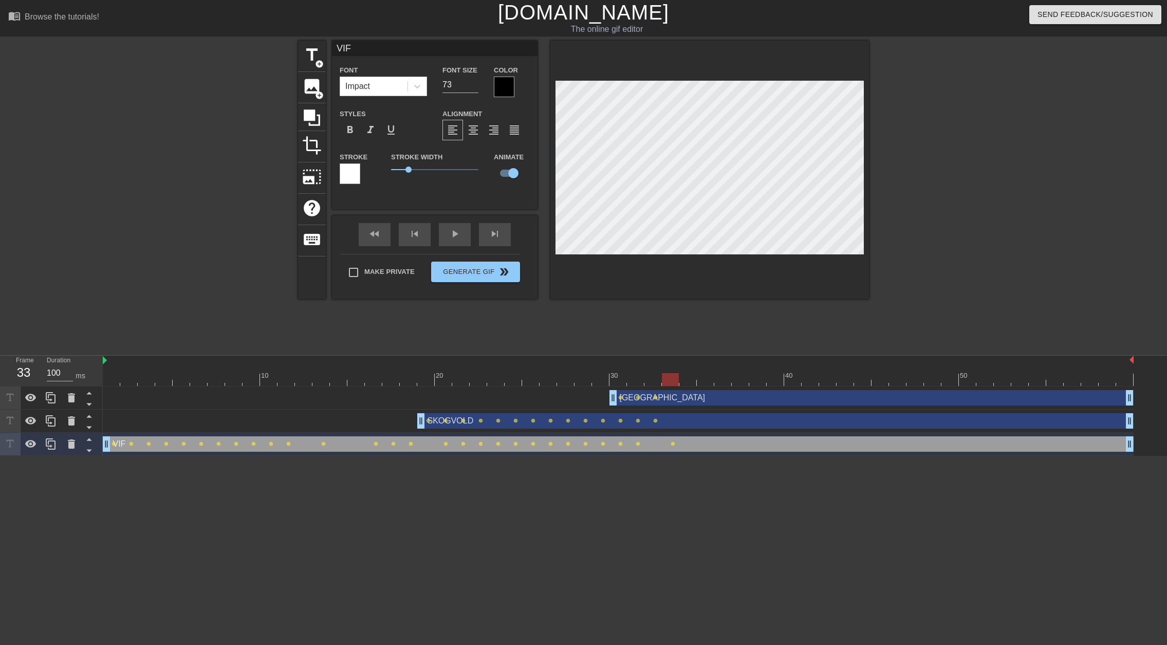
click at [663, 444] on div "VIF drag_handle drag_handle" at bounding box center [618, 443] width 1030 height 15
click at [653, 372] on div at bounding box center [652, 372] width 17 height 13
drag, startPoint x: 661, startPoint y: 375, endPoint x: 676, endPoint y: 376, distance: 14.4
click at [676, 376] on div at bounding box center [670, 379] width 17 height 13
click at [668, 404] on div "BØRSHEIM drag_handle drag_handle" at bounding box center [871, 397] width 524 height 15
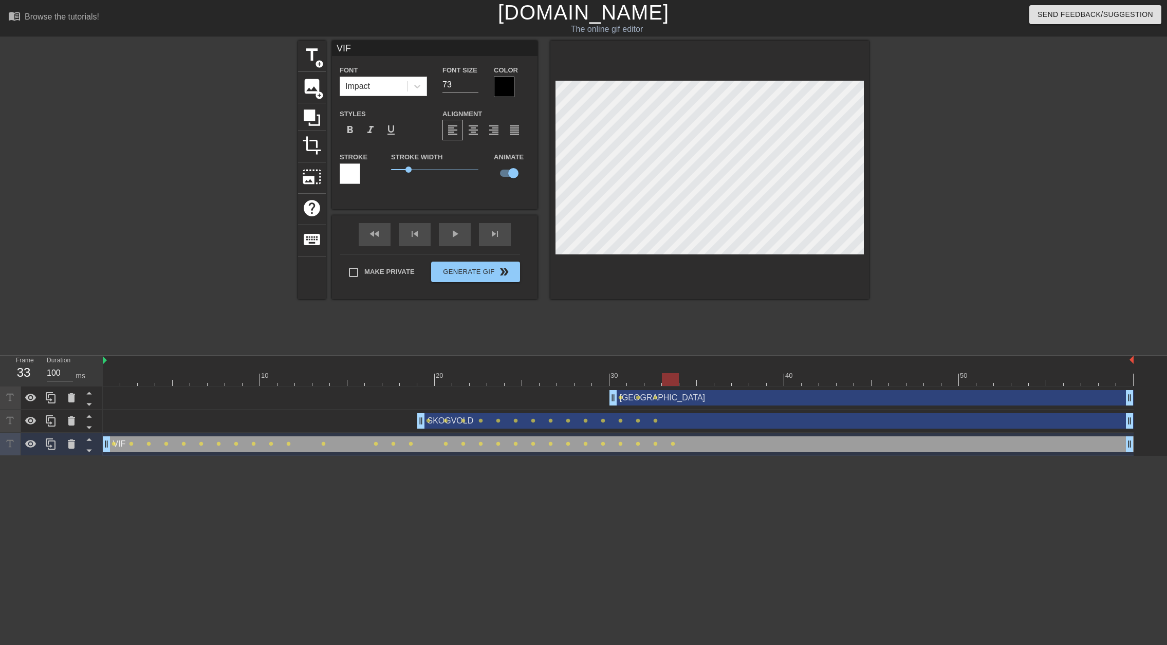
type input "BØRSHEIM"
type input "40"
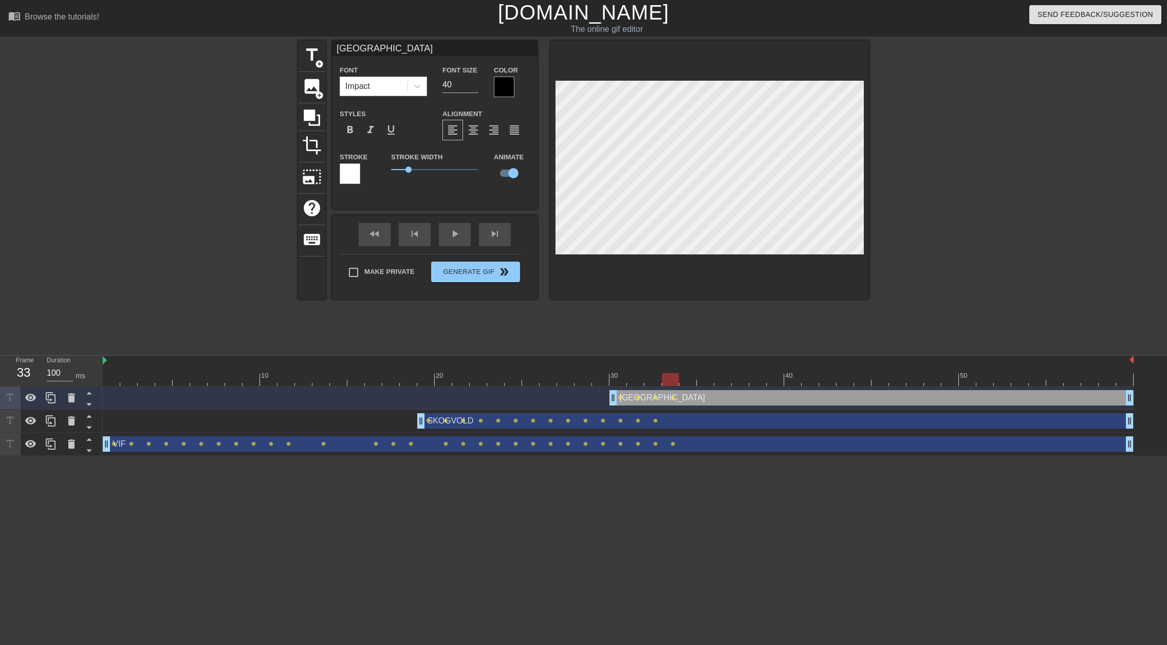
click at [675, 373] on div at bounding box center [670, 379] width 17 height 13
click at [673, 417] on div "SKOGVOLD drag_handle drag_handle" at bounding box center [775, 420] width 716 height 15
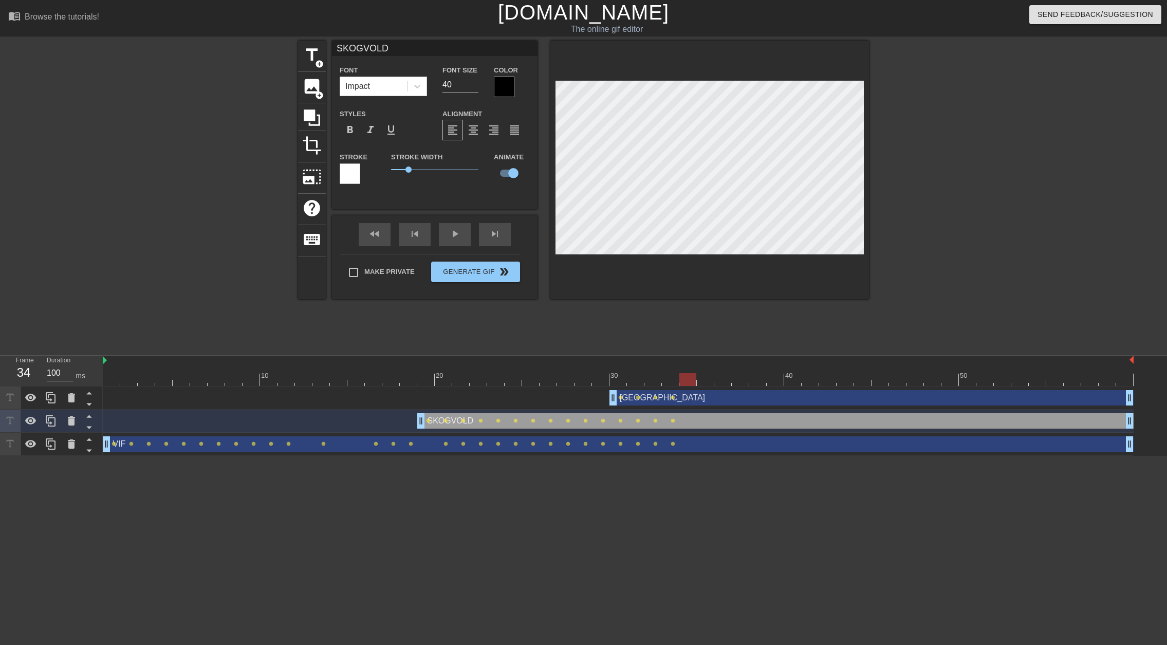
drag, startPoint x: 670, startPoint y: 377, endPoint x: 680, endPoint y: 377, distance: 10.3
click at [680, 377] on div at bounding box center [687, 379] width 17 height 13
click at [652, 396] on div "BØRSHEIM drag_handle drag_handle" at bounding box center [871, 397] width 524 height 15
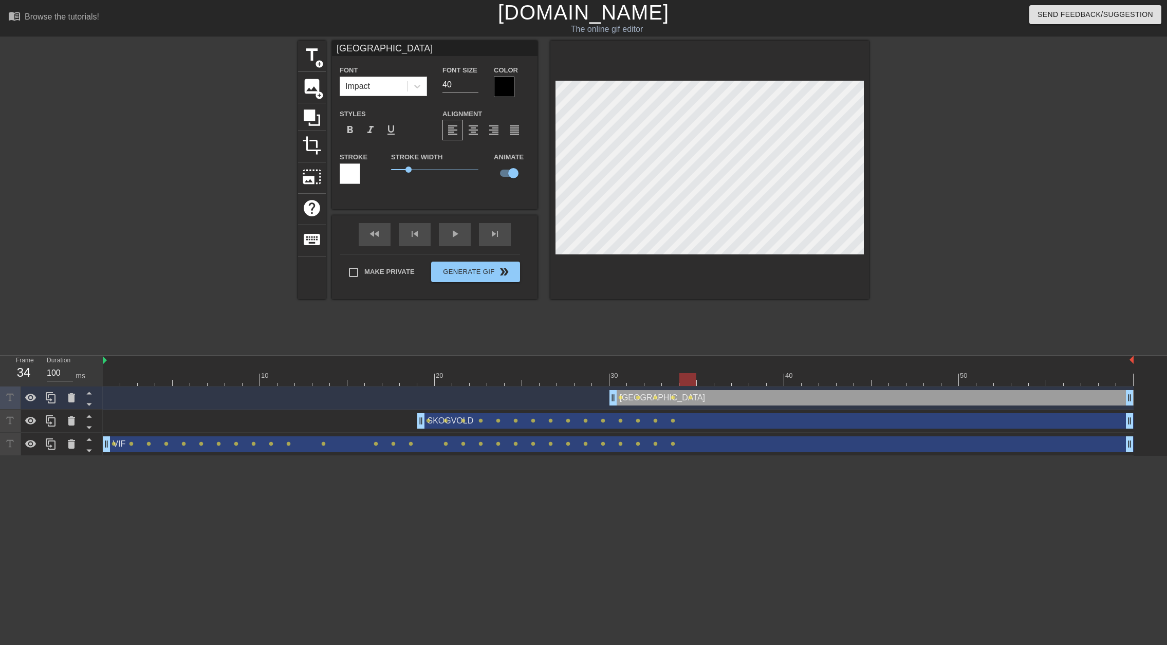
click at [680, 427] on div "SKOGVOLD drag_handle drag_handle" at bounding box center [775, 420] width 716 height 15
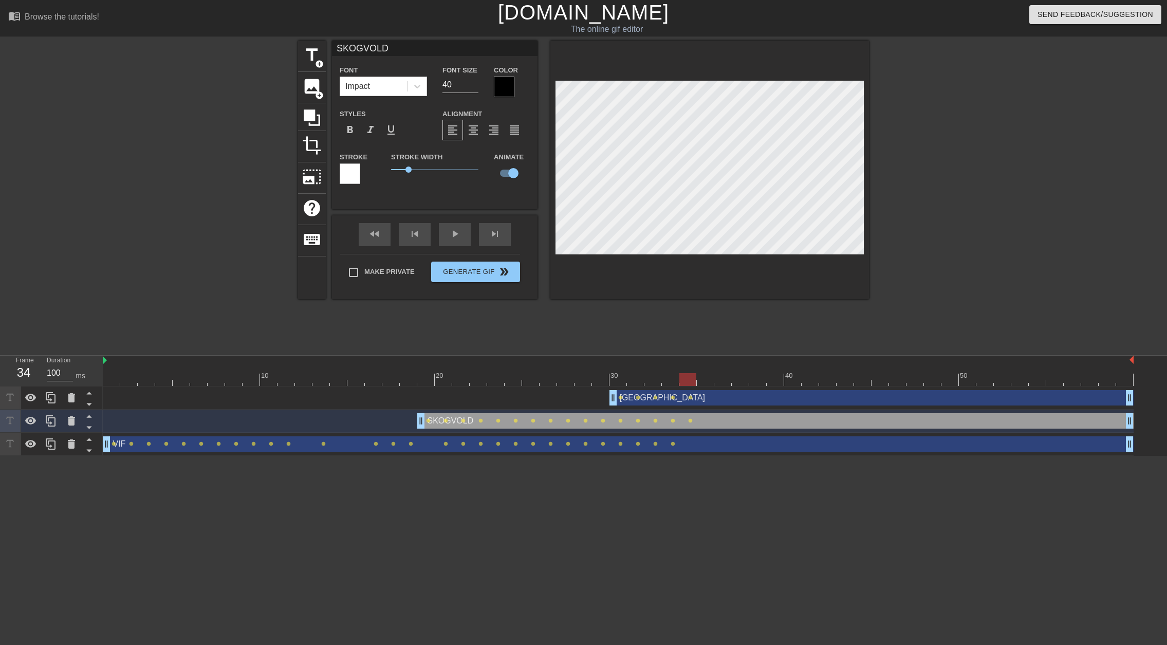
click at [694, 380] on div at bounding box center [687, 379] width 17 height 13
click at [685, 442] on div "VIF drag_handle drag_handle" at bounding box center [618, 443] width 1030 height 15
type input "VIF"
type input "73"
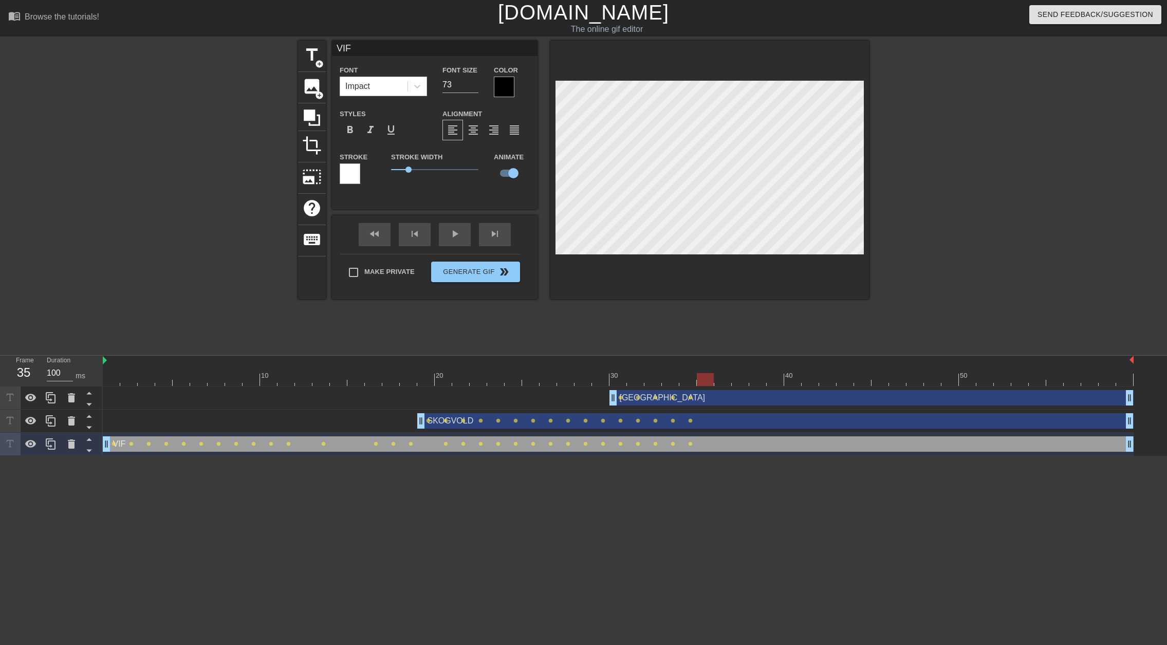
drag, startPoint x: 686, startPoint y: 377, endPoint x: 697, endPoint y: 377, distance: 10.8
click at [697, 377] on div at bounding box center [705, 379] width 17 height 13
click at [702, 401] on div "BØRSHEIM drag_handle drag_handle" at bounding box center [871, 397] width 524 height 15
type input "BØRSHEIM"
type input "40"
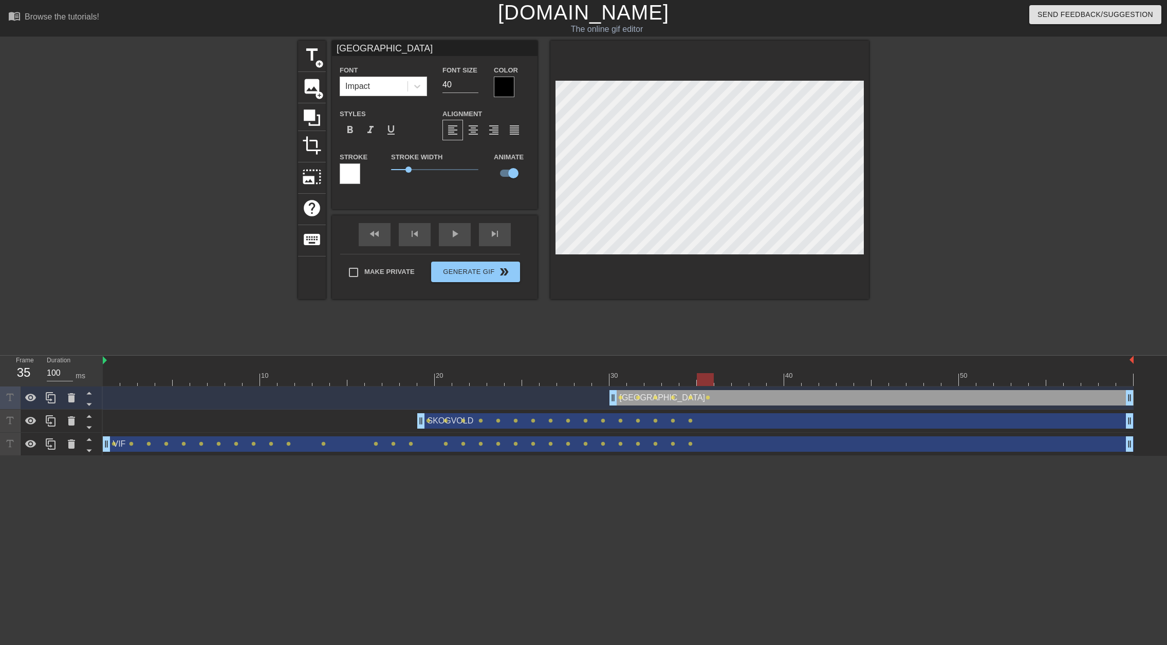
click at [699, 417] on div "SKOGVOLD drag_handle drag_handle" at bounding box center [775, 420] width 716 height 15
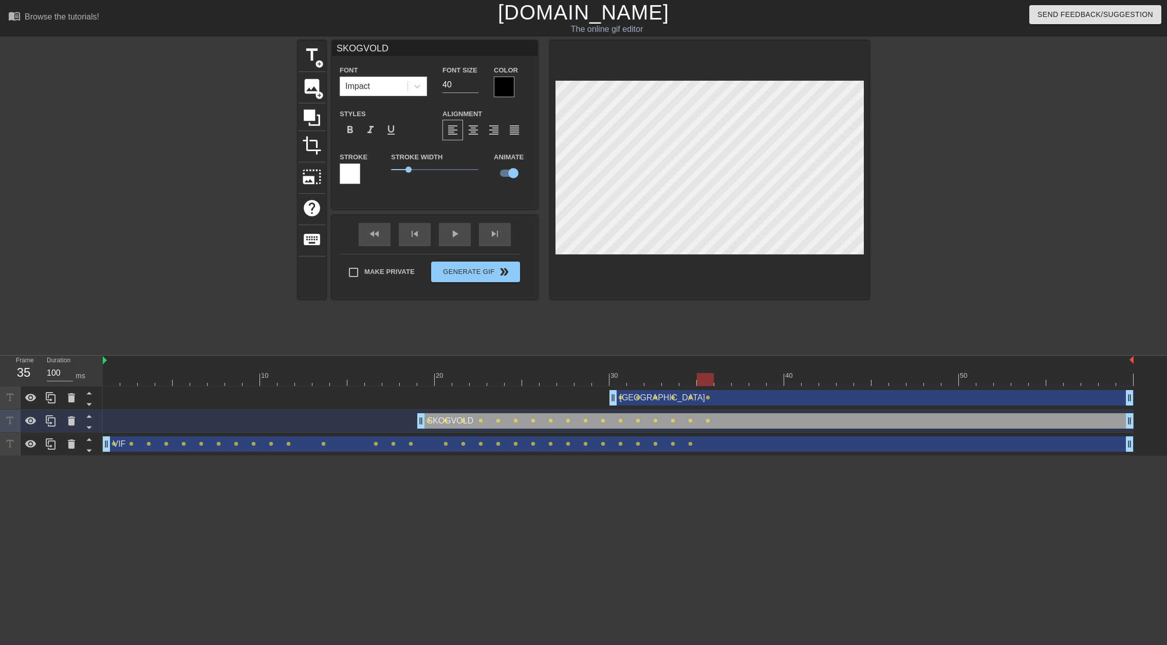
click at [680, 446] on div "VIF drag_handle drag_handle" at bounding box center [618, 443] width 1030 height 15
type input "VIF"
type input "73"
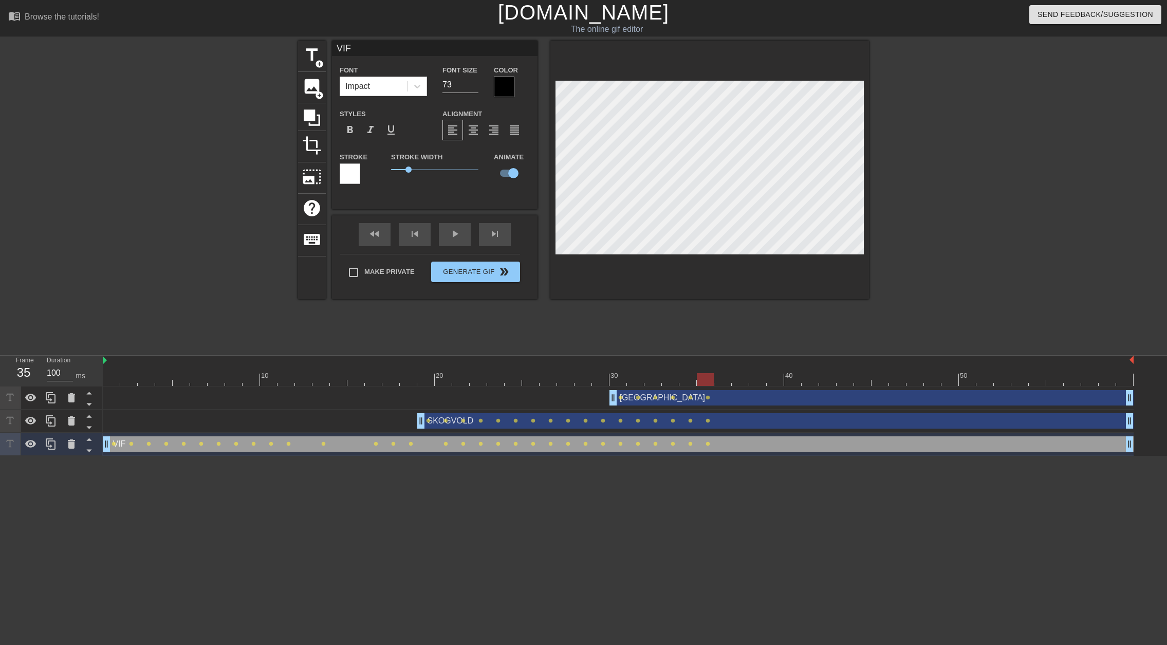
click at [710, 373] on div "10 20 30 40 50" at bounding box center [618, 370] width 1030 height 30
drag, startPoint x: 706, startPoint y: 376, endPoint x: 718, endPoint y: 376, distance: 11.3
click at [718, 376] on div at bounding box center [722, 379] width 17 height 13
click at [707, 432] on div "SKOGVOLD drag_handle drag_handle lens lens lens lens lens lens lens lens lens l…" at bounding box center [618, 420] width 1030 height 23
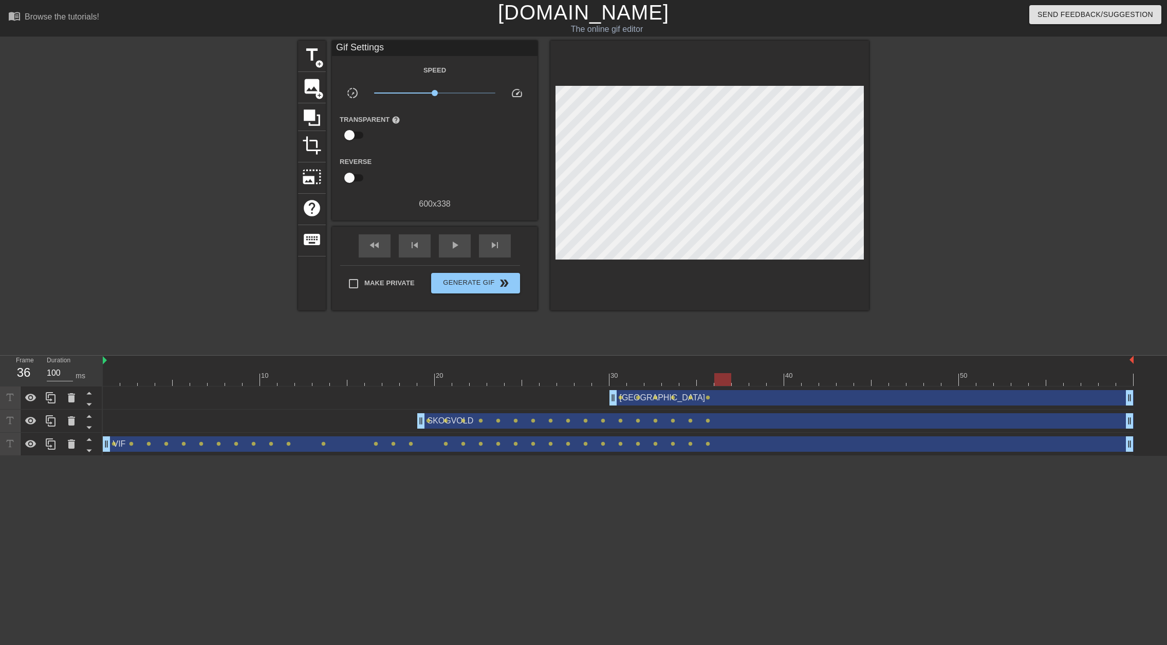
click at [710, 404] on div "BØRSHEIM drag_handle drag_handle" at bounding box center [871, 397] width 524 height 15
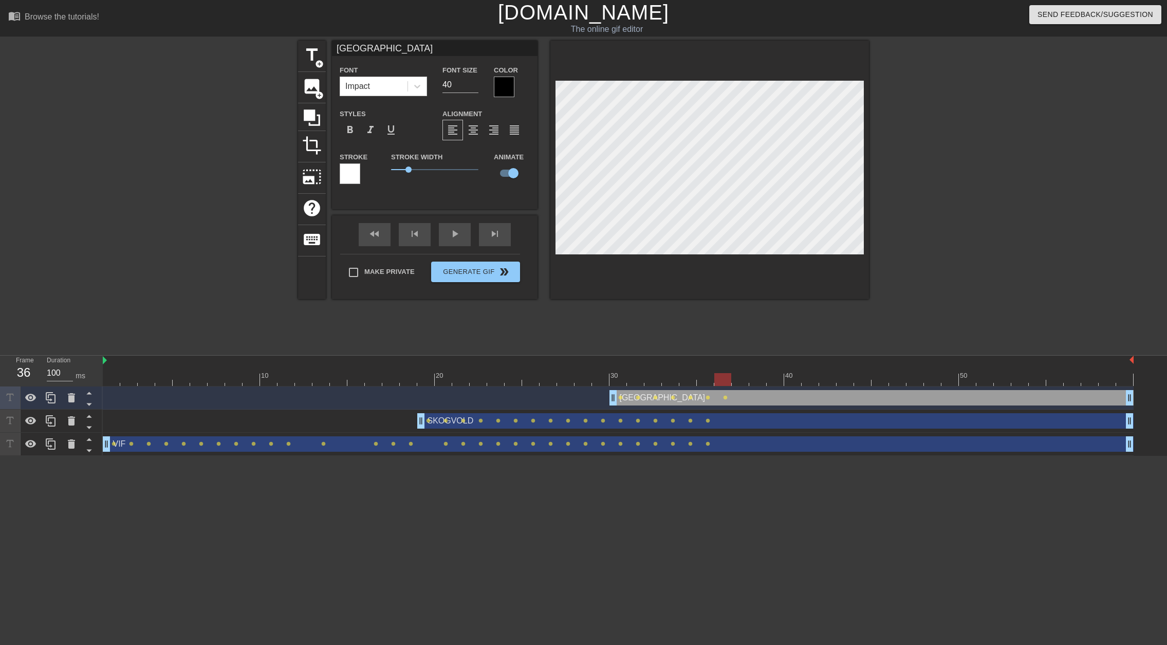
click at [699, 415] on div "SKOGVOLD drag_handle drag_handle" at bounding box center [775, 420] width 716 height 15
type input "SKOGVOLD"
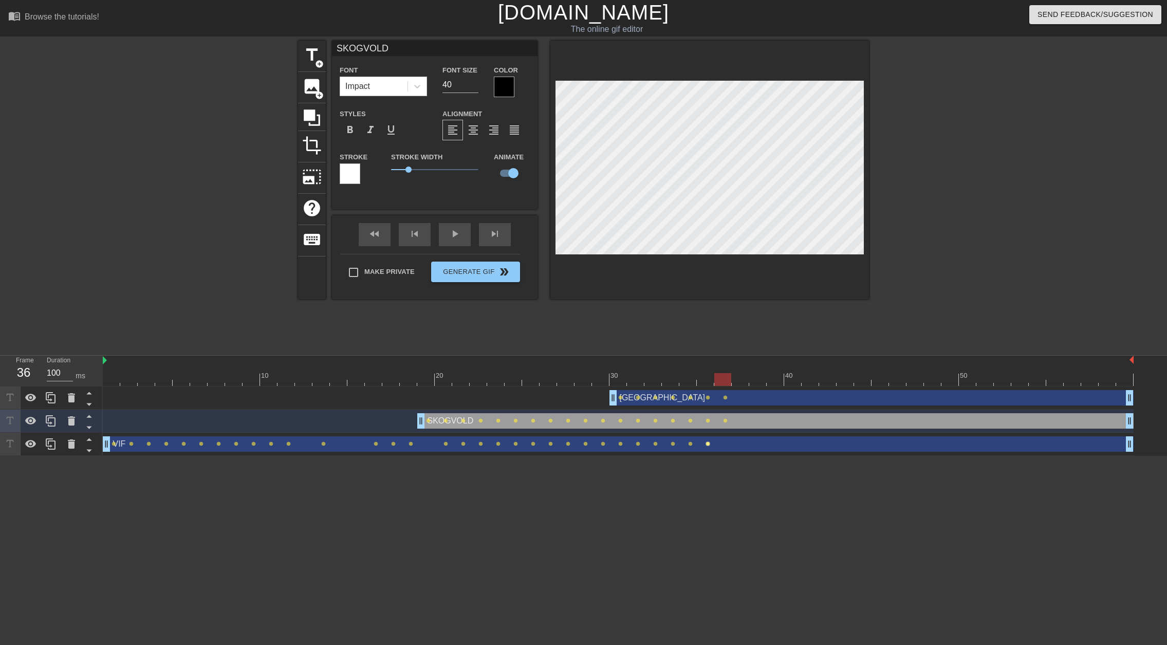
click at [705, 443] on span "lens" at bounding box center [707, 443] width 5 height 5
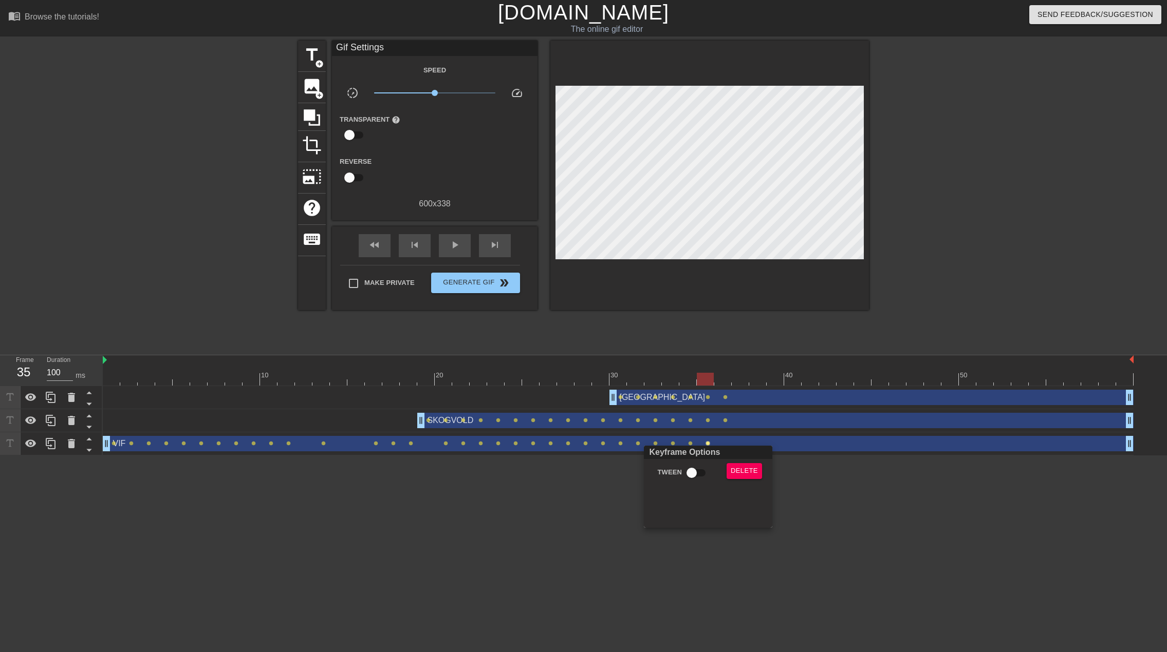
drag, startPoint x: 733, startPoint y: 230, endPoint x: 728, endPoint y: 227, distance: 5.6
click at [728, 227] on div at bounding box center [583, 326] width 1167 height 652
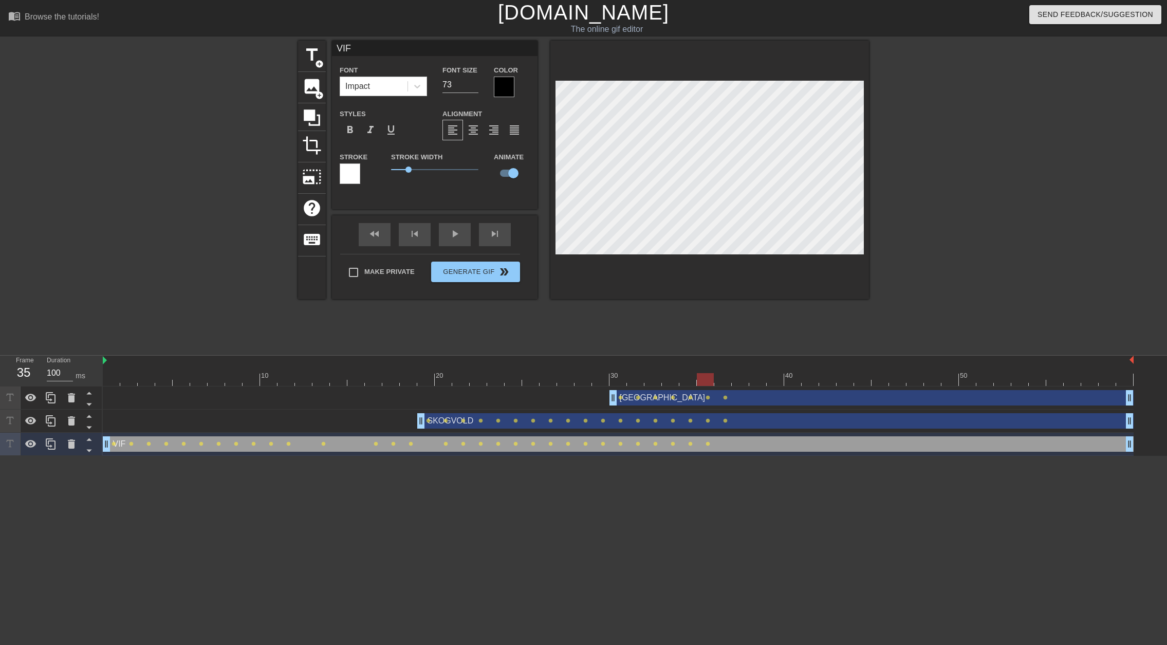
click at [709, 378] on div at bounding box center [705, 379] width 17 height 13
drag, startPoint x: 709, startPoint y: 379, endPoint x: 715, endPoint y: 380, distance: 5.7
click at [715, 380] on div at bounding box center [722, 379] width 17 height 13
drag, startPoint x: 726, startPoint y: 372, endPoint x: 732, endPoint y: 374, distance: 6.5
click at [732, 374] on div "10 20 30 40 50" at bounding box center [618, 370] width 1030 height 30
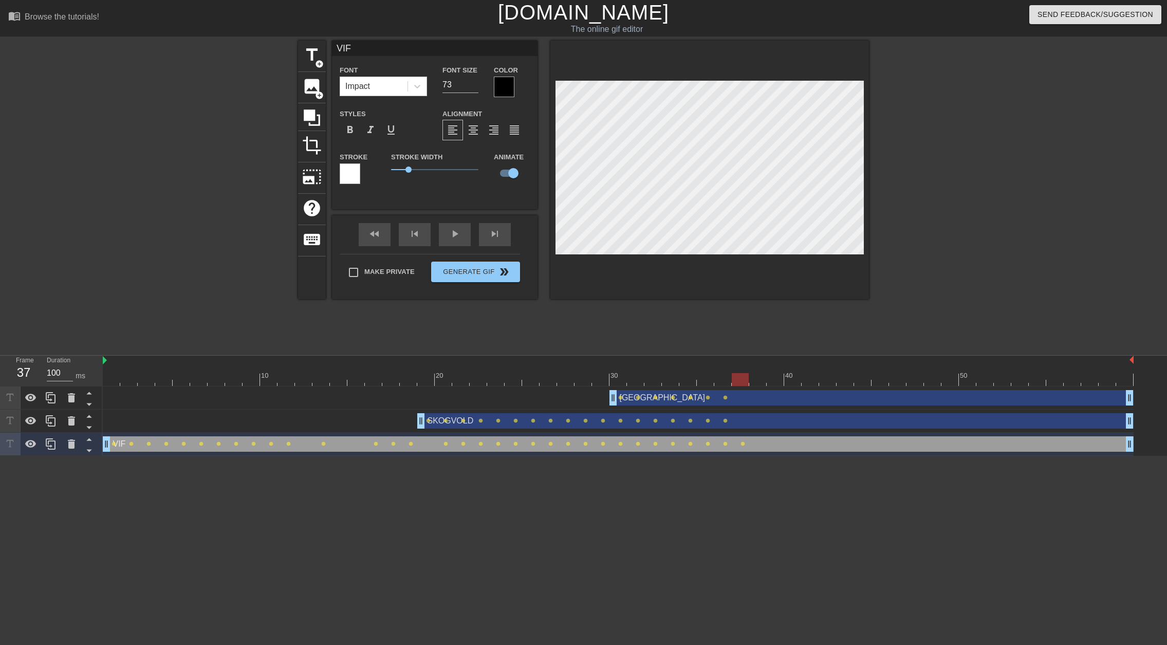
click at [680, 399] on div "BØRSHEIM drag_handle drag_handle" at bounding box center [871, 397] width 524 height 15
type input "BØRSHEIM"
type input "40"
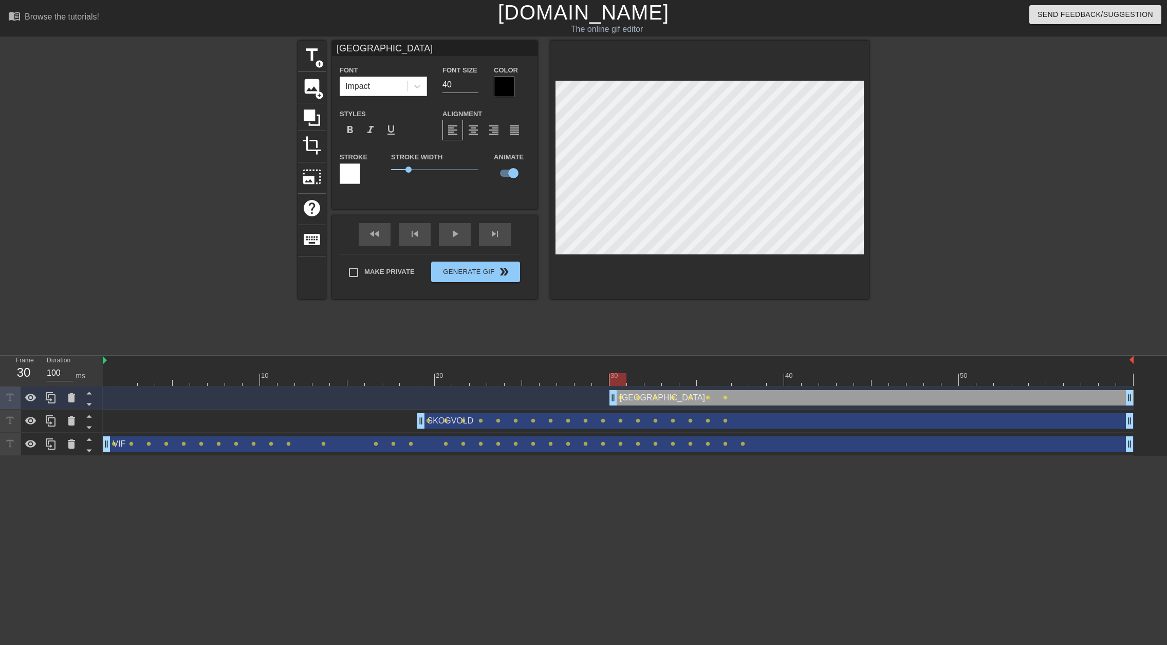
click at [712, 379] on div at bounding box center [618, 379] width 1030 height 13
click at [725, 377] on div at bounding box center [618, 379] width 1030 height 13
click at [736, 377] on div at bounding box center [618, 379] width 1030 height 13
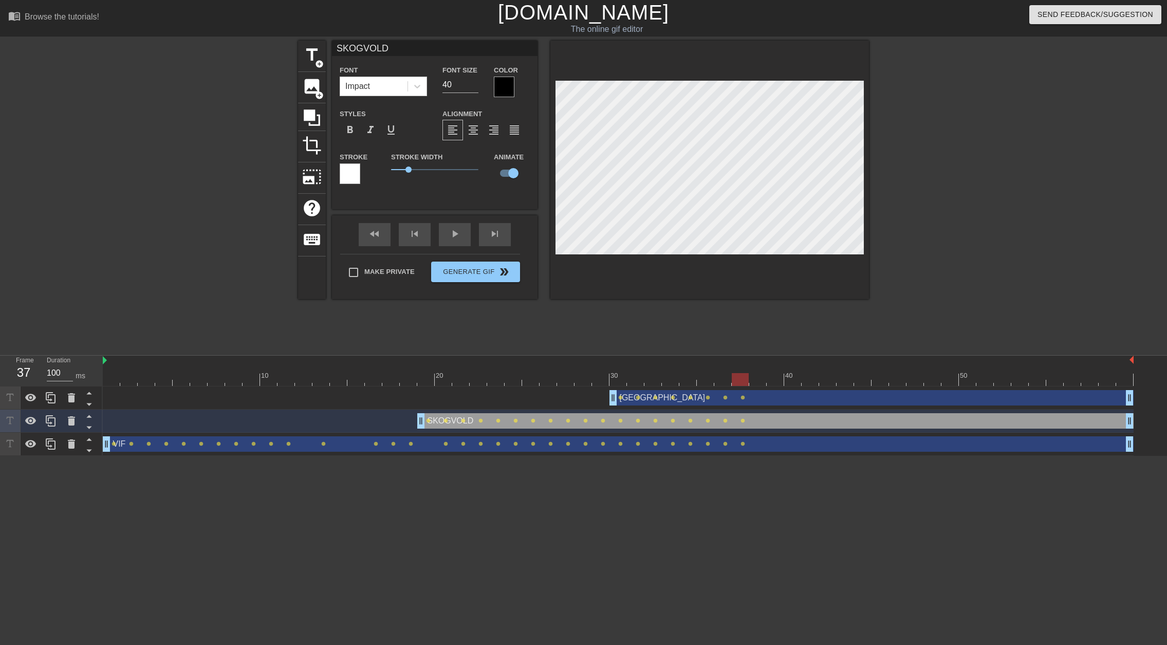
click at [754, 378] on div at bounding box center [618, 379] width 1030 height 13
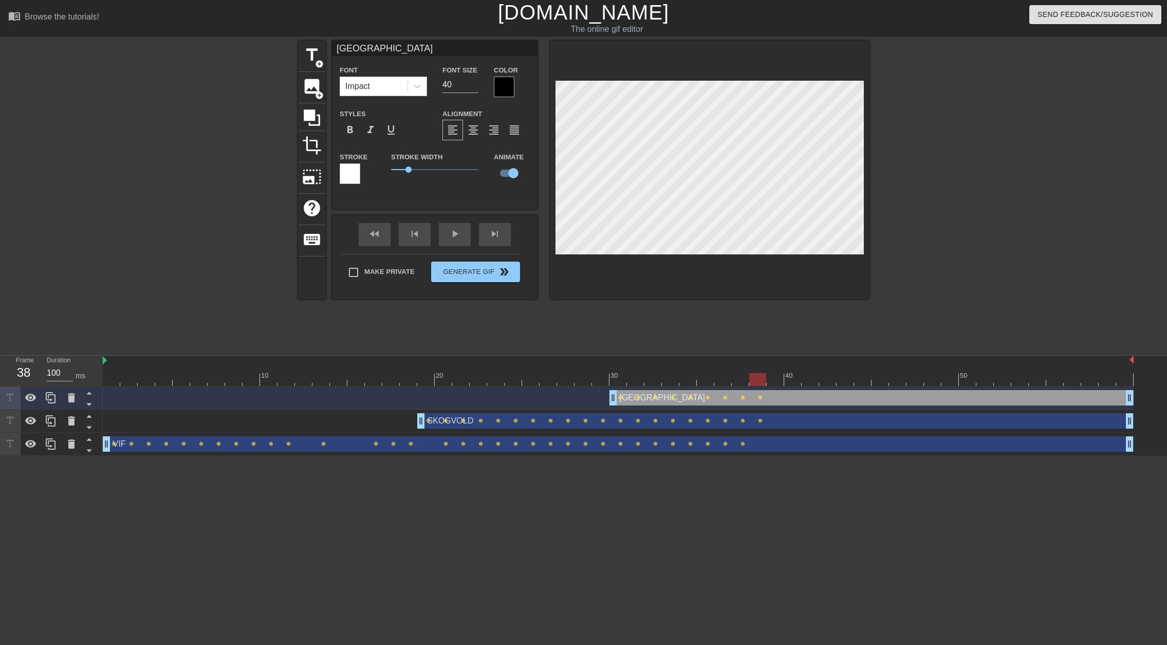
type input "VIF"
type input "73"
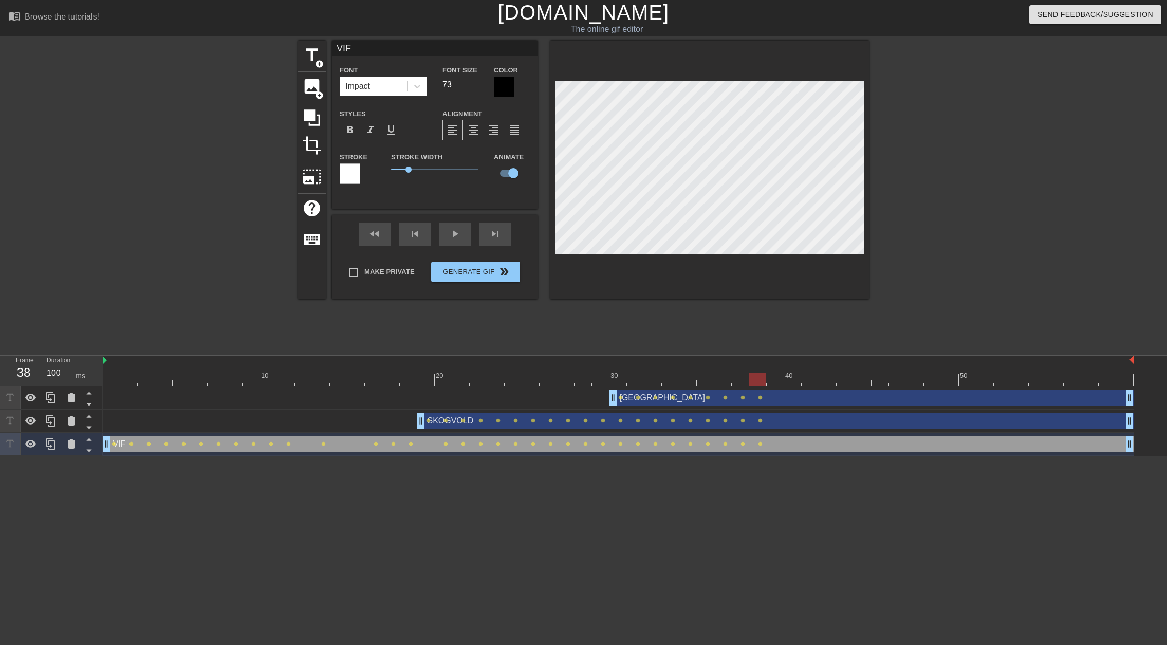
click at [773, 374] on div at bounding box center [618, 379] width 1030 height 13
type input "BØRSHEIM"
type input "40"
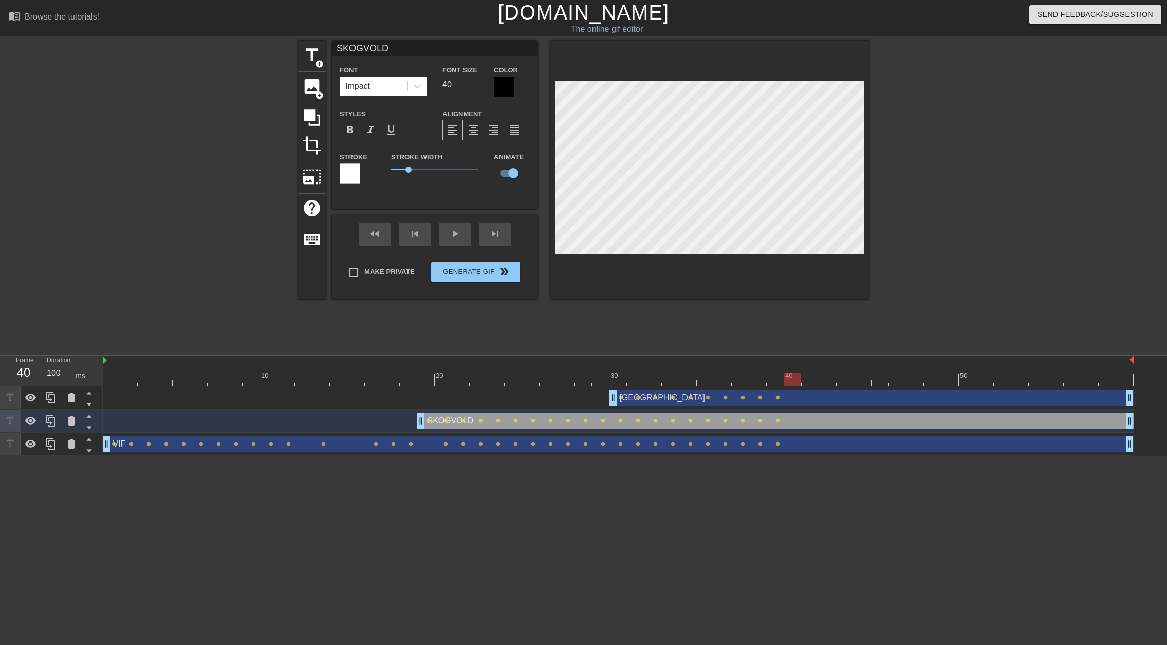
click at [793, 375] on div at bounding box center [618, 379] width 1030 height 13
type input "VIF"
type input "73"
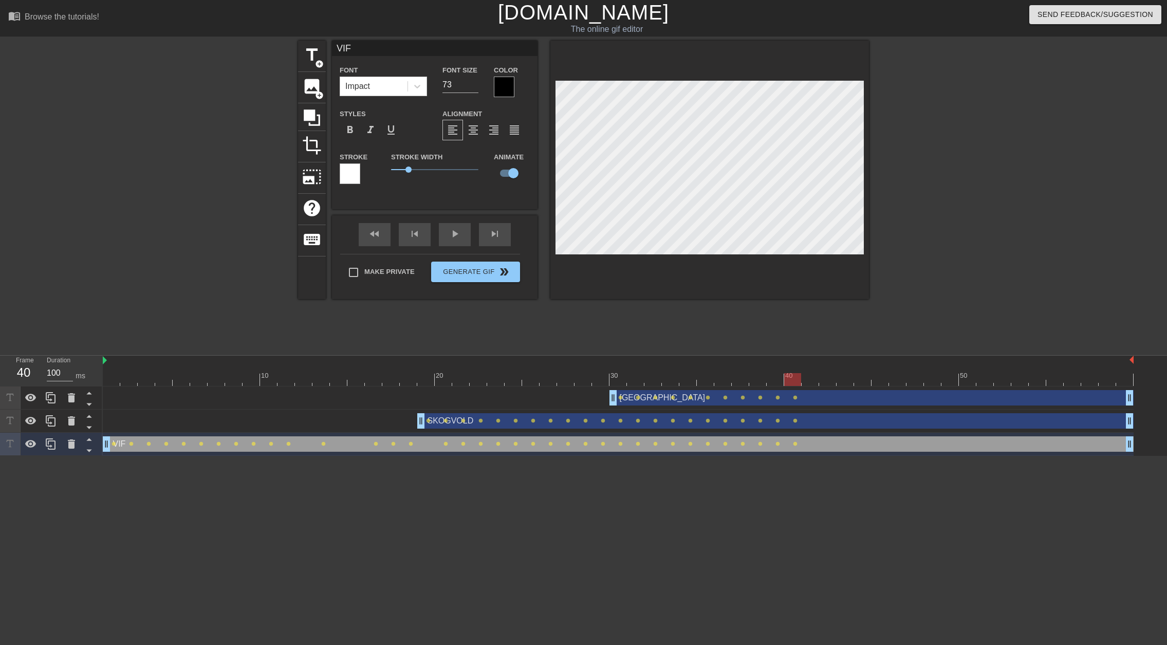
click at [807, 372] on div at bounding box center [809, 372] width 17 height 13
type input "BØRSHEIM"
type input "40"
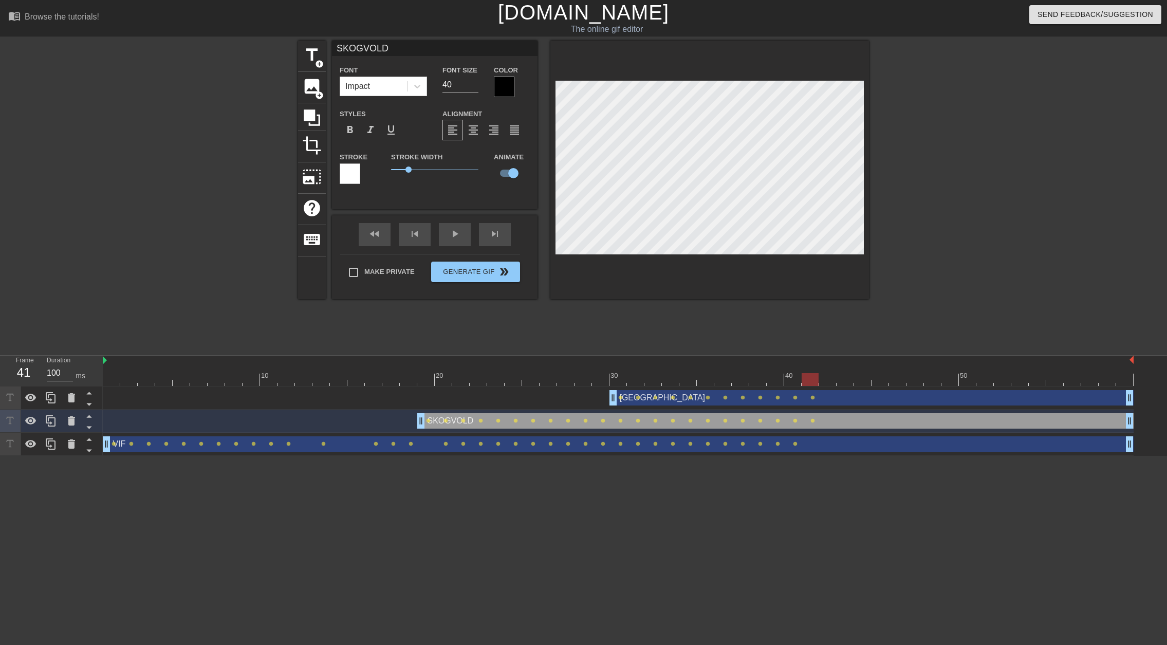
type input "VIF"
type input "73"
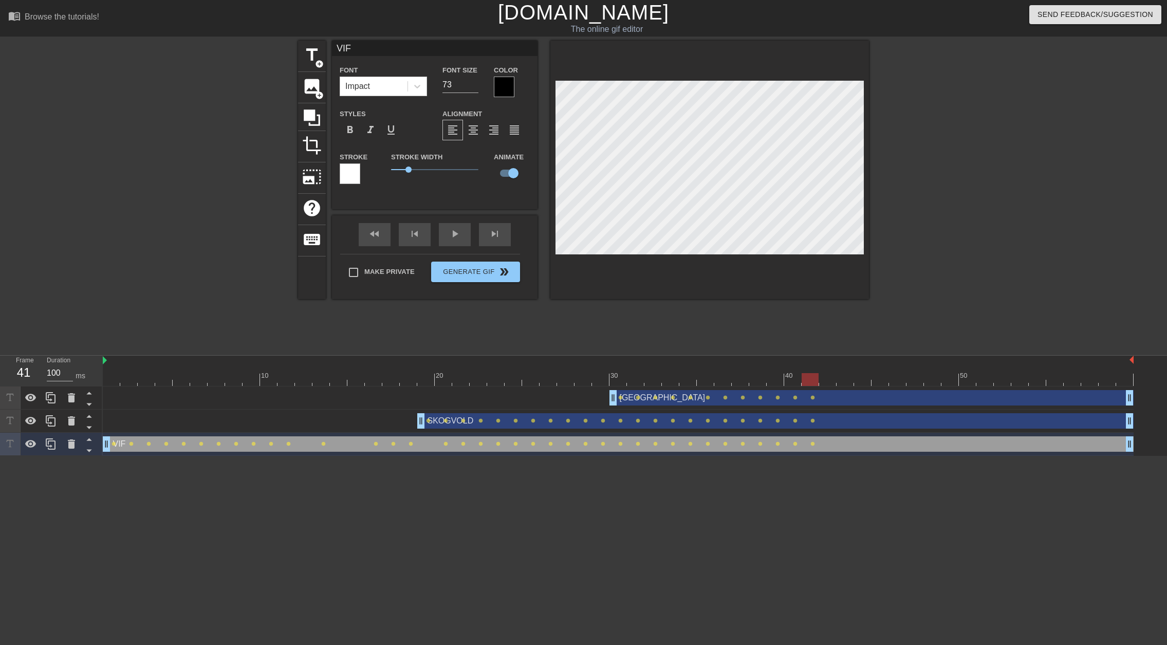
click at [824, 376] on div at bounding box center [618, 379] width 1030 height 13
type input "BØRSHEIM"
type input "40"
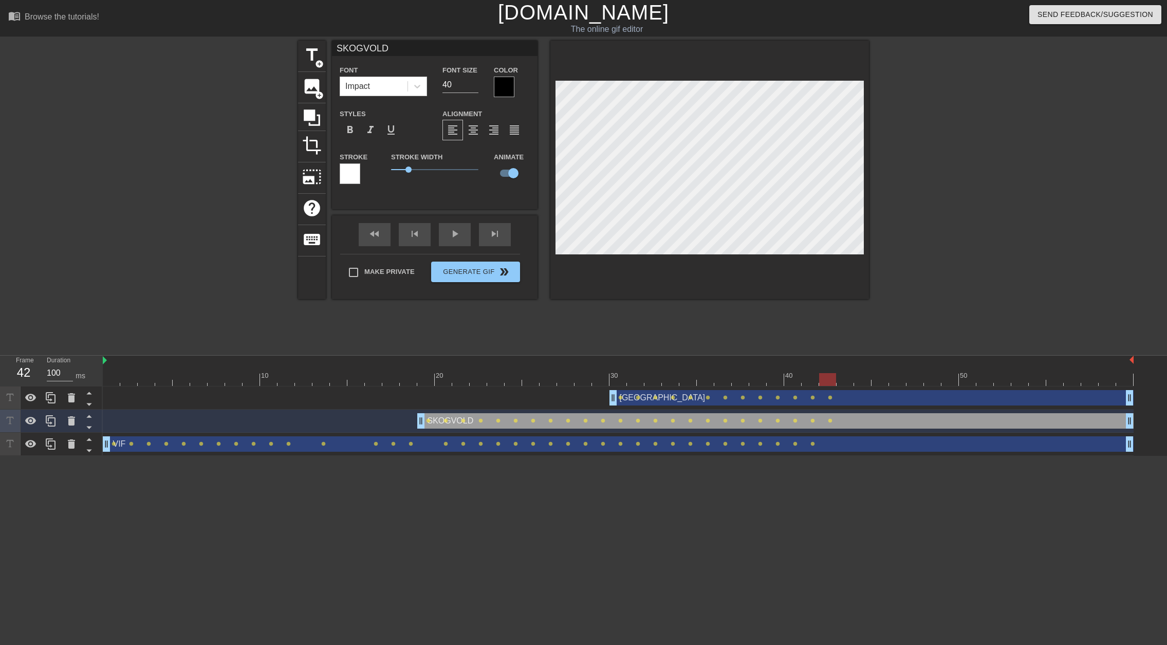
click at [846, 375] on div at bounding box center [618, 379] width 1030 height 13
click at [863, 378] on div at bounding box center [618, 379] width 1030 height 13
click at [846, 372] on div at bounding box center [844, 372] width 17 height 13
click at [827, 374] on div at bounding box center [618, 379] width 1030 height 13
type input "VIF"
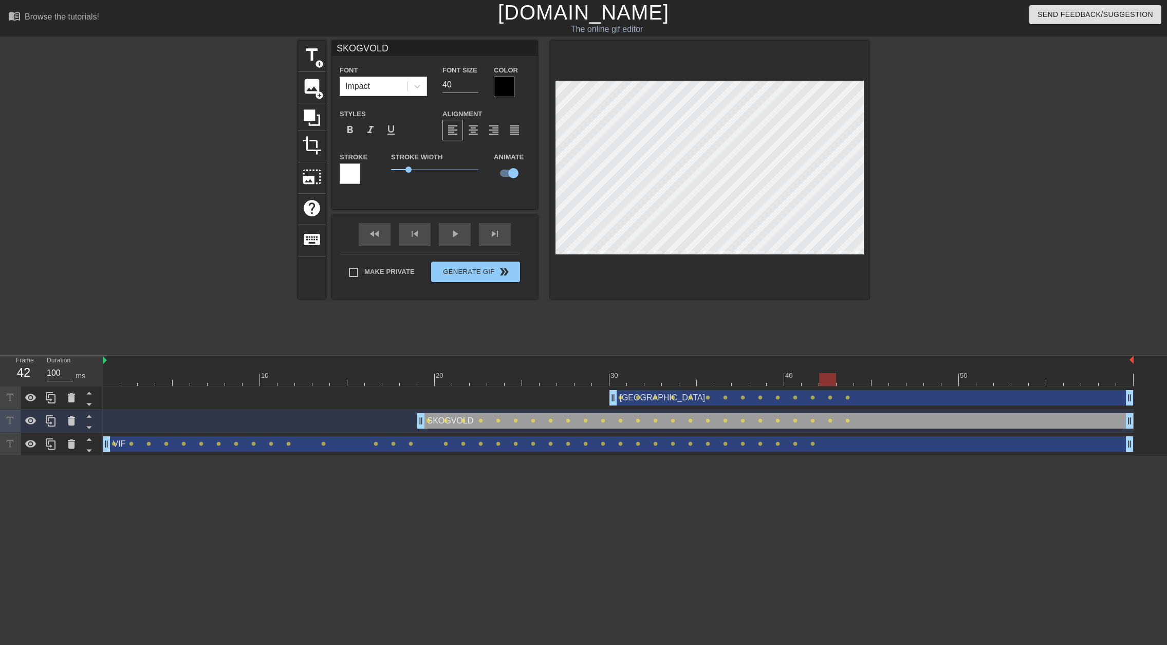
type input "73"
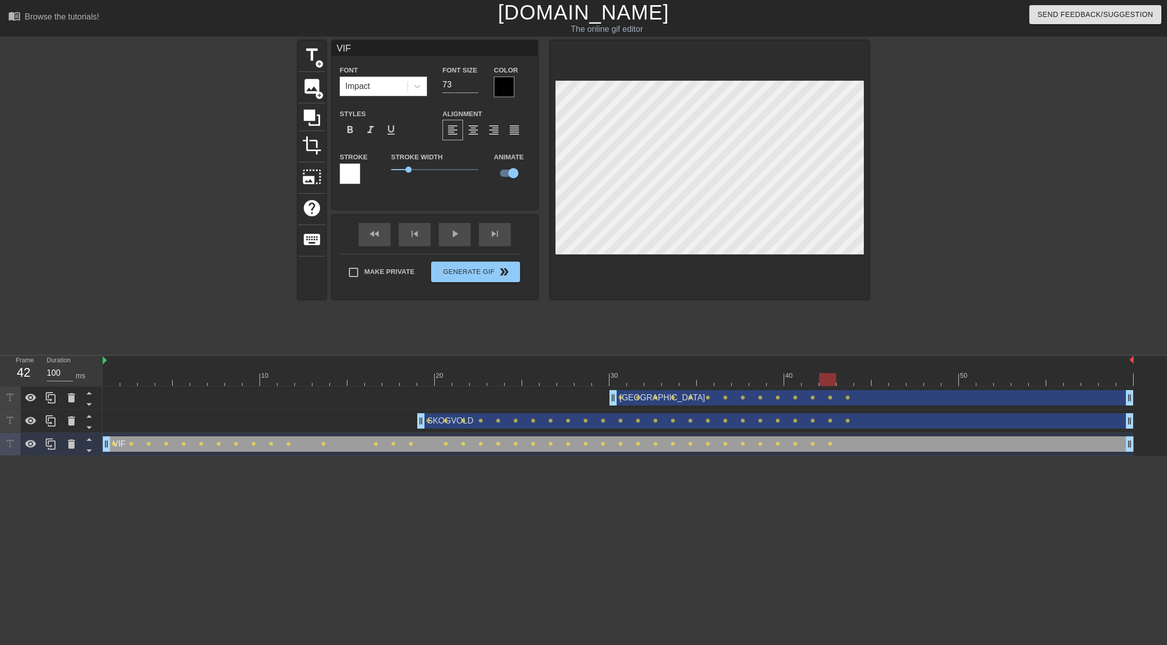
drag, startPoint x: 846, startPoint y: 379, endPoint x: 822, endPoint y: 341, distance: 45.5
click at [846, 380] on div at bounding box center [618, 379] width 1030 height 13
click at [861, 376] on div at bounding box center [618, 379] width 1030 height 13
type input "BØRSHEIM"
type input "40"
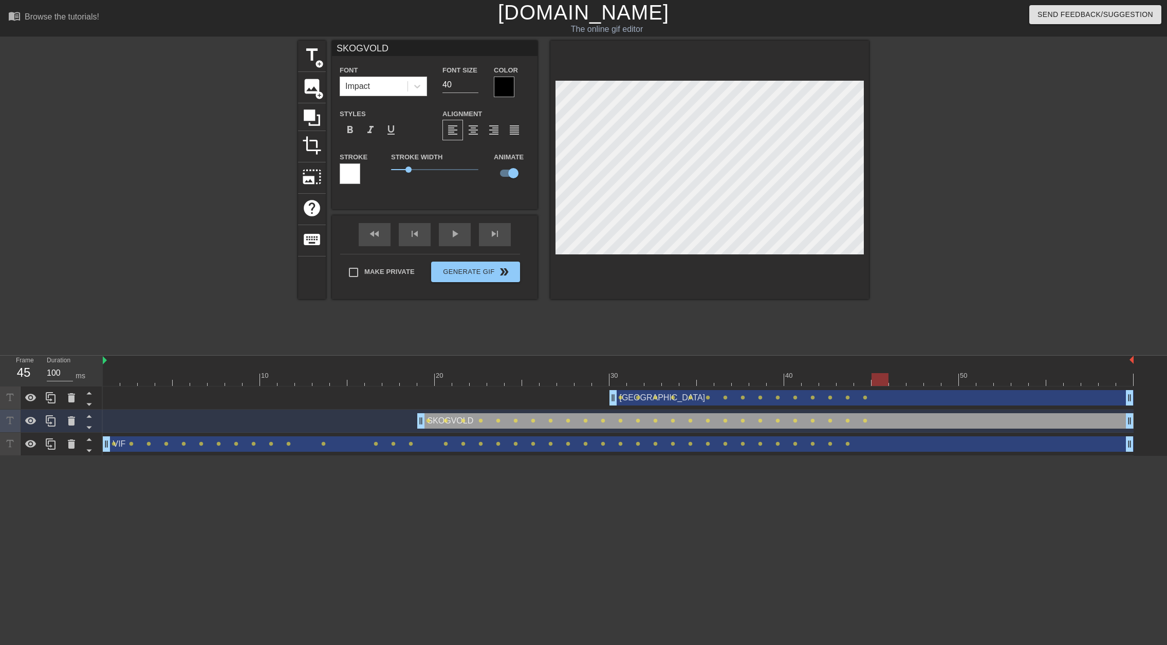
click at [874, 378] on div at bounding box center [618, 379] width 1030 height 13
click at [895, 384] on div at bounding box center [618, 379] width 1030 height 13
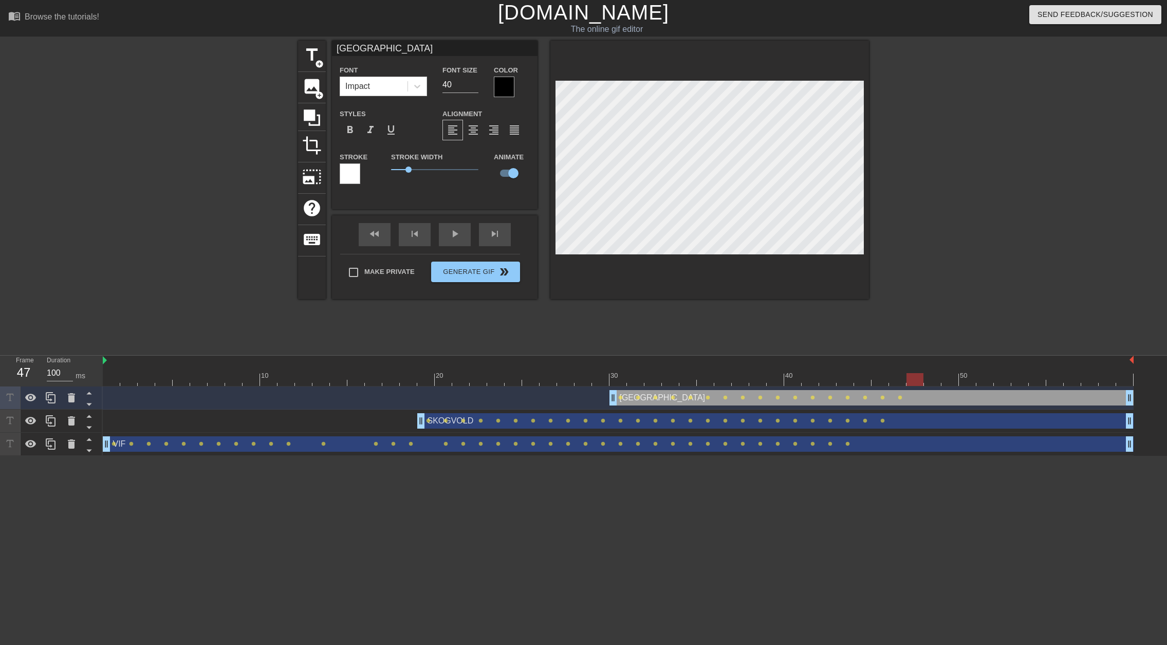
click at [910, 373] on div at bounding box center [618, 379] width 1030 height 13
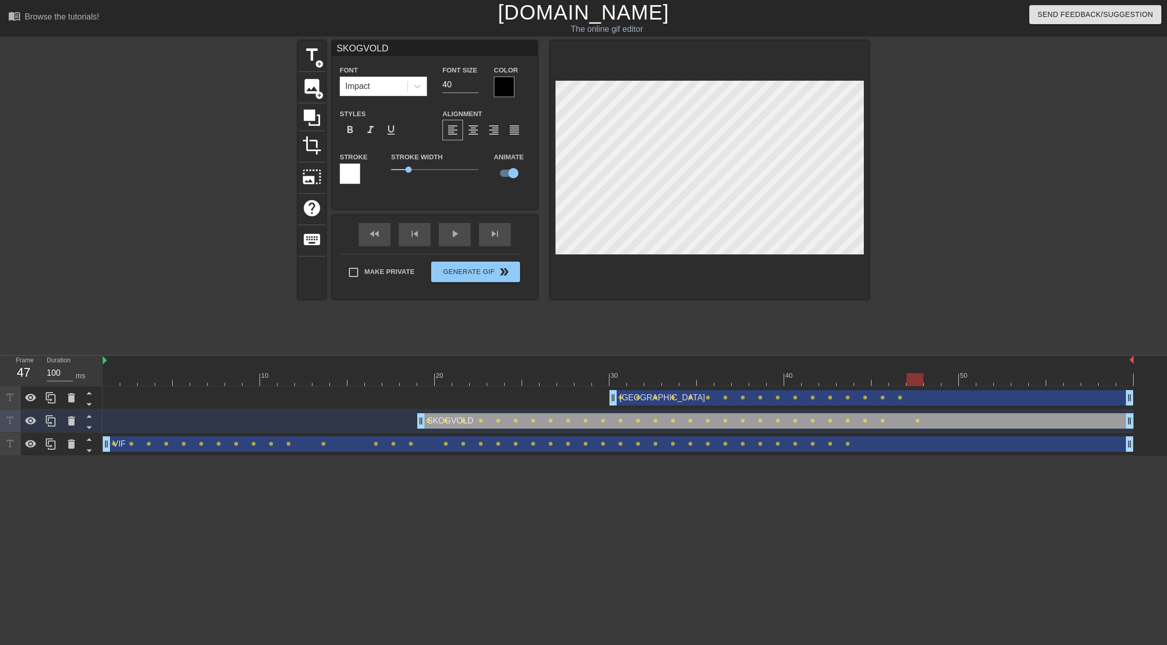
click at [865, 441] on div "VIF drag_handle drag_handle" at bounding box center [618, 443] width 1030 height 15
type input "VIF"
type input "73"
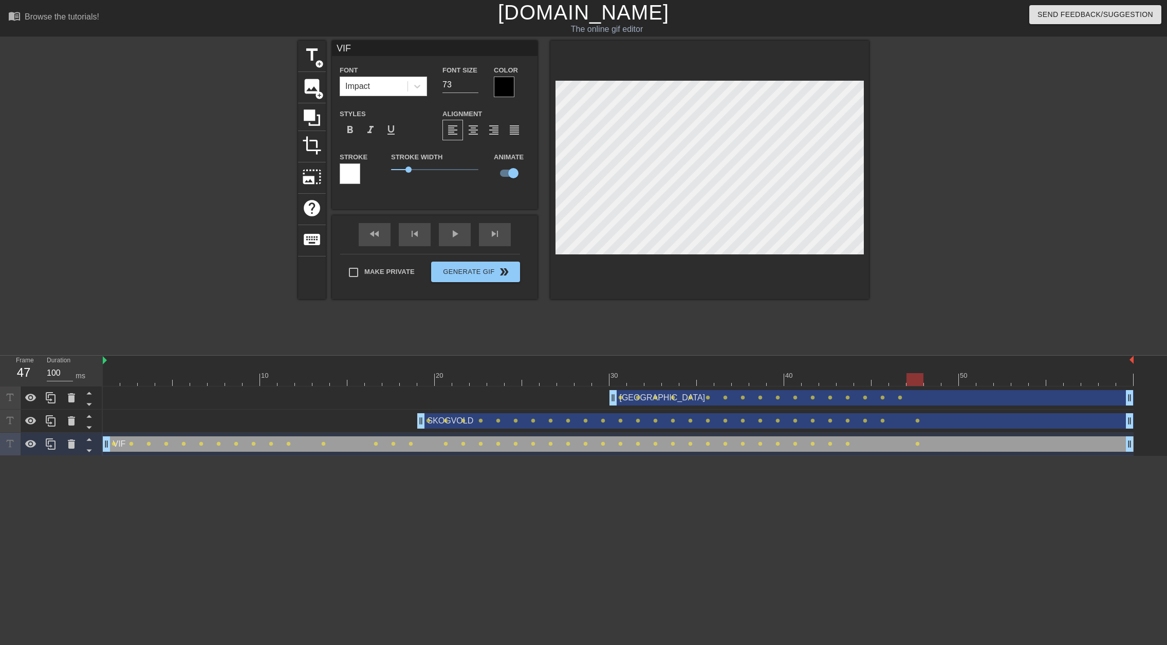
click at [899, 380] on div at bounding box center [618, 379] width 1030 height 13
click at [876, 379] on div at bounding box center [618, 379] width 1030 height 13
click at [920, 378] on div at bounding box center [618, 379] width 1030 height 13
click at [928, 378] on div at bounding box center [618, 379] width 1030 height 13
click at [942, 379] on div at bounding box center [618, 379] width 1030 height 13
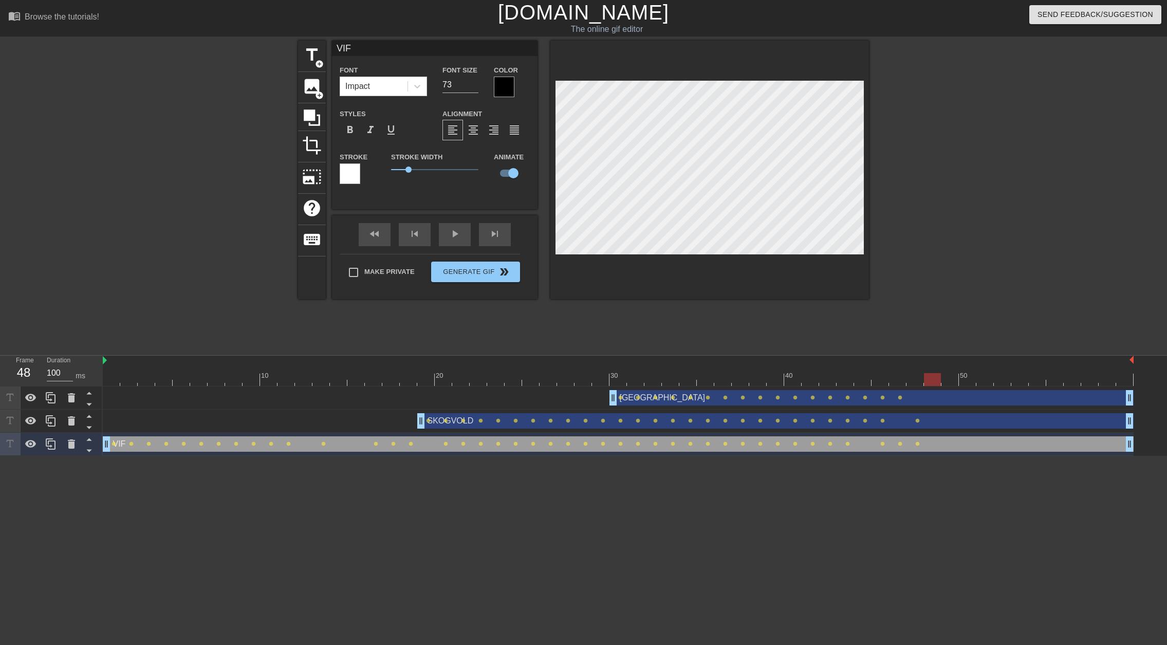
click at [924, 376] on div at bounding box center [618, 379] width 1030 height 13
click at [949, 379] on div at bounding box center [618, 379] width 1030 height 13
click at [968, 381] on div at bounding box center [618, 379] width 1030 height 13
click at [980, 372] on div at bounding box center [984, 372] width 17 height 13
click at [997, 373] on div at bounding box center [618, 379] width 1030 height 13
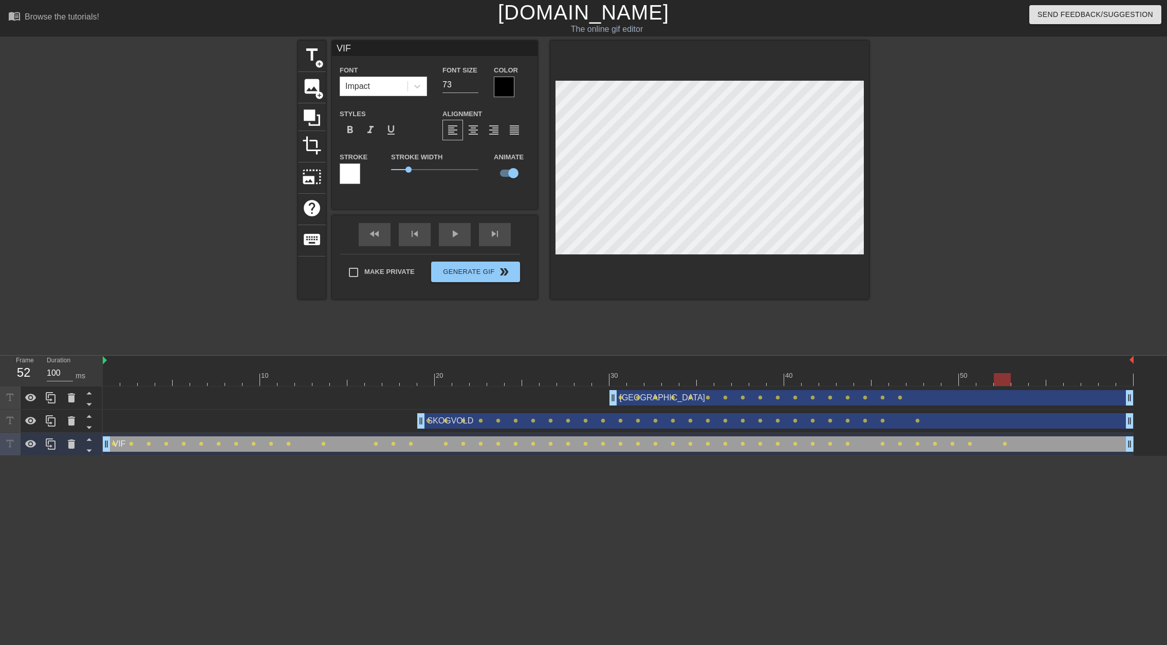
click at [975, 374] on div at bounding box center [618, 379] width 1030 height 13
click at [980, 373] on div at bounding box center [618, 379] width 1030 height 13
click at [1002, 380] on div at bounding box center [618, 379] width 1030 height 13
click at [1017, 376] on div at bounding box center [618, 379] width 1030 height 13
click at [1036, 380] on div at bounding box center [618, 379] width 1030 height 13
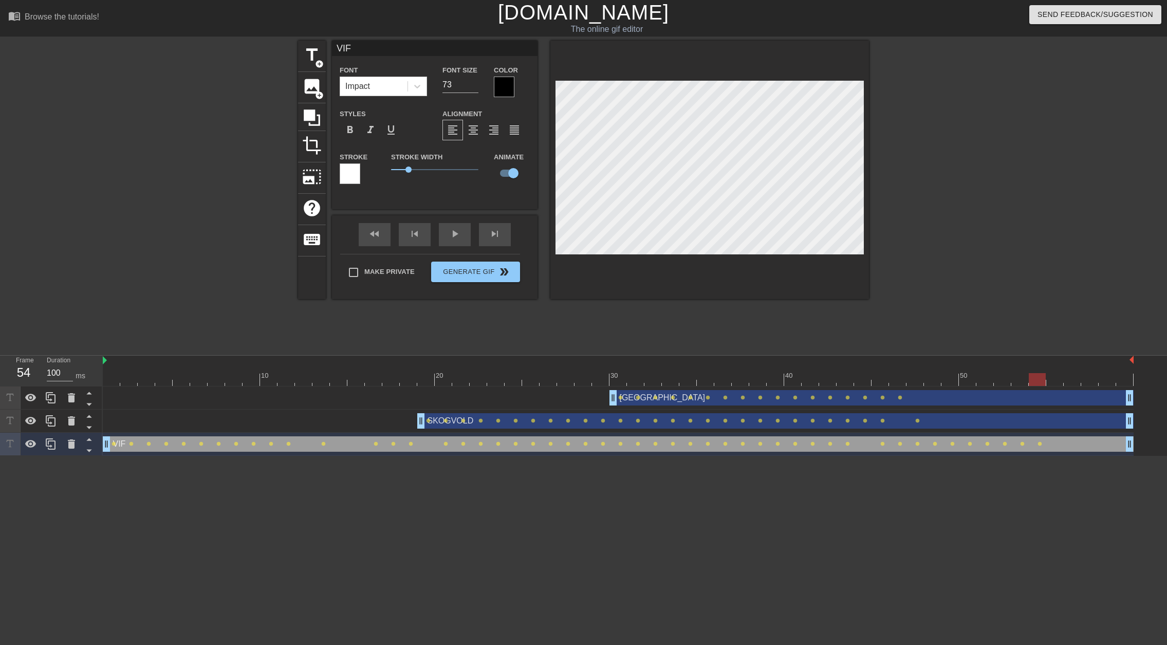
click at [1053, 373] on div at bounding box center [618, 379] width 1030 height 13
click at [1071, 368] on div at bounding box center [1071, 372] width 17 height 13
click at [1093, 379] on div at bounding box center [618, 379] width 1030 height 13
click at [1106, 376] on div at bounding box center [618, 379] width 1030 height 13
click at [1122, 379] on div at bounding box center [618, 379] width 1030 height 13
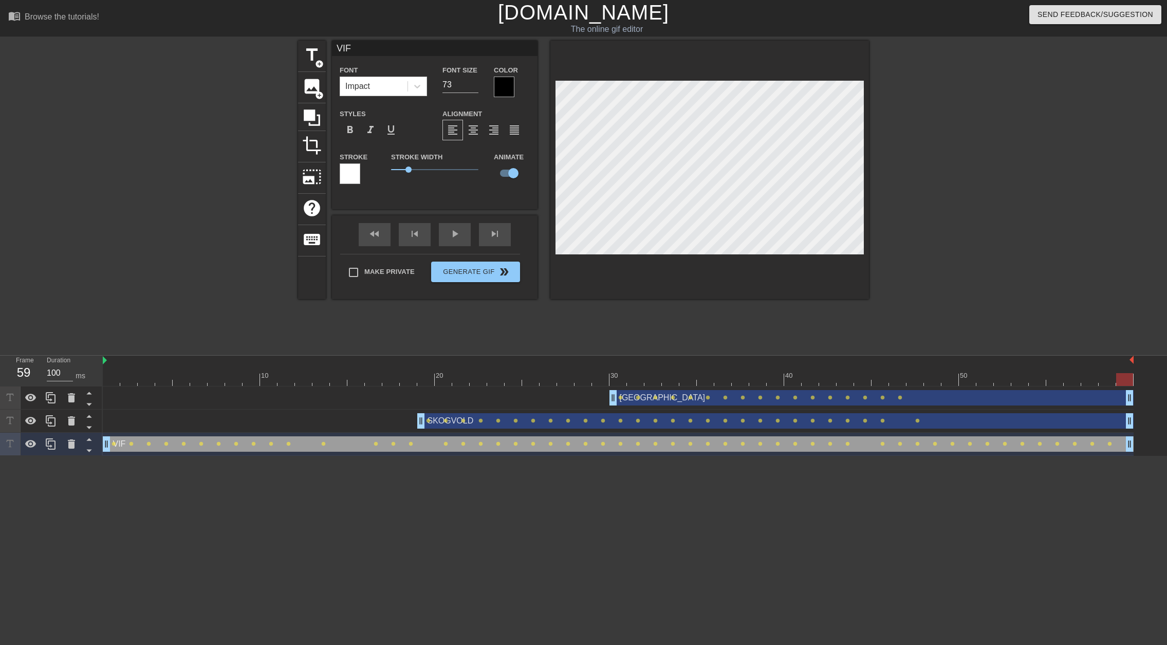
scroll to position [2, 1]
click at [651, 369] on div at bounding box center [652, 372] width 17 height 13
click at [664, 374] on div at bounding box center [618, 379] width 1030 height 13
click at [684, 372] on div at bounding box center [687, 372] width 17 height 13
click at [712, 373] on div at bounding box center [618, 379] width 1030 height 13
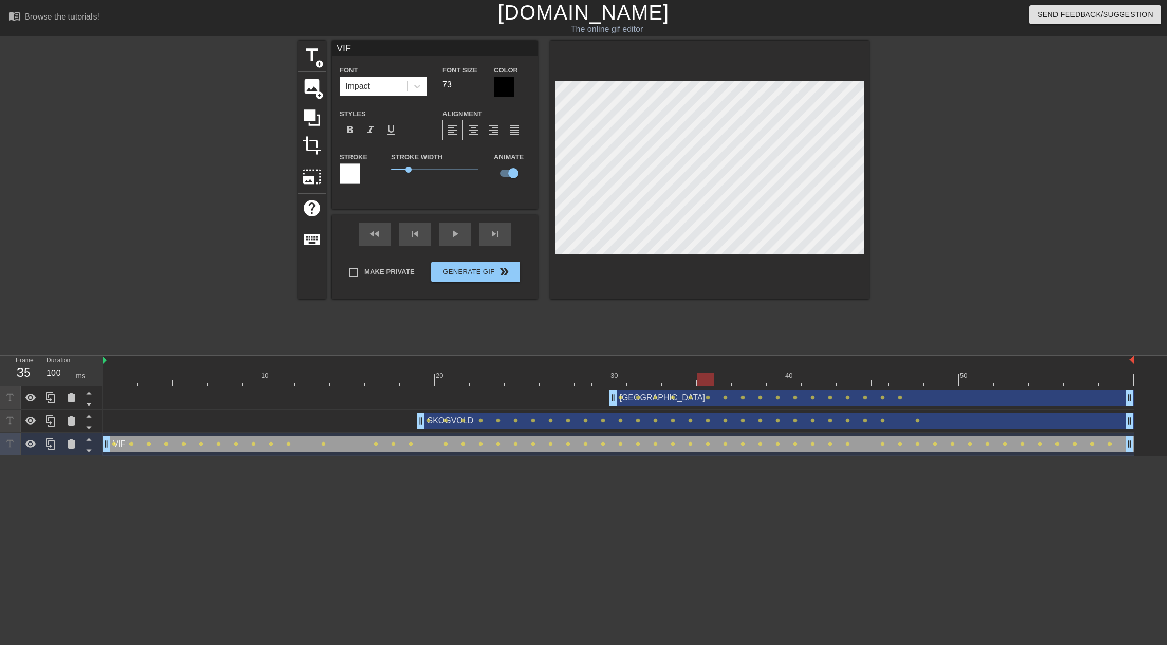
click at [859, 373] on div at bounding box center [618, 379] width 1030 height 13
click at [880, 376] on div at bounding box center [618, 379] width 1030 height 13
click at [897, 373] on div at bounding box center [618, 379] width 1030 height 13
click at [916, 372] on div at bounding box center [914, 372] width 17 height 13
click at [933, 373] on div at bounding box center [618, 379] width 1030 height 13
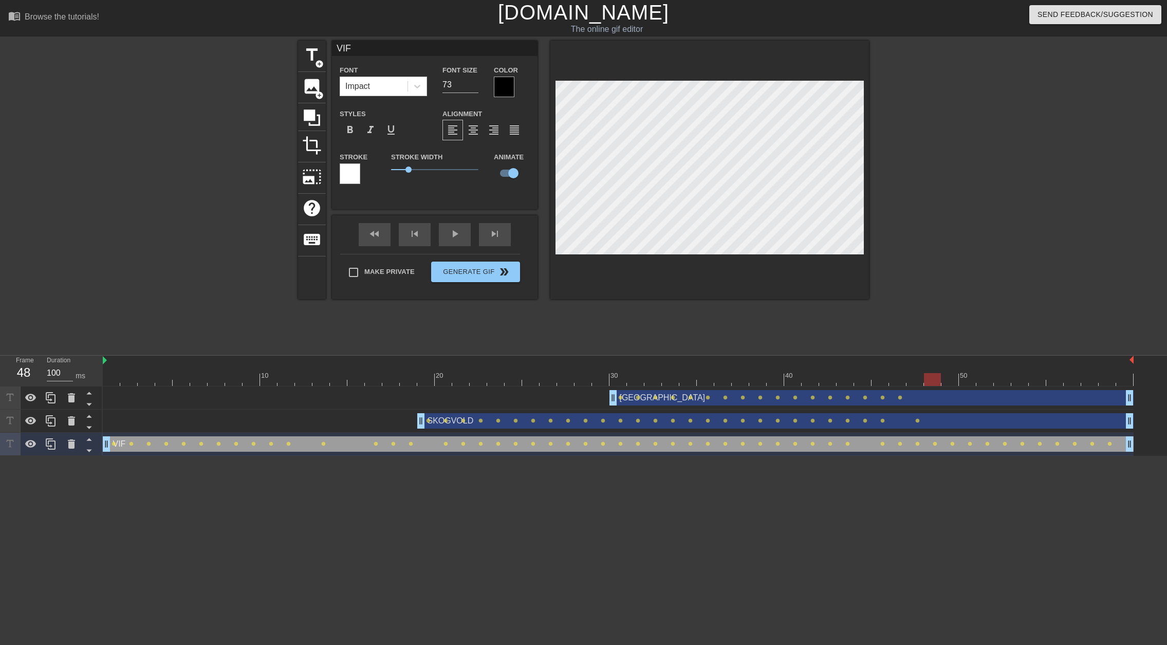
click at [949, 375] on div at bounding box center [618, 379] width 1030 height 13
click at [964, 375] on div at bounding box center [618, 379] width 1030 height 13
click at [980, 375] on div at bounding box center [618, 379] width 1030 height 13
type input "BØRSHEIM"
type input "40"
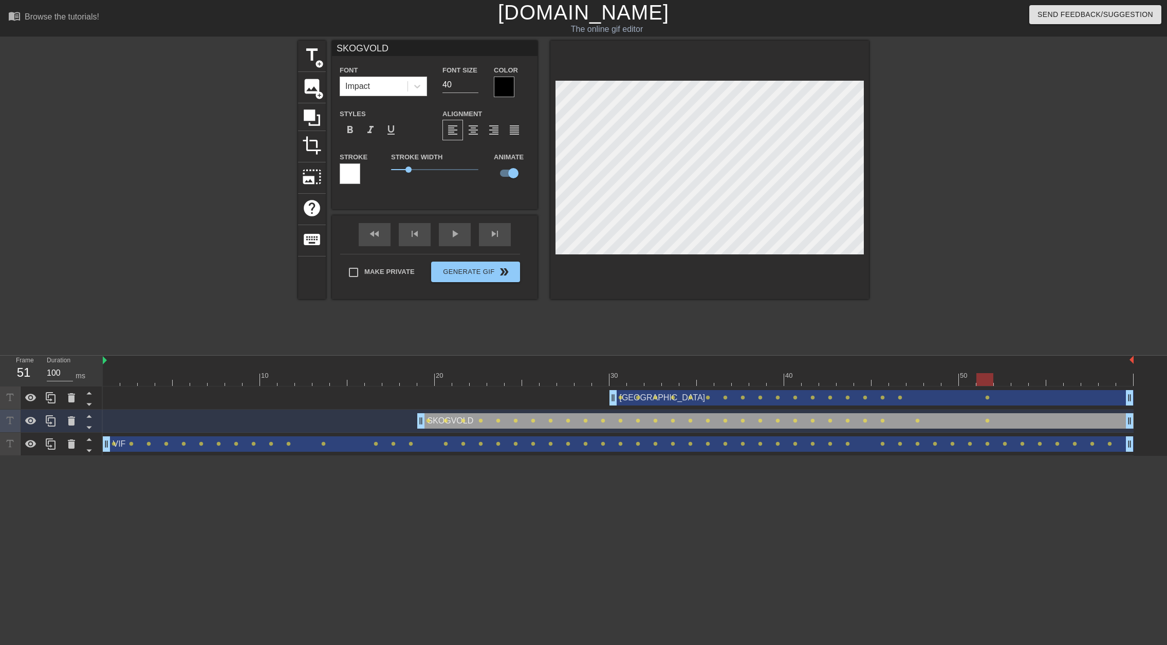
click at [996, 376] on div at bounding box center [618, 379] width 1030 height 13
click at [1021, 375] on div at bounding box center [618, 379] width 1030 height 13
click at [1034, 373] on div at bounding box center [618, 379] width 1030 height 13
click at [1051, 374] on div at bounding box center [618, 379] width 1030 height 13
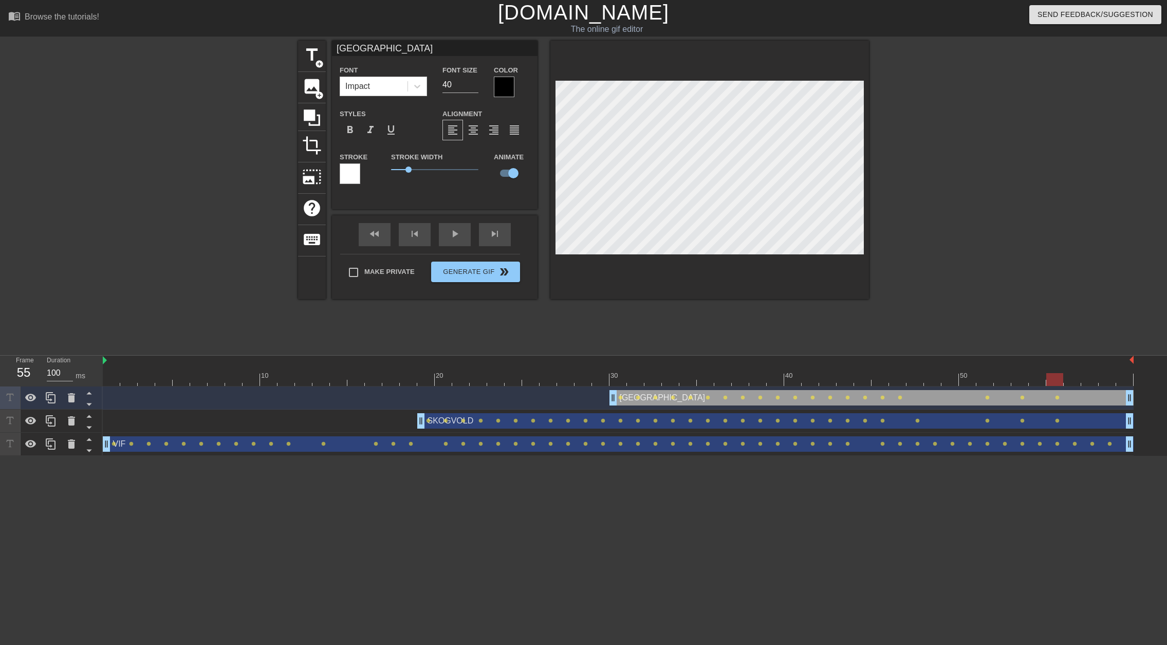
click at [1071, 376] on div at bounding box center [618, 379] width 1030 height 13
click at [1091, 376] on div at bounding box center [618, 379] width 1030 height 13
click at [1106, 379] on div at bounding box center [618, 379] width 1030 height 13
click at [1119, 377] on div at bounding box center [618, 379] width 1030 height 13
type input "SKOGVOLD"
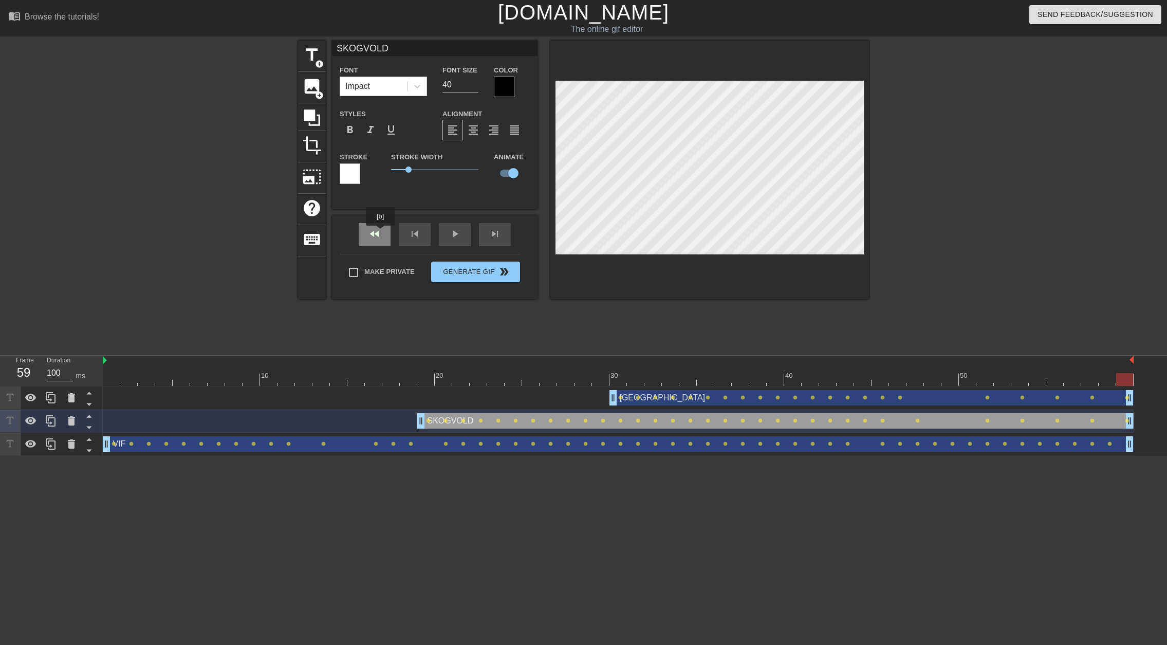
click at [380, 233] on div "fast_rewind skip_previous play_arrow skip_next" at bounding box center [434, 234] width 167 height 39
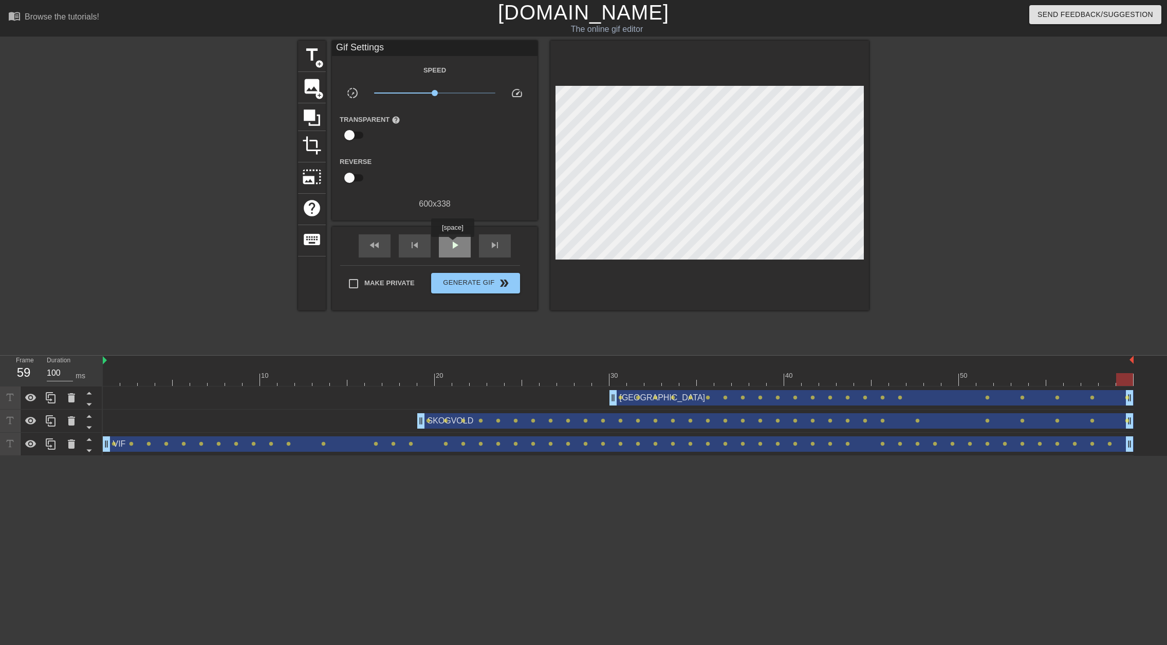
click at [452, 244] on span "play_arrow" at bounding box center [454, 245] width 12 height 12
click at [464, 241] on div "pause" at bounding box center [455, 245] width 32 height 23
click at [470, 280] on span "Generate Gif double_arrow" at bounding box center [475, 283] width 81 height 12
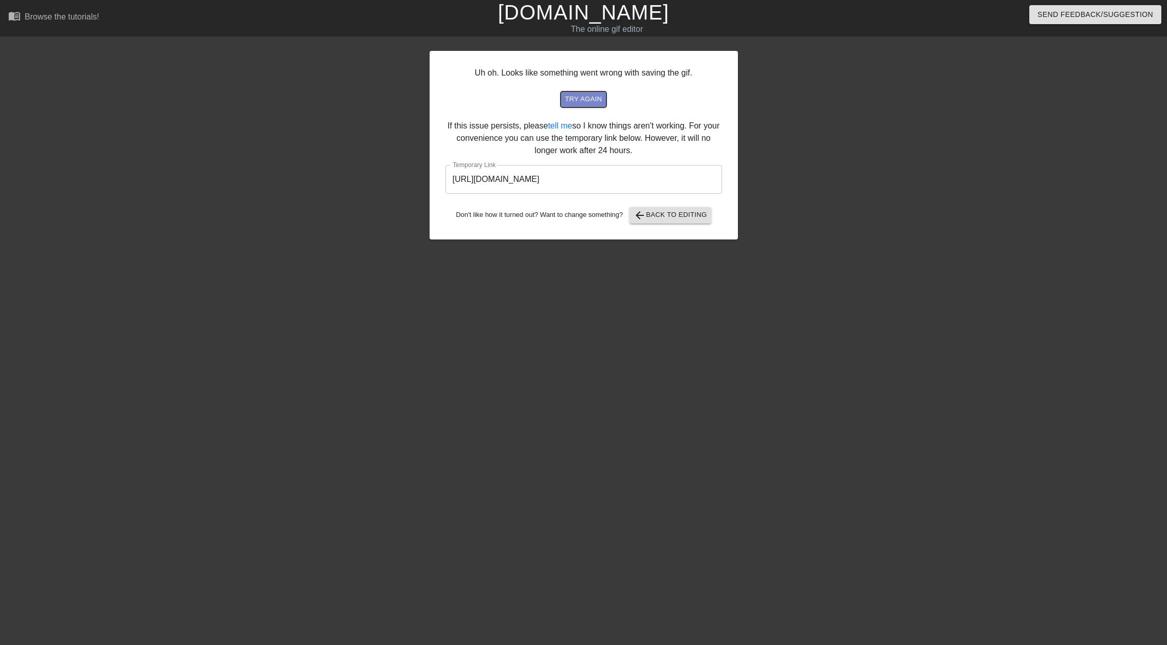
click at [594, 93] on button "try again" at bounding box center [582, 99] width 45 height 16
drag, startPoint x: 655, startPoint y: 114, endPoint x: 660, endPoint y: 122, distance: 9.7
click at [660, 120] on div "Uh oh. Looks like something went wrong with saving the gif. try again If this i…" at bounding box center [583, 145] width 308 height 189
drag, startPoint x: 665, startPoint y: 130, endPoint x: 669, endPoint y: 142, distance: 12.5
click at [665, 130] on div "Uh oh. Looks like something went wrong with saving the gif. try again If this i…" at bounding box center [583, 145] width 308 height 189
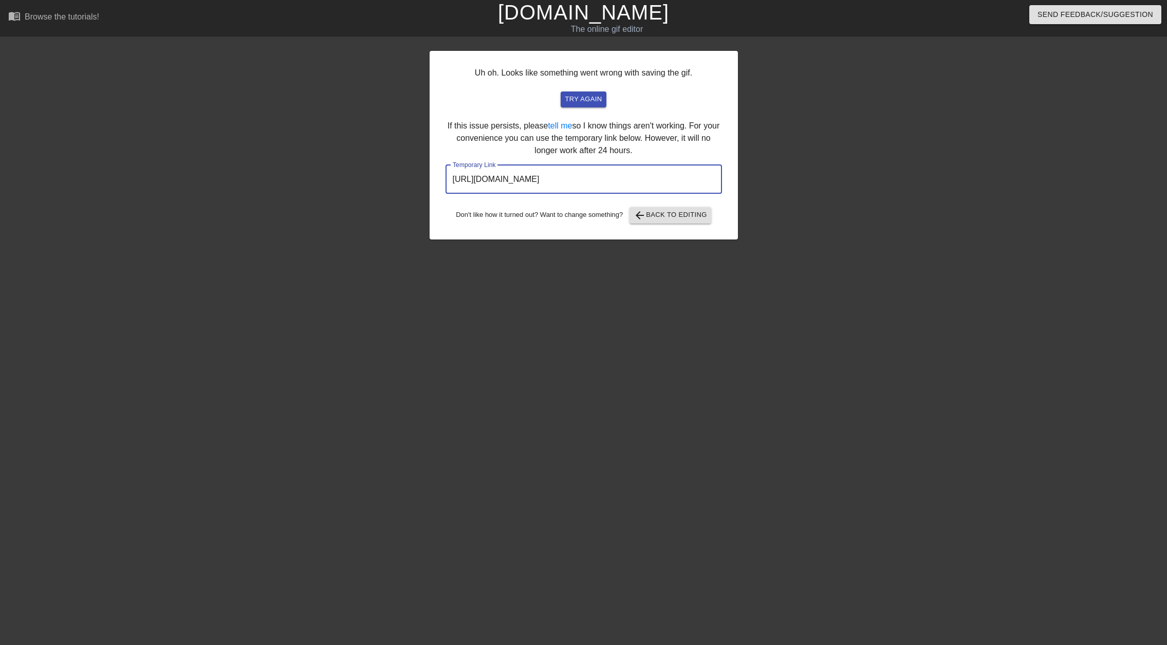
drag, startPoint x: 652, startPoint y: 177, endPoint x: 440, endPoint y: 157, distance: 213.1
click at [440, 156] on div "Uh oh. Looks like something went wrong with saving the gif. try again If this i…" at bounding box center [583, 145] width 308 height 189
